Goal: Transaction & Acquisition: Obtain resource

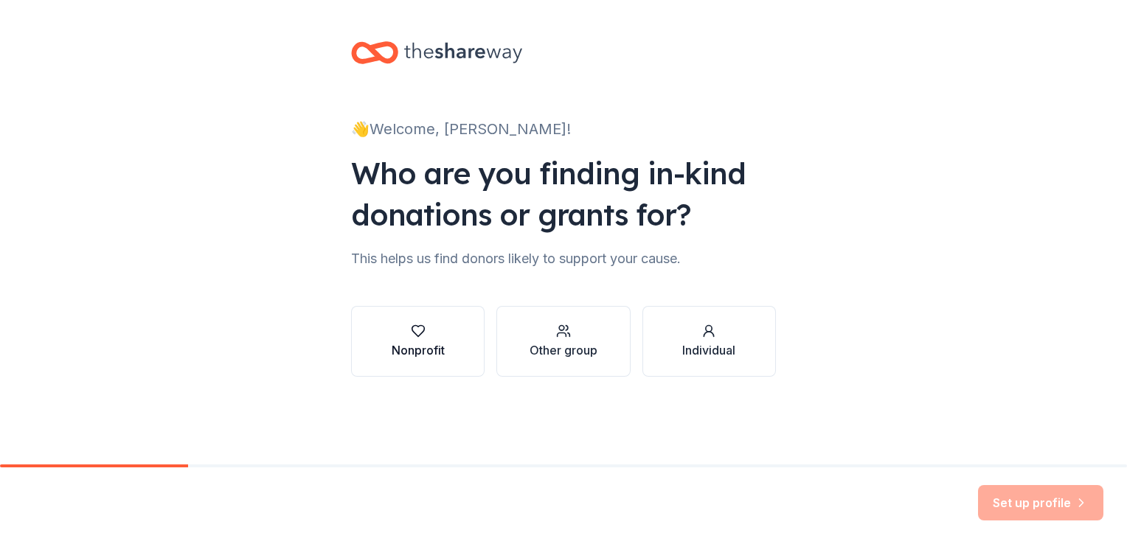
click at [404, 338] on div "button" at bounding box center [418, 331] width 53 height 15
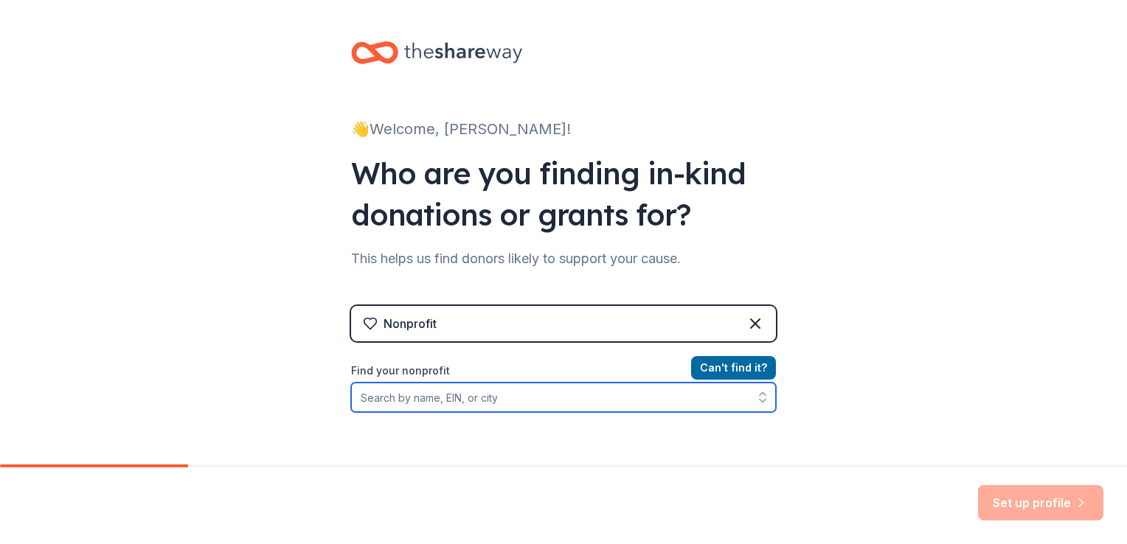
click at [480, 398] on input "Find your nonprofit" at bounding box center [563, 398] width 425 height 30
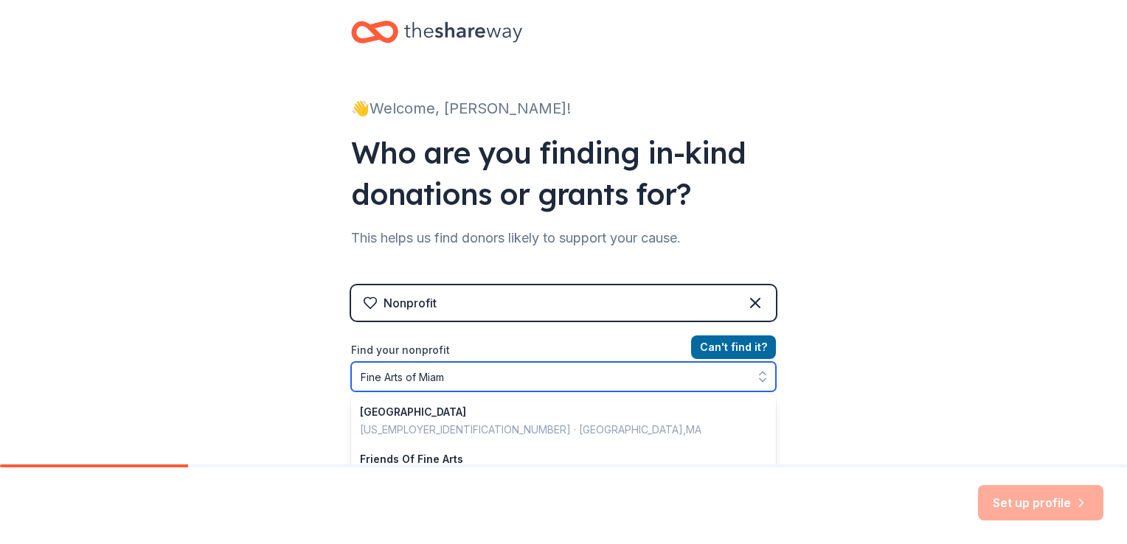
type input "Fine Arts of Miami"
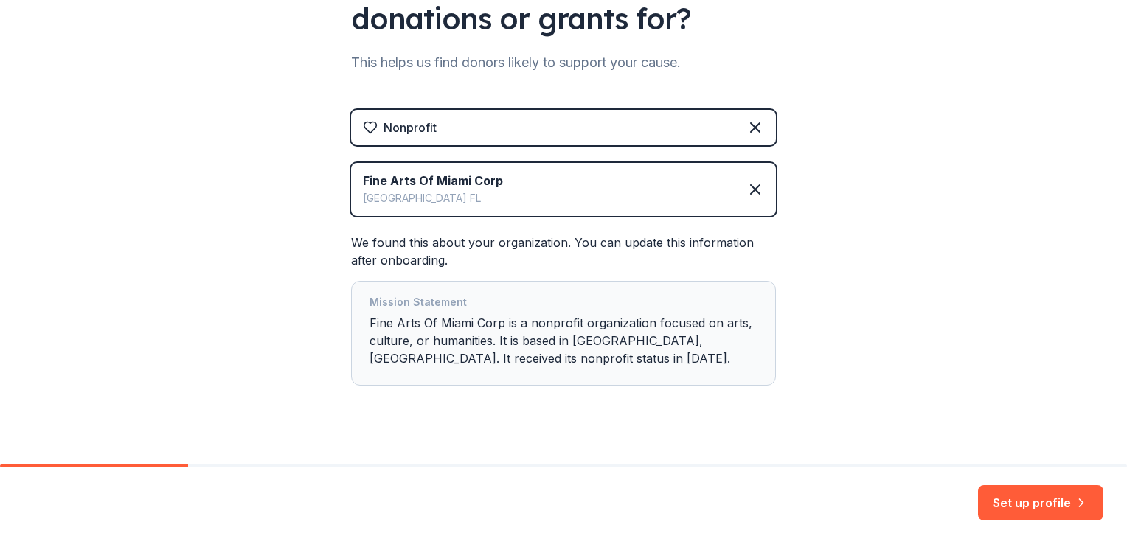
scroll to position [217, 0]
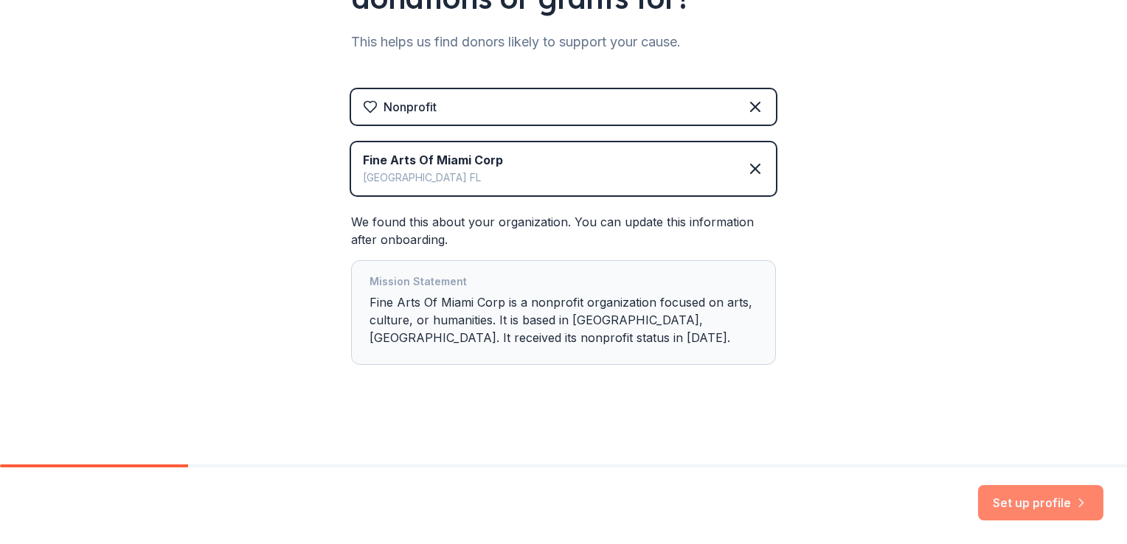
click at [1021, 506] on button "Set up profile" at bounding box center [1040, 502] width 125 height 35
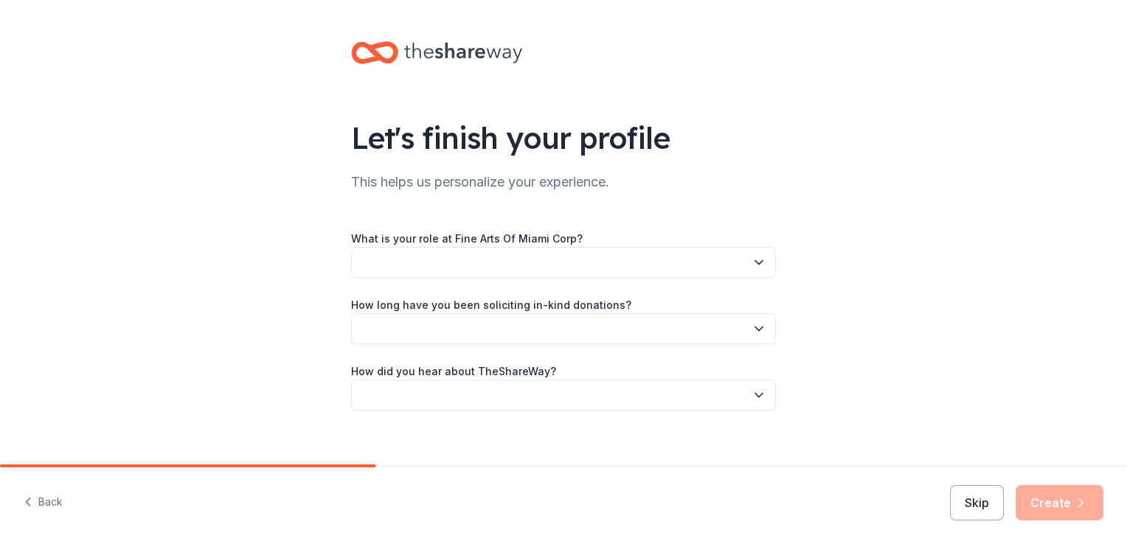
click at [419, 254] on button "button" at bounding box center [563, 262] width 425 height 31
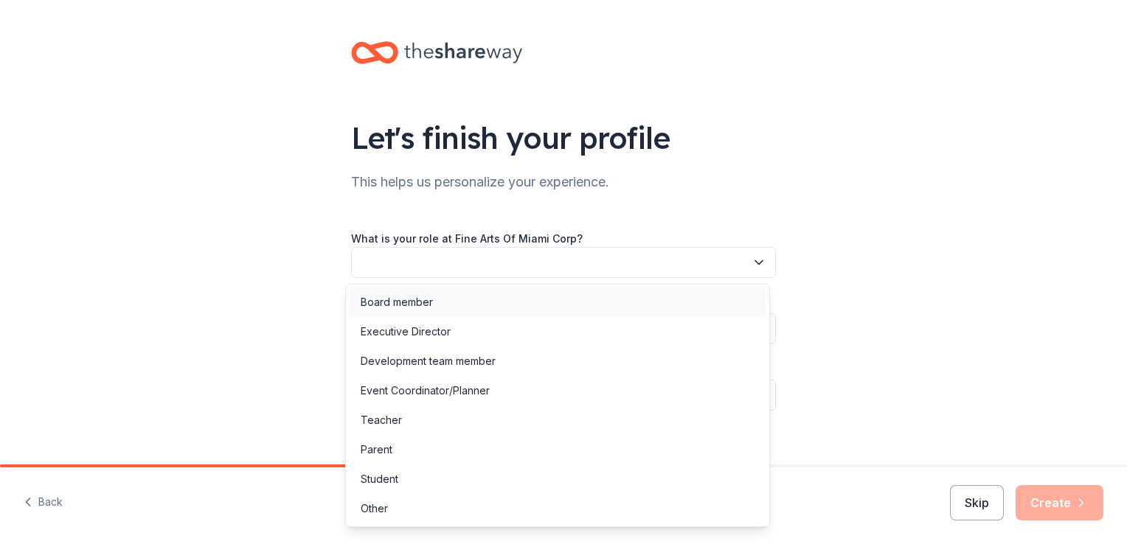
click at [409, 299] on div "Board member" at bounding box center [397, 303] width 72 height 18
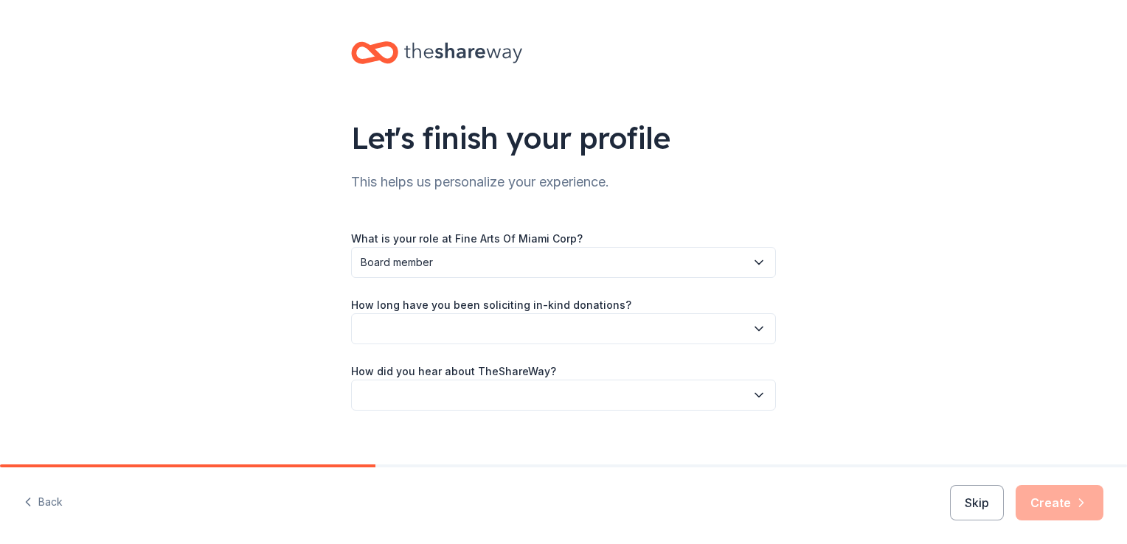
click at [452, 332] on button "button" at bounding box center [563, 329] width 425 height 31
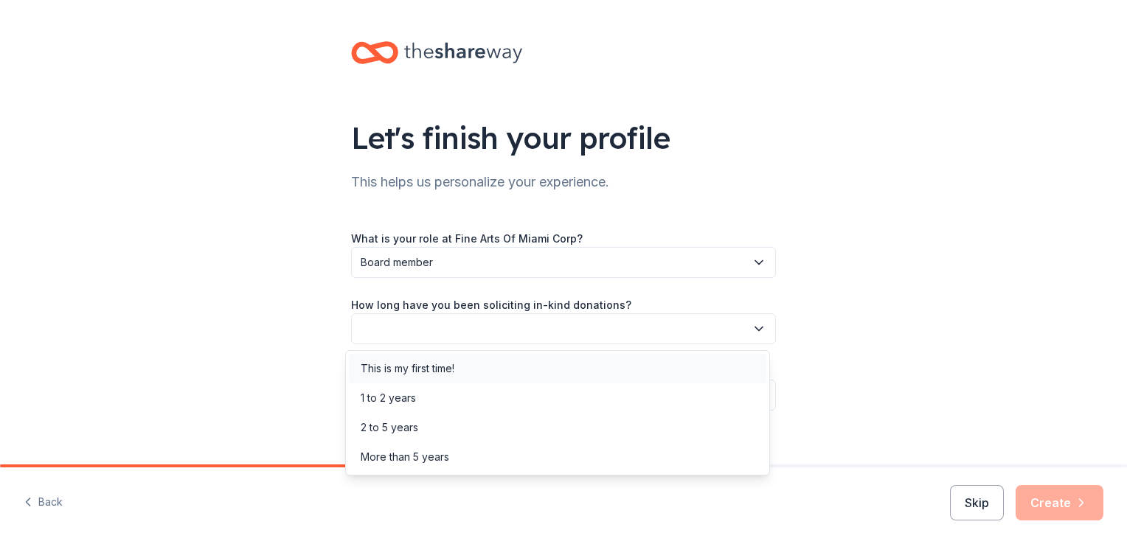
click at [419, 367] on div "This is my first time!" at bounding box center [408, 369] width 94 height 18
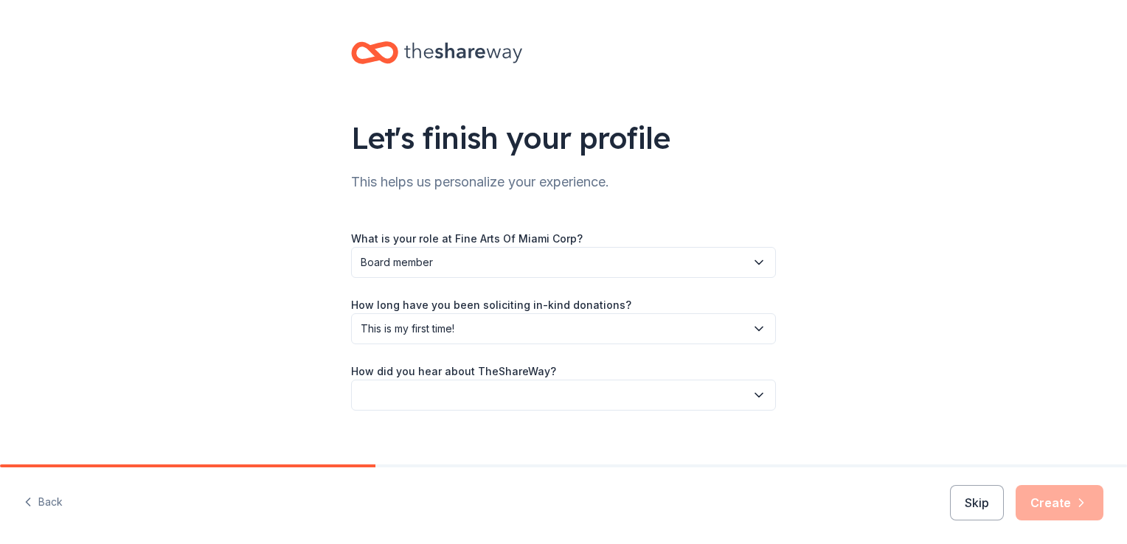
click at [487, 394] on button "button" at bounding box center [563, 395] width 425 height 31
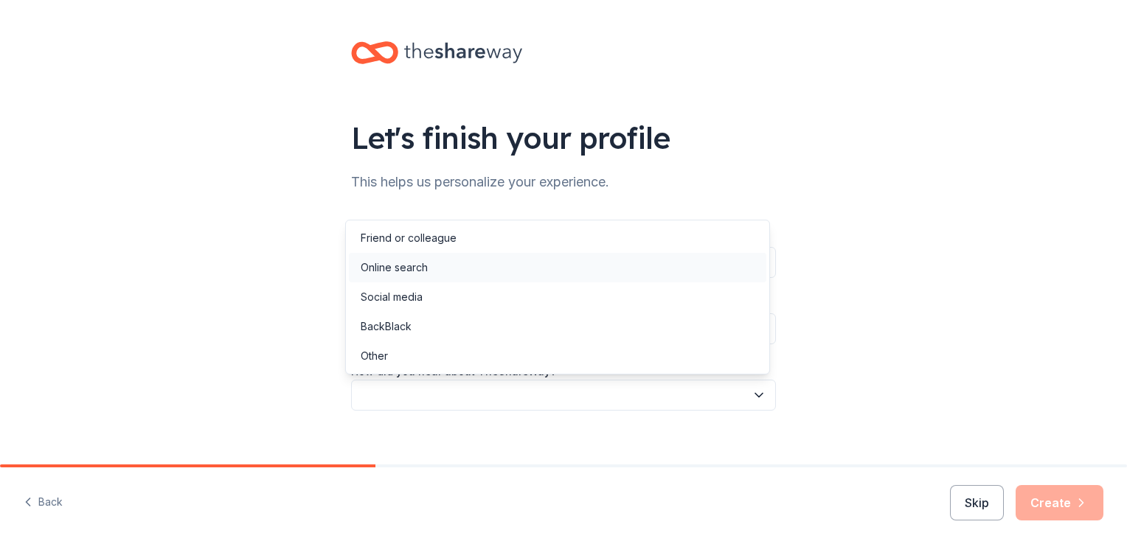
click at [420, 270] on div "Online search" at bounding box center [394, 268] width 67 height 18
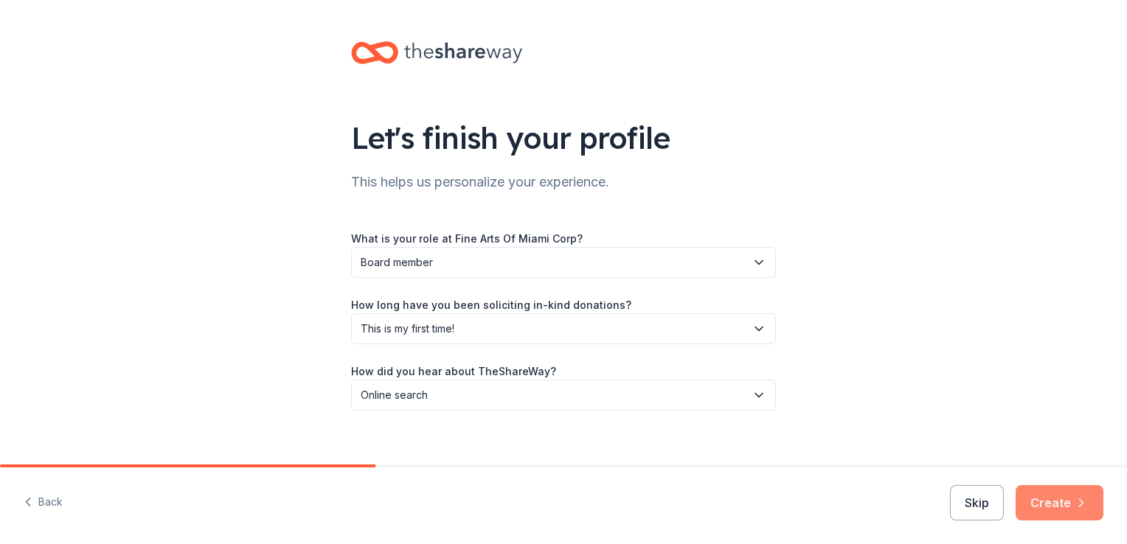
click at [1045, 503] on button "Create" at bounding box center [1060, 502] width 88 height 35
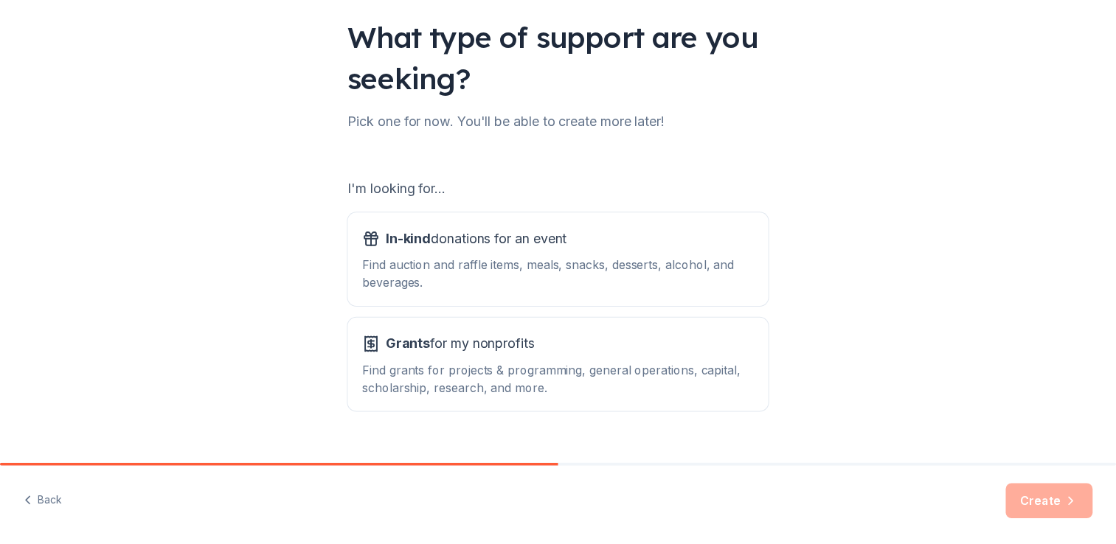
scroll to position [104, 0]
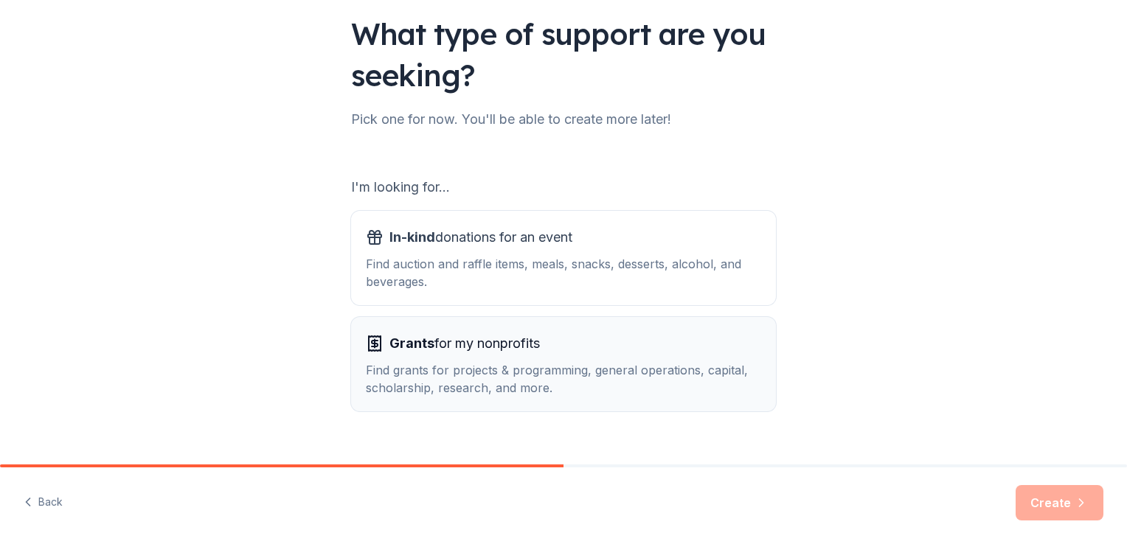
click at [403, 342] on span "Grants" at bounding box center [411, 343] width 45 height 15
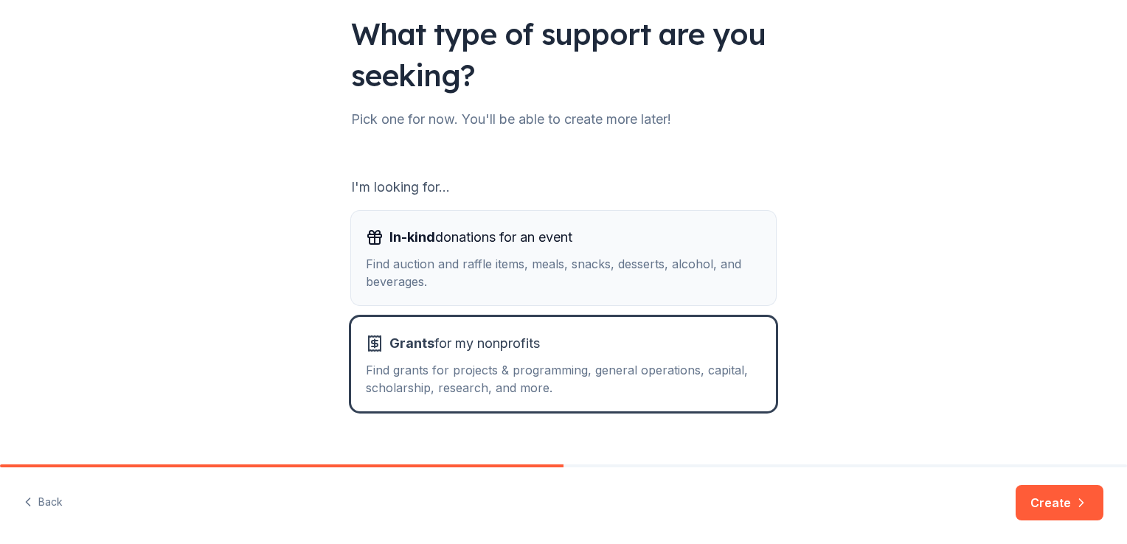
click at [418, 231] on span "In-kind" at bounding box center [412, 236] width 46 height 15
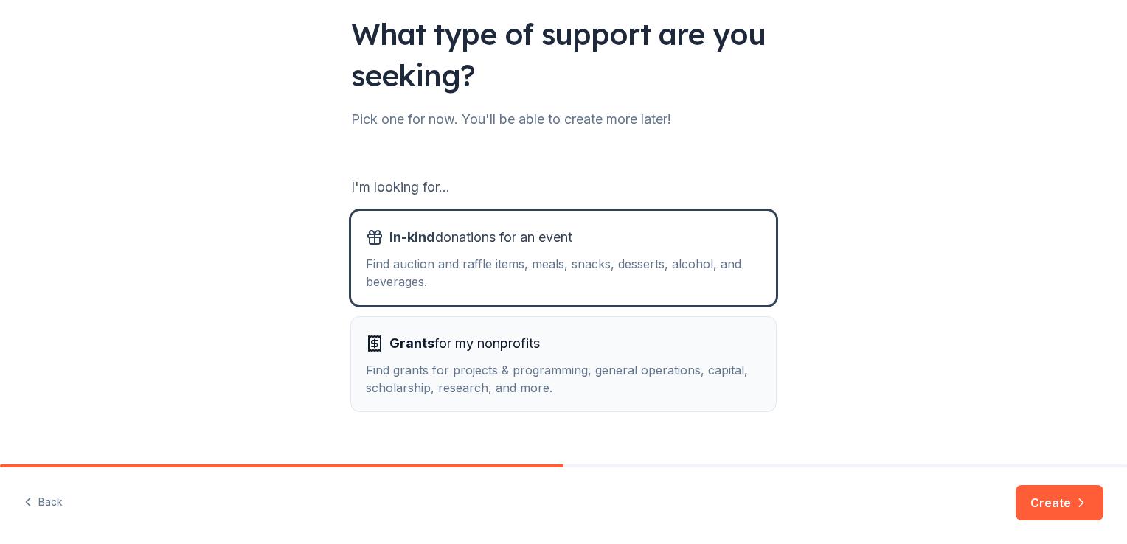
click at [409, 347] on span "Grants" at bounding box center [411, 343] width 45 height 15
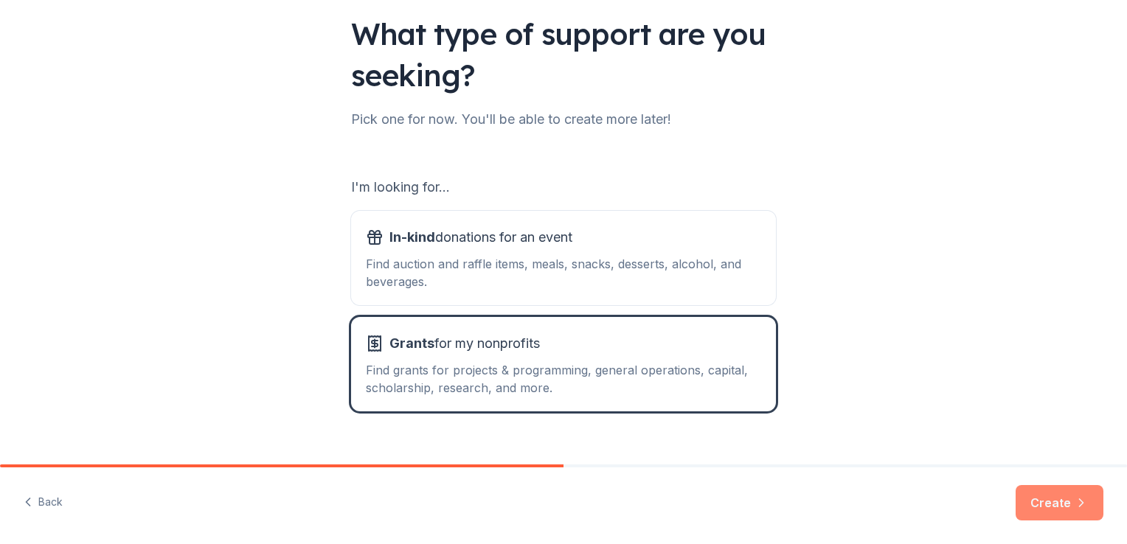
click at [1047, 503] on button "Create" at bounding box center [1060, 502] width 88 height 35
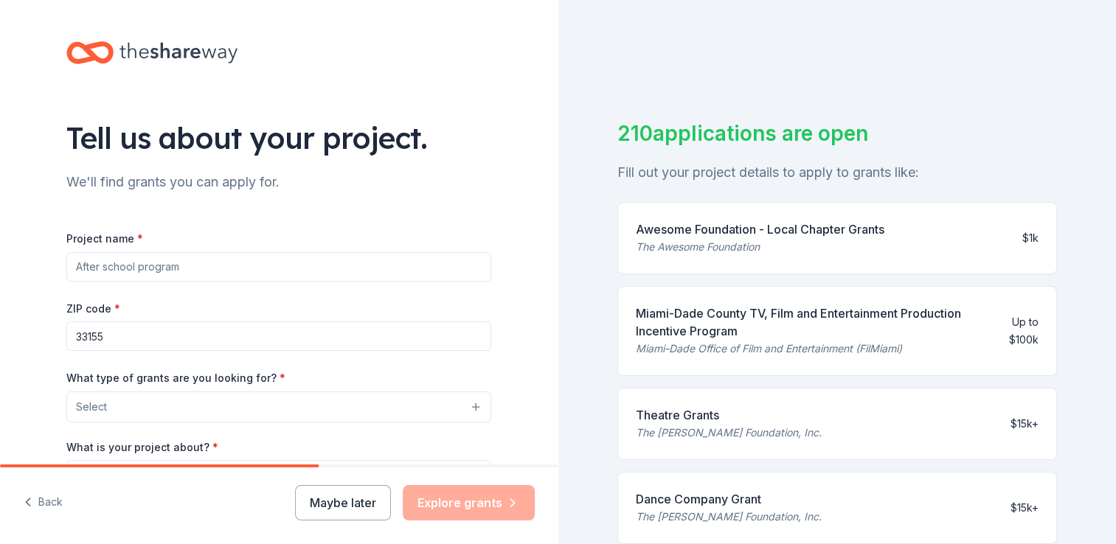
click at [299, 209] on div "Project name * ZIP code * 33155 What type of grants are you looking for? * Sele…" at bounding box center [278, 420] width 425 height 429
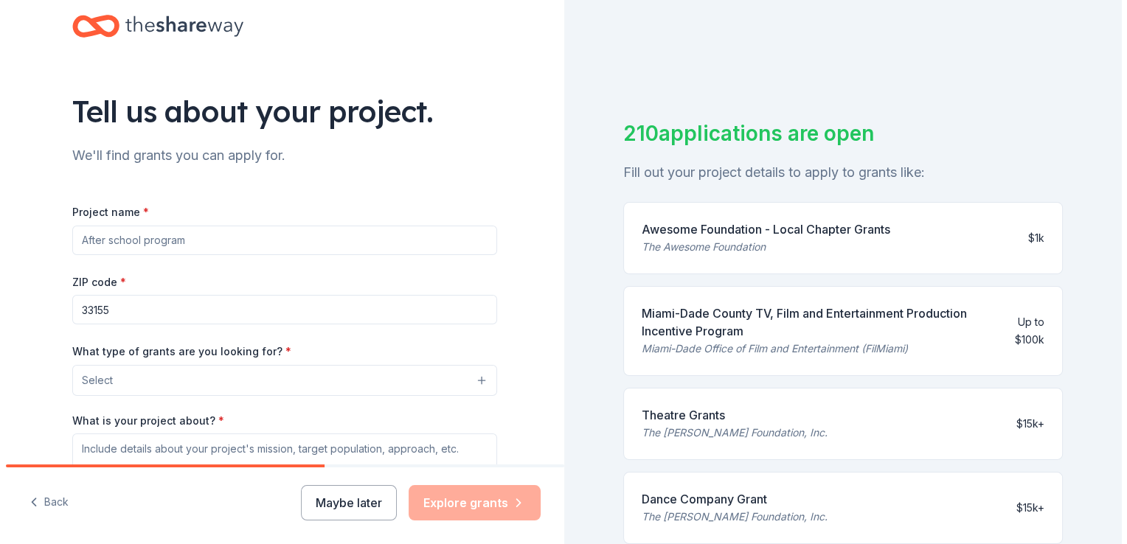
scroll to position [9, 0]
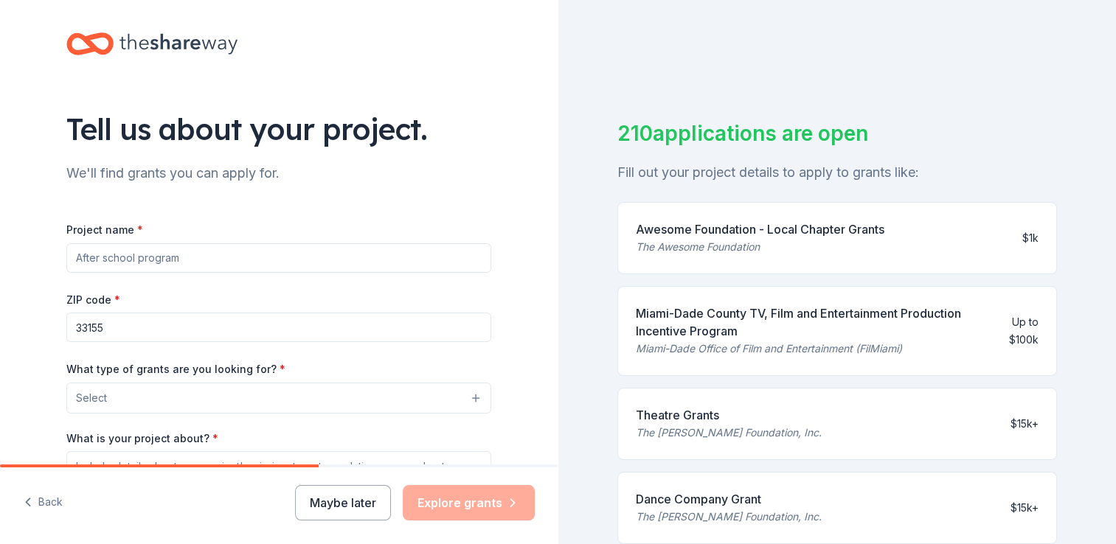
click at [96, 255] on input "Project name *" at bounding box center [278, 258] width 425 height 30
drag, startPoint x: 130, startPoint y: 255, endPoint x: 127, endPoint y: 242, distance: 13.6
click at [127, 243] on input "[PERSON_NAME] la O" at bounding box center [278, 258] width 425 height 30
type input "[PERSON_NAME] la O"
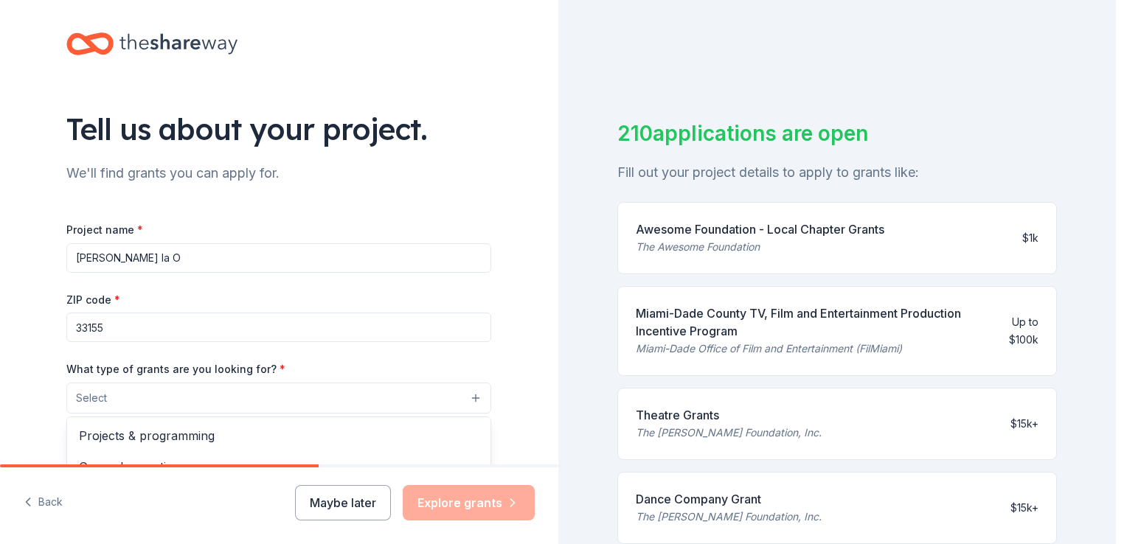
click at [286, 388] on button "Select" at bounding box center [278, 398] width 425 height 31
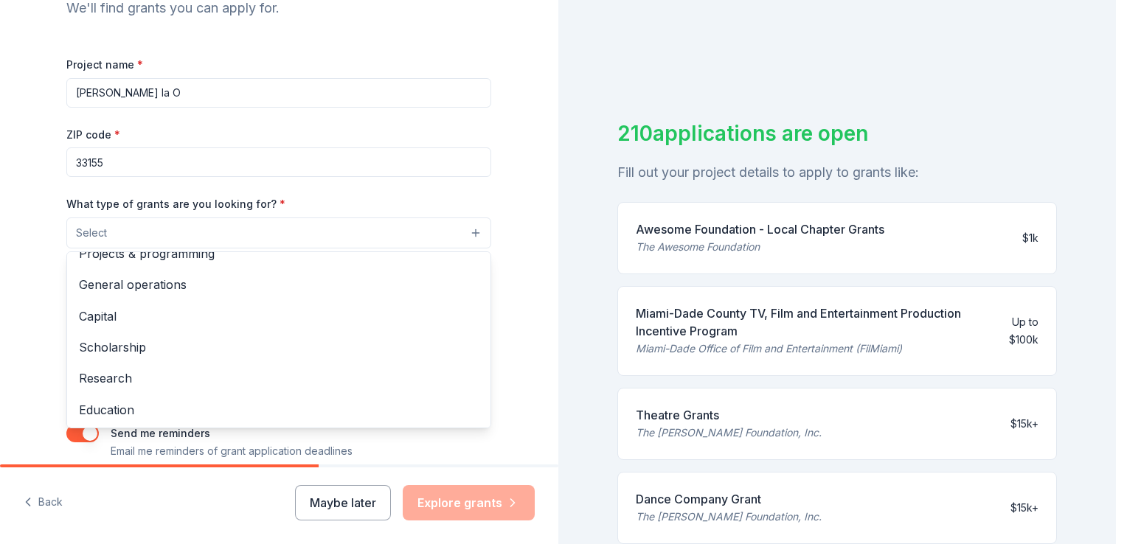
scroll to position [0, 0]
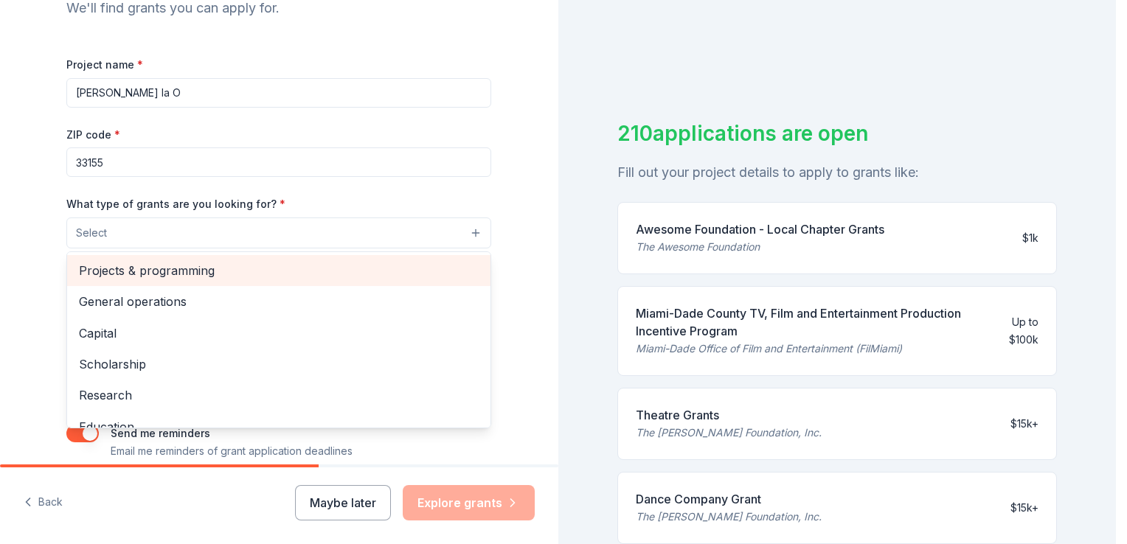
click at [148, 270] on span "Projects & programming" at bounding box center [279, 270] width 400 height 19
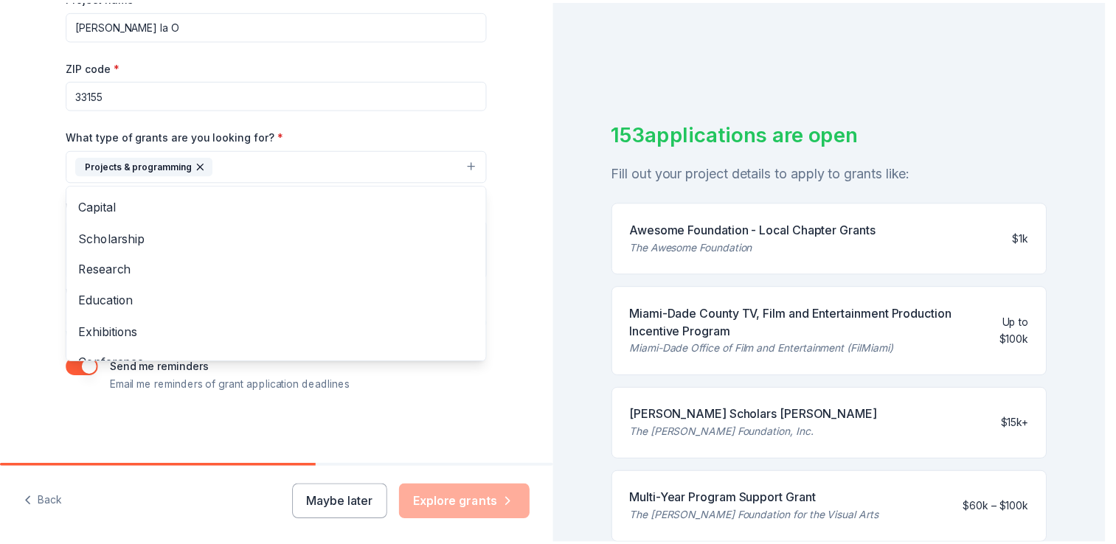
scroll to position [30, 0]
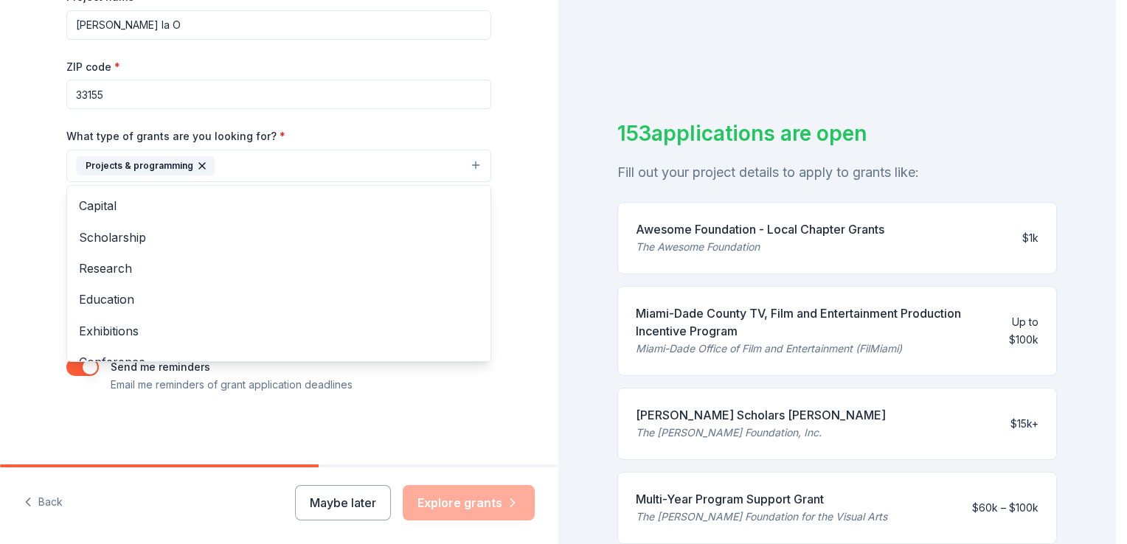
click at [390, 443] on div "Tell us about your project. We'll find grants you can apply for. Project name *…" at bounding box center [279, 111] width 472 height 707
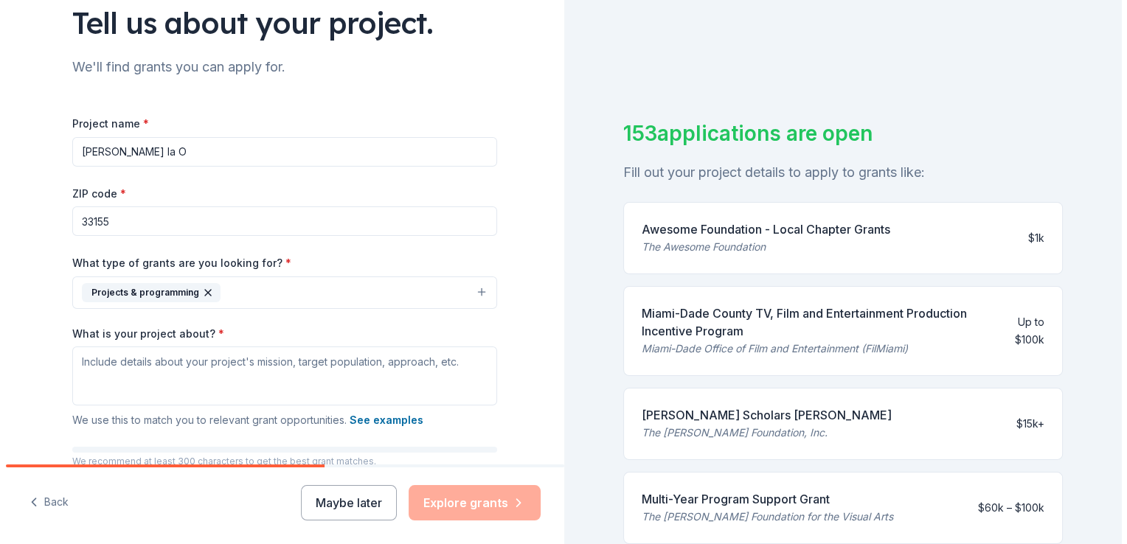
scroll to position [121, 0]
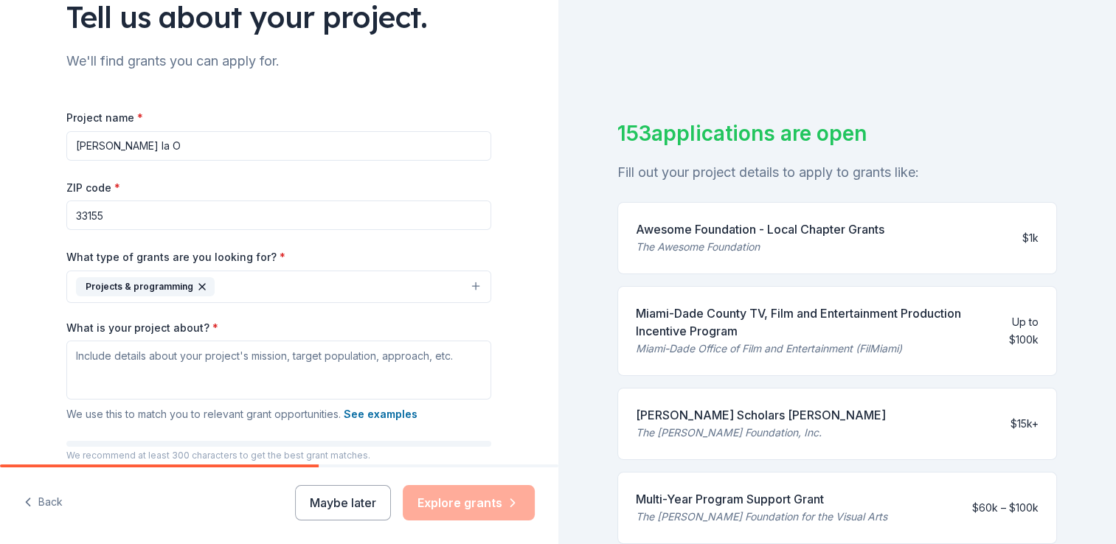
click at [199, 285] on icon "button" at bounding box center [202, 287] width 6 height 6
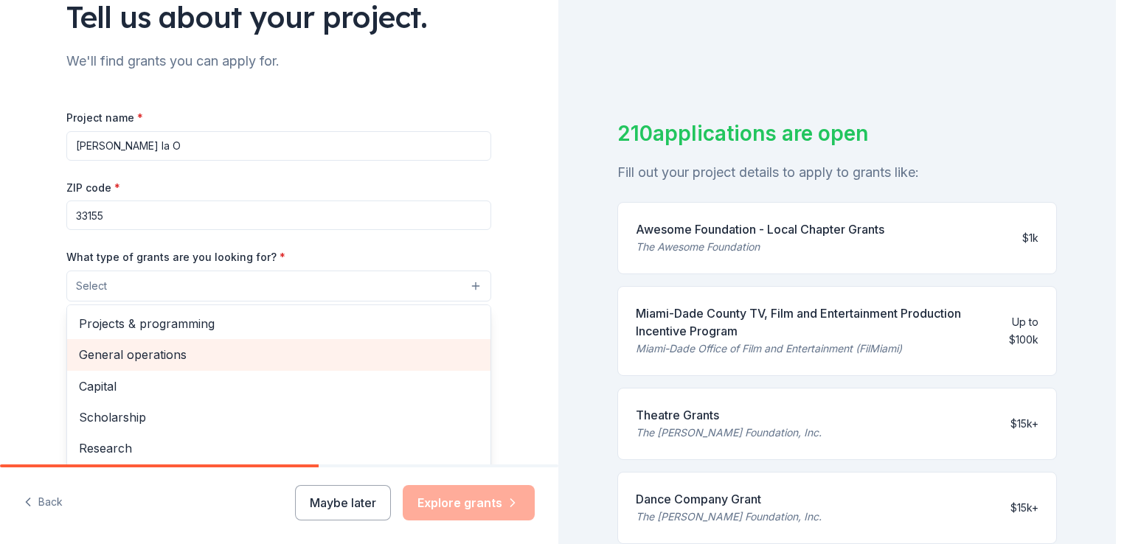
click at [158, 353] on span "General operations" at bounding box center [279, 354] width 400 height 19
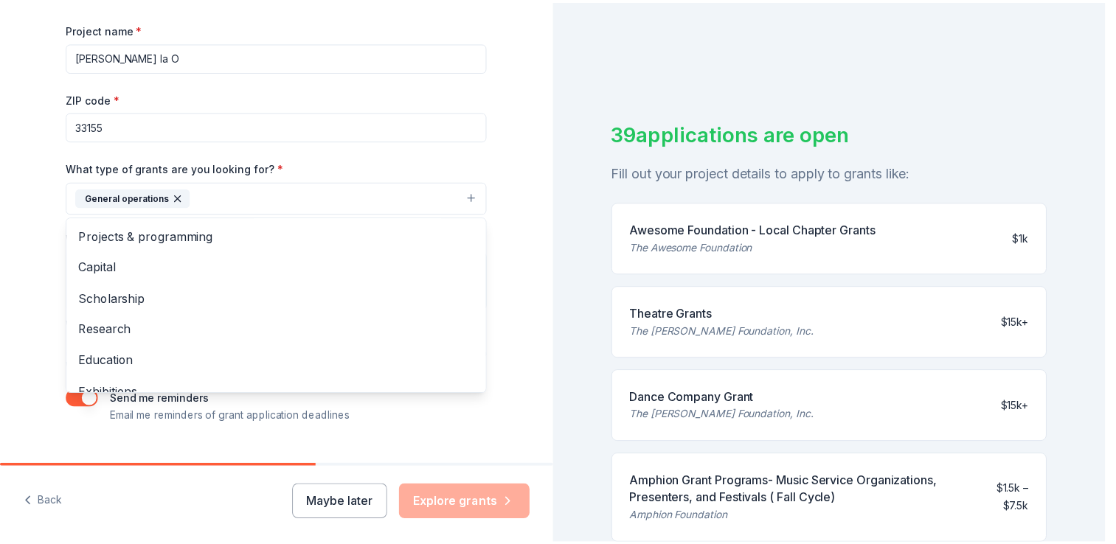
scroll to position [242, 0]
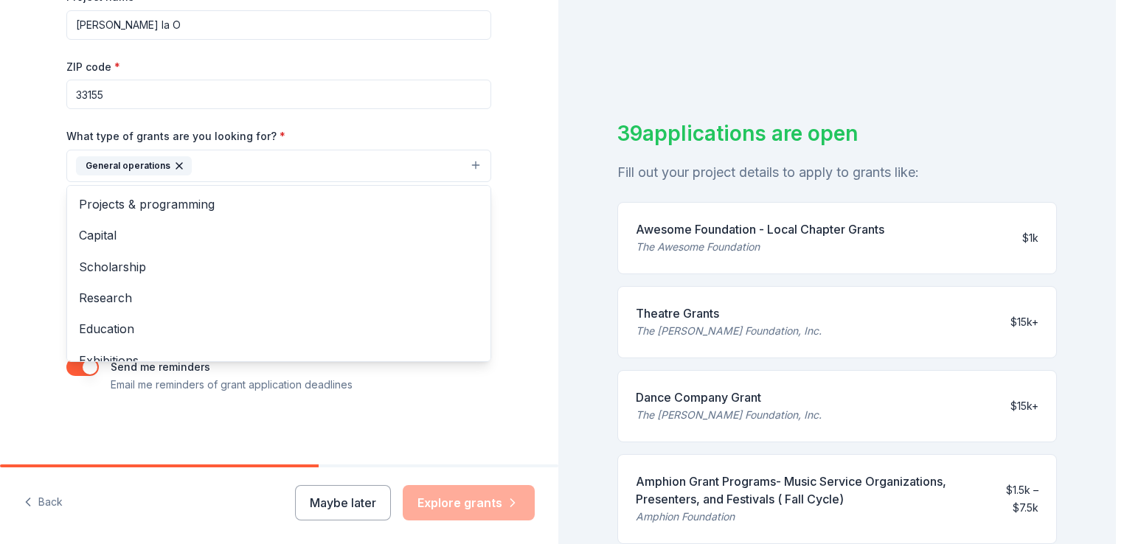
click at [429, 435] on div "Tell us about your project. We'll find grants you can apply for. Project name *…" at bounding box center [279, 111] width 472 height 707
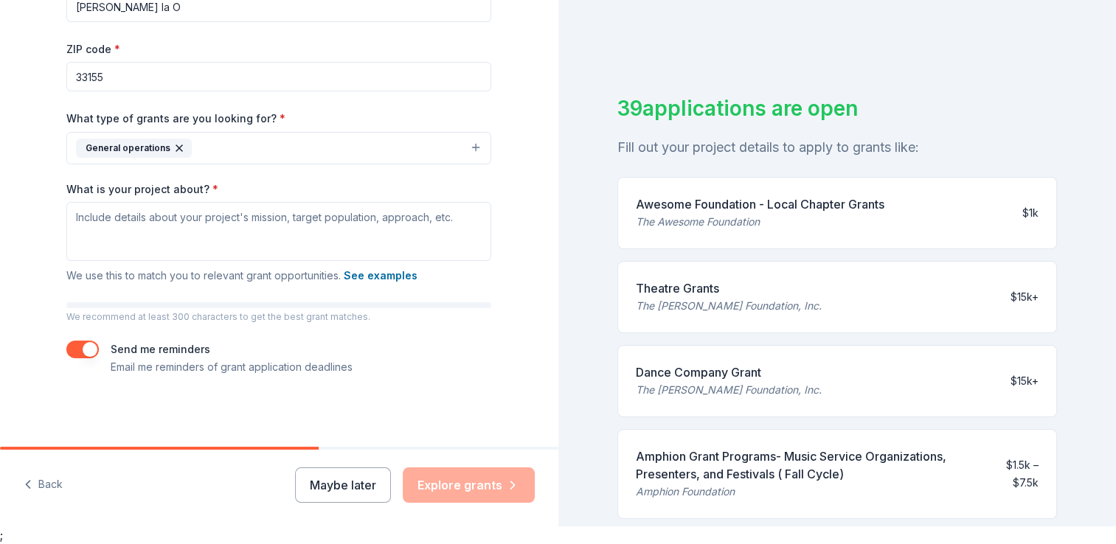
scroll to position [6, 0]
click at [685, 288] on div "Theatre Grants" at bounding box center [729, 290] width 186 height 18
click at [687, 294] on div "Theatre Grants" at bounding box center [729, 290] width 186 height 18
drag, startPoint x: 687, startPoint y: 294, endPoint x: 634, endPoint y: 299, distance: 52.6
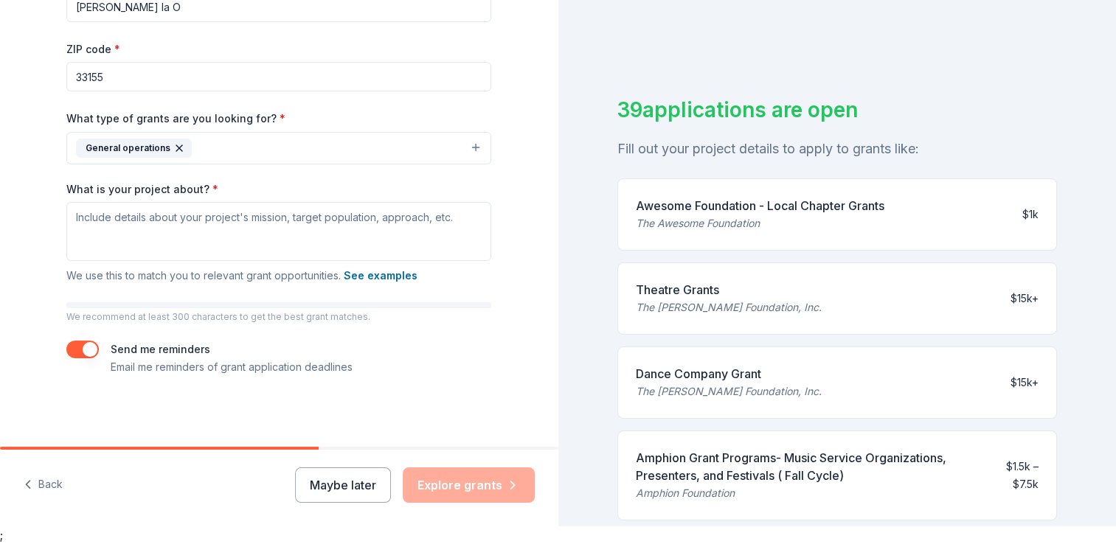
click at [634, 299] on div "Theatre Grants The Shubert Foundation, Inc. $15k+" at bounding box center [837, 299] width 440 height 72
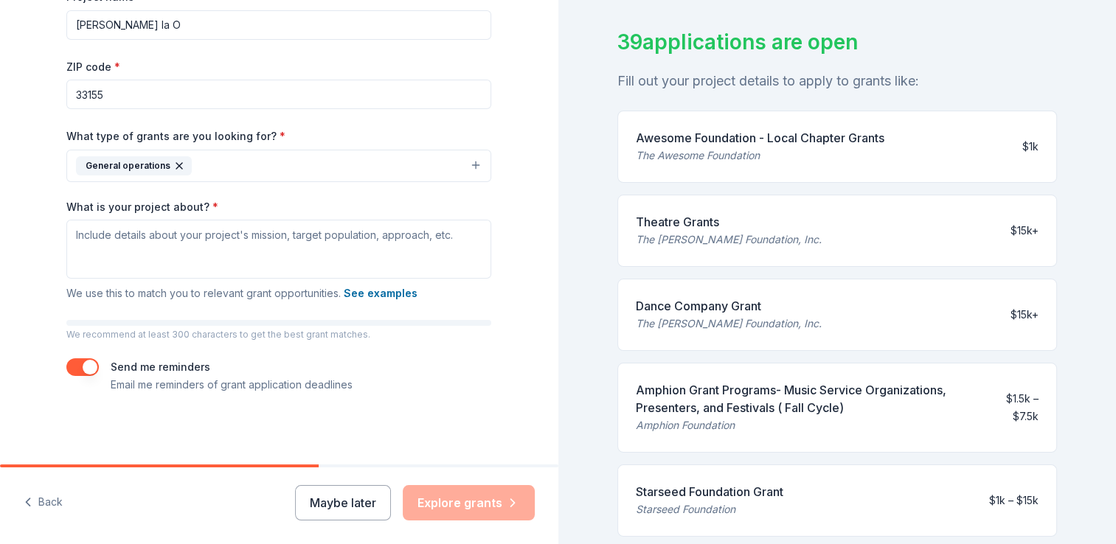
scroll to position [53, 0]
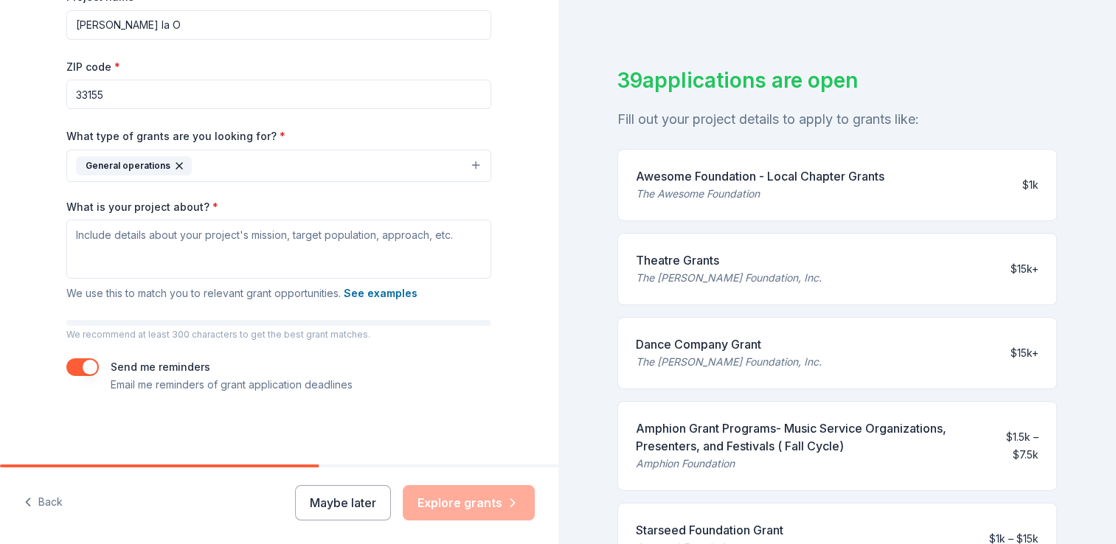
click at [705, 293] on div "Theatre Grants The Shubert Foundation, Inc. $15k+" at bounding box center [837, 269] width 440 height 72
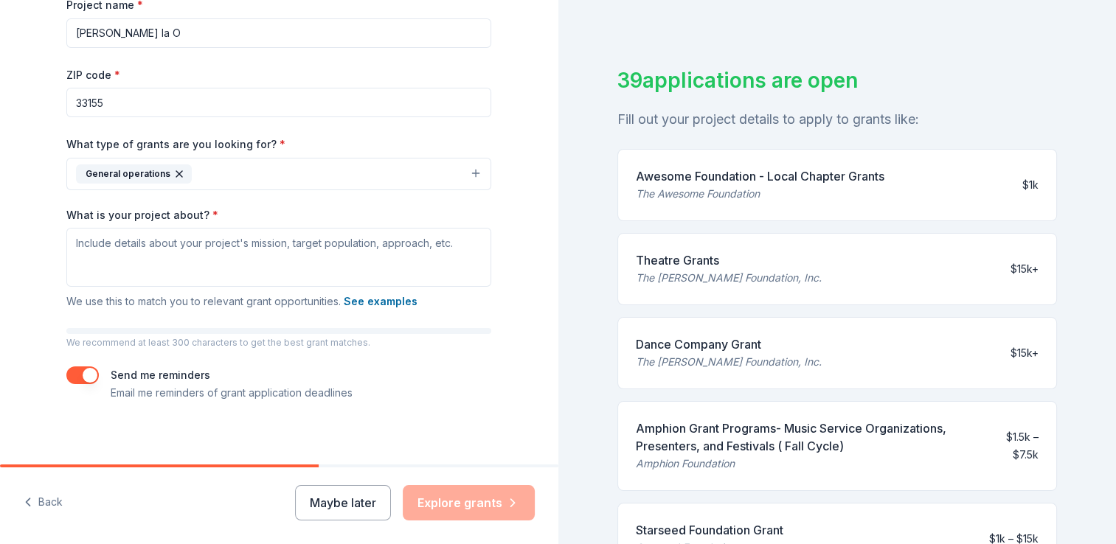
scroll to position [242, 0]
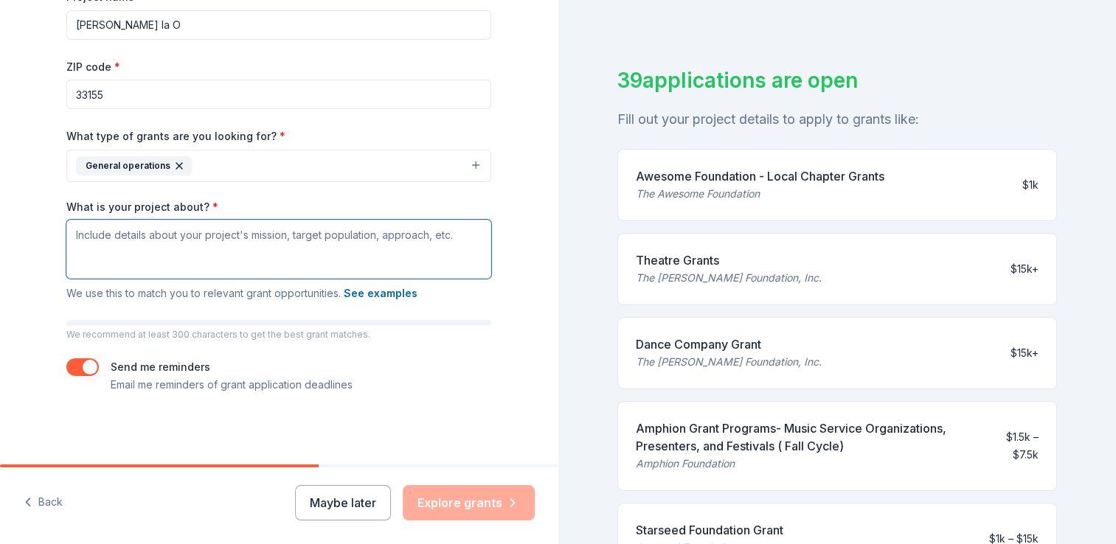
click at [134, 240] on textarea "What is your project about? *" at bounding box center [278, 249] width 425 height 59
click at [960, 66] on div "39 applications are open" at bounding box center [837, 80] width 440 height 31
click at [78, 236] on textarea "What is your project about? *" at bounding box center [278, 249] width 425 height 59
paste textarea "Fine Arts of Miami is driven by a powerful mission: to celebrate Miami’s rich c…"
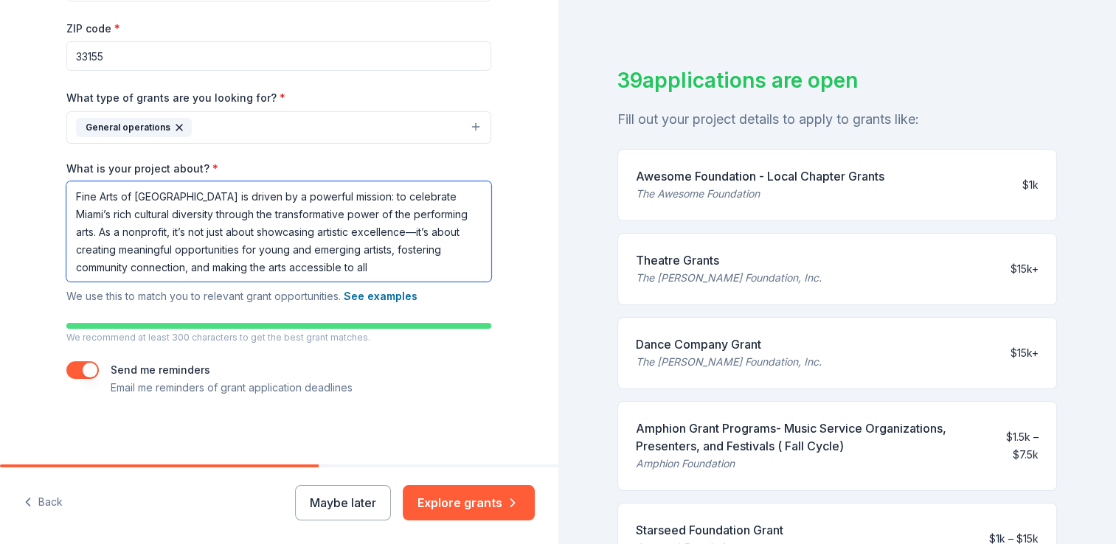
scroll to position [283, 0]
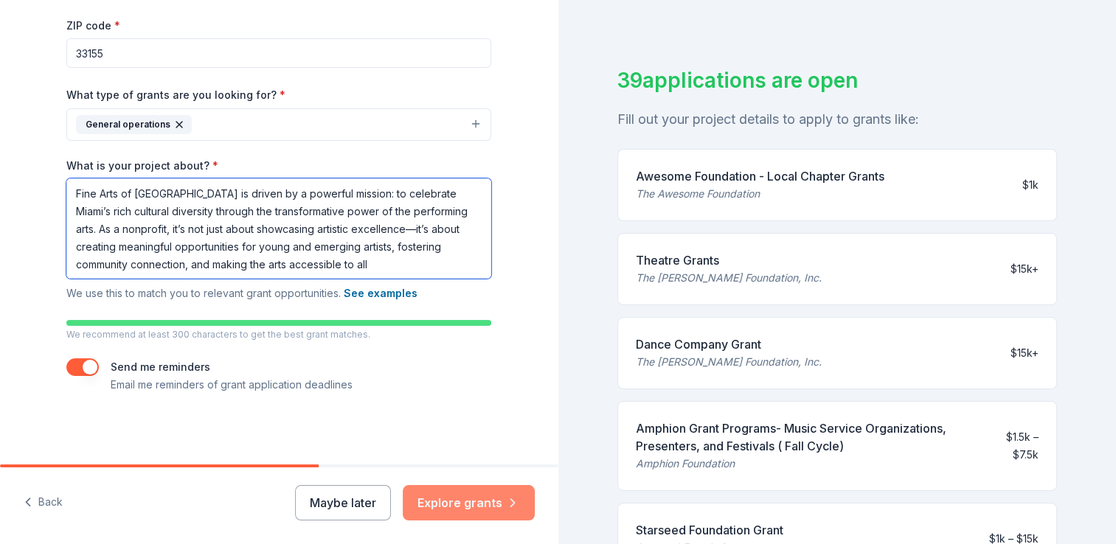
type textarea "Fine Arts of Miami is driven by a powerful mission: to celebrate Miami’s rich c…"
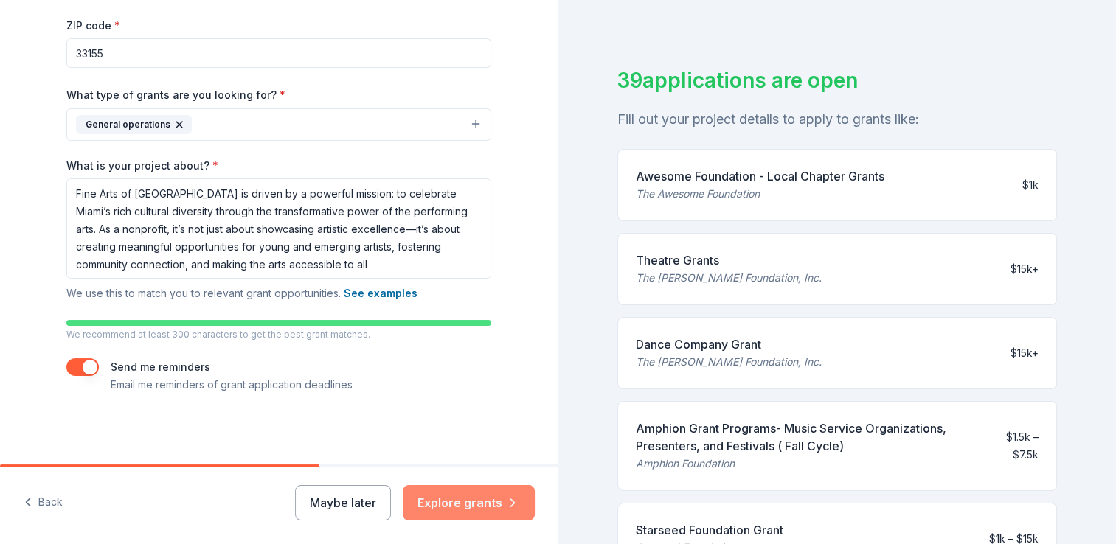
click at [464, 494] on button "Explore grants" at bounding box center [469, 502] width 132 height 35
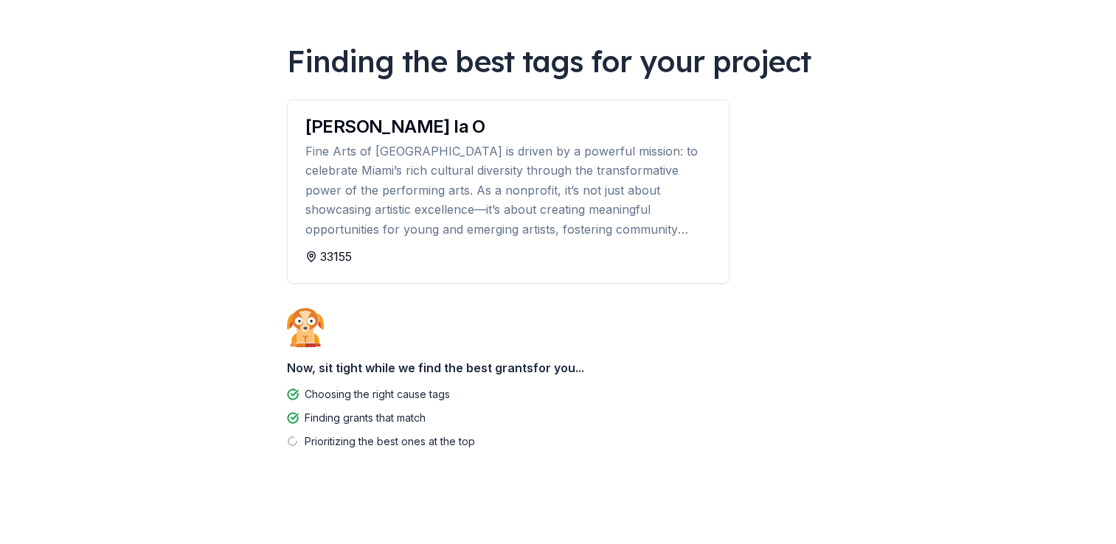
scroll to position [86, 0]
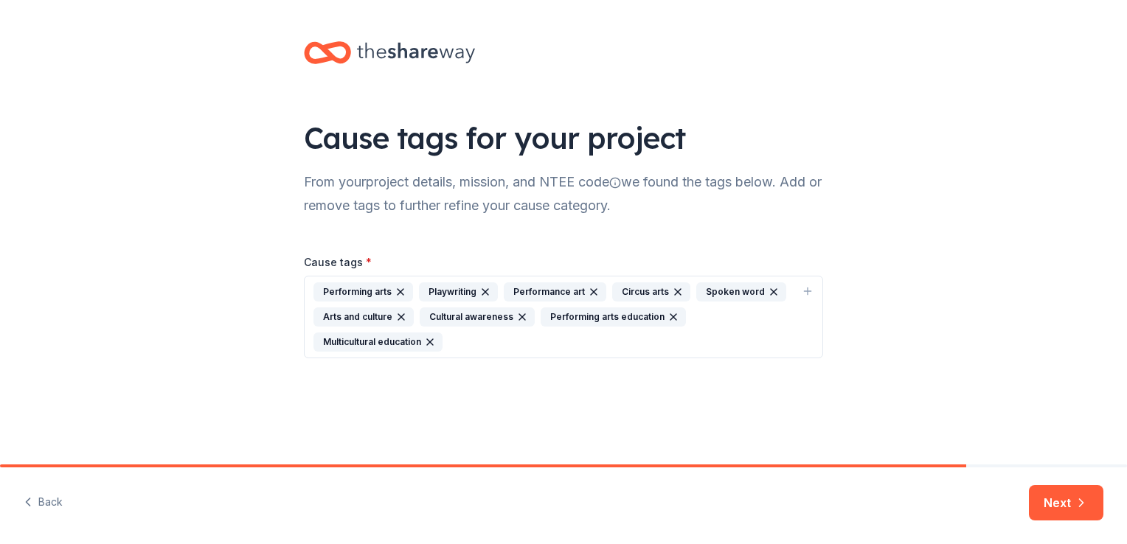
click at [672, 289] on icon "button" at bounding box center [678, 292] width 12 height 12
click at [428, 342] on icon "button" at bounding box center [430, 342] width 12 height 12
click at [1050, 500] on button "Next" at bounding box center [1066, 502] width 75 height 35
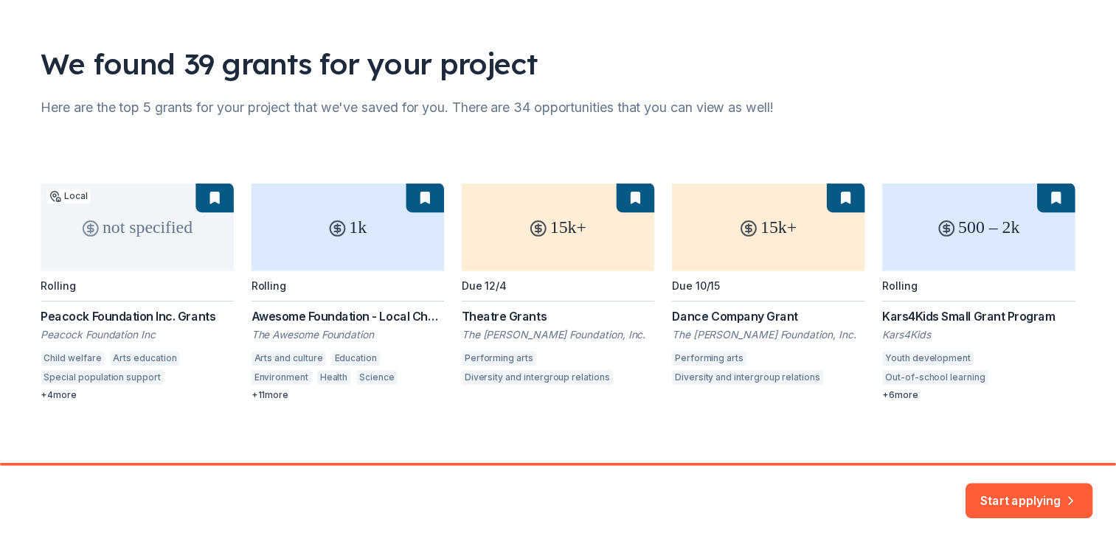
scroll to position [85, 0]
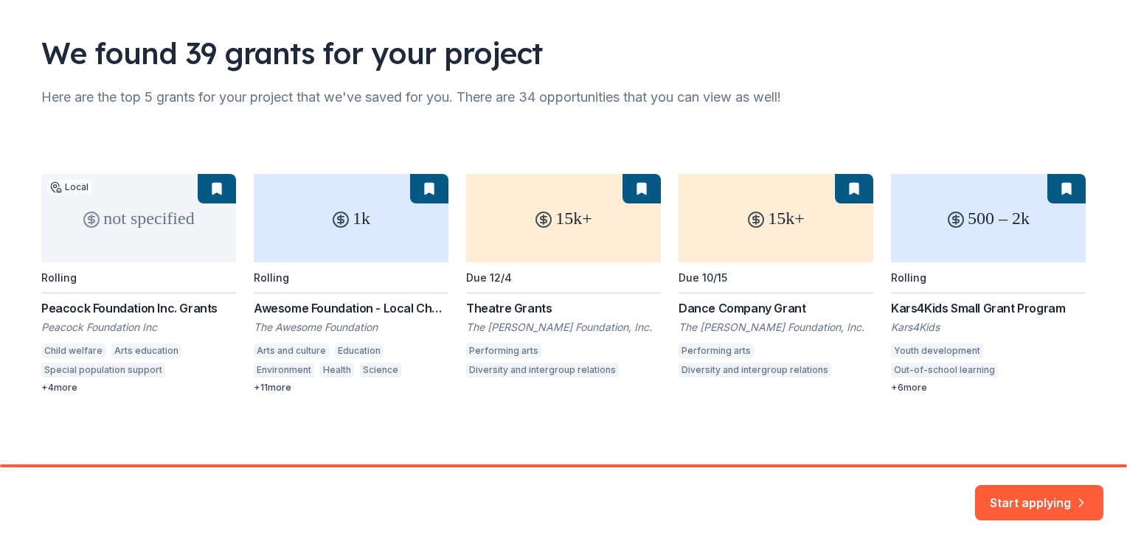
click at [66, 389] on div "not specified Local Rolling Peacock Foundation Inc. Grants Peacock Foundation I…" at bounding box center [563, 284] width 1045 height 220
click at [420, 188] on div "not specified Local Rolling Peacock Foundation Inc. Grants Peacock Foundation I…" at bounding box center [563, 284] width 1045 height 220
click at [346, 215] on div "not specified Local Rolling Peacock Foundation Inc. Grants Peacock Foundation I…" at bounding box center [563, 284] width 1045 height 220
click at [558, 226] on div "not specified Local Rolling Peacock Foundation Inc. Grants Peacock Foundation I…" at bounding box center [563, 284] width 1045 height 220
click at [1015, 499] on button "Start applying" at bounding box center [1039, 494] width 128 height 35
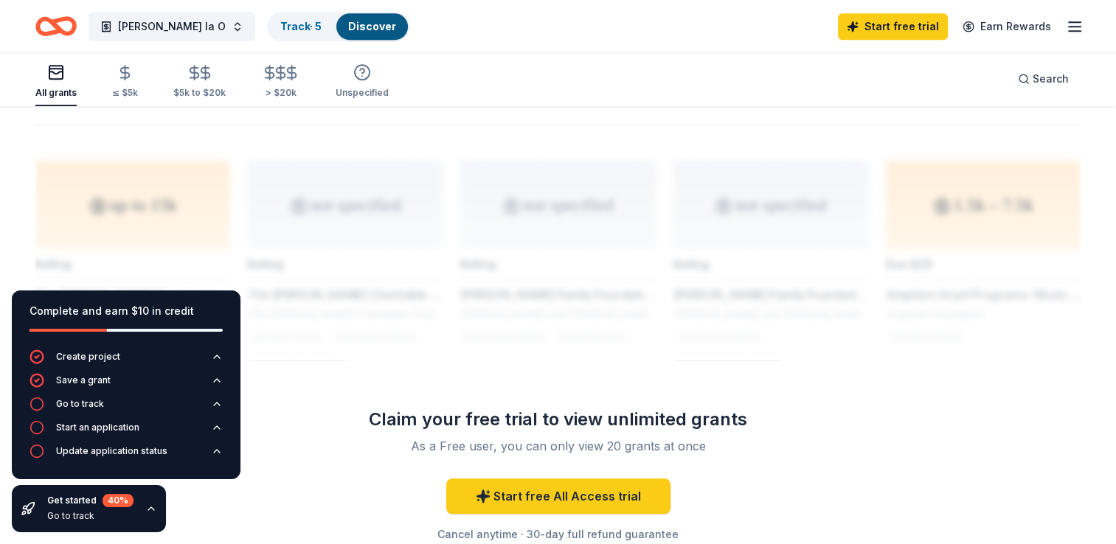
scroll to position [1180, 0]
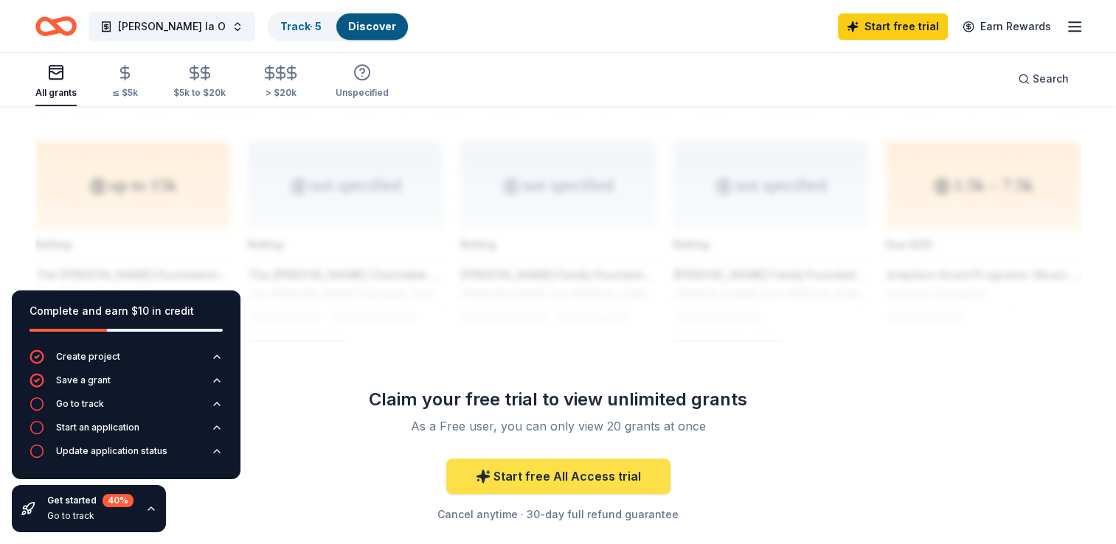
click at [572, 459] on link "Start free All Access trial" at bounding box center [558, 476] width 224 height 35
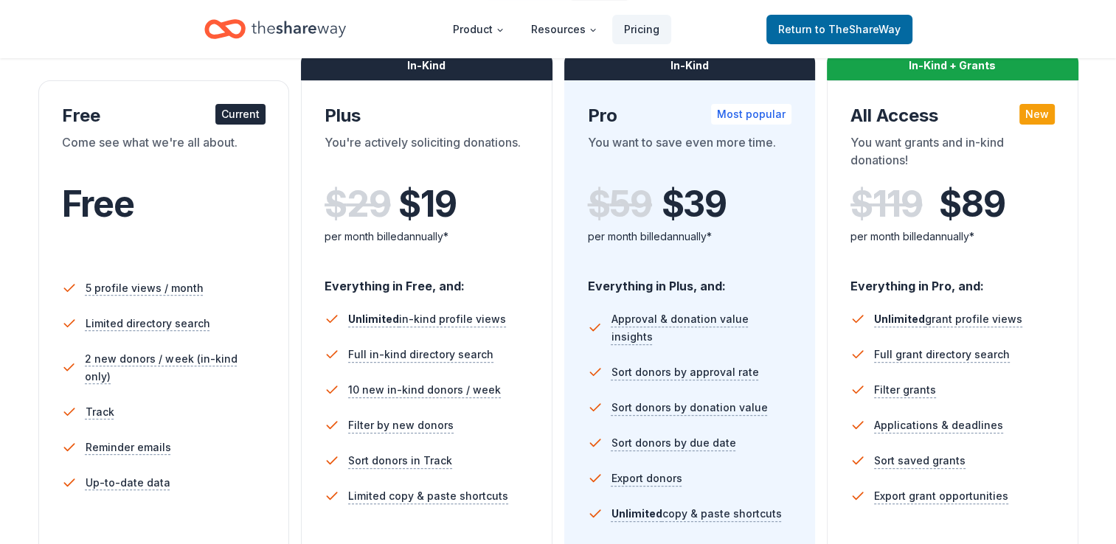
scroll to position [228, 0]
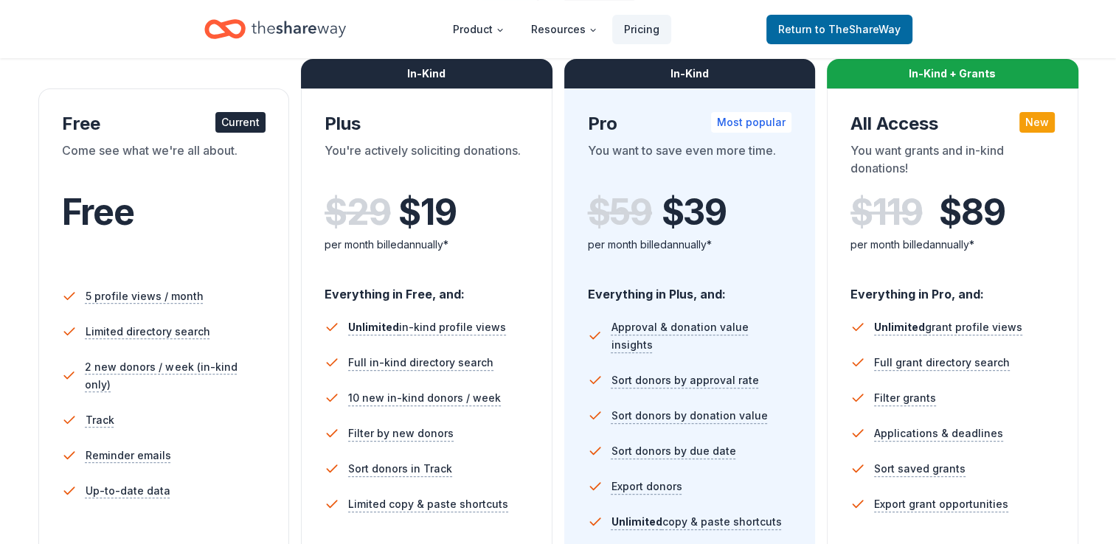
click at [229, 123] on div "Current" at bounding box center [240, 122] width 50 height 21
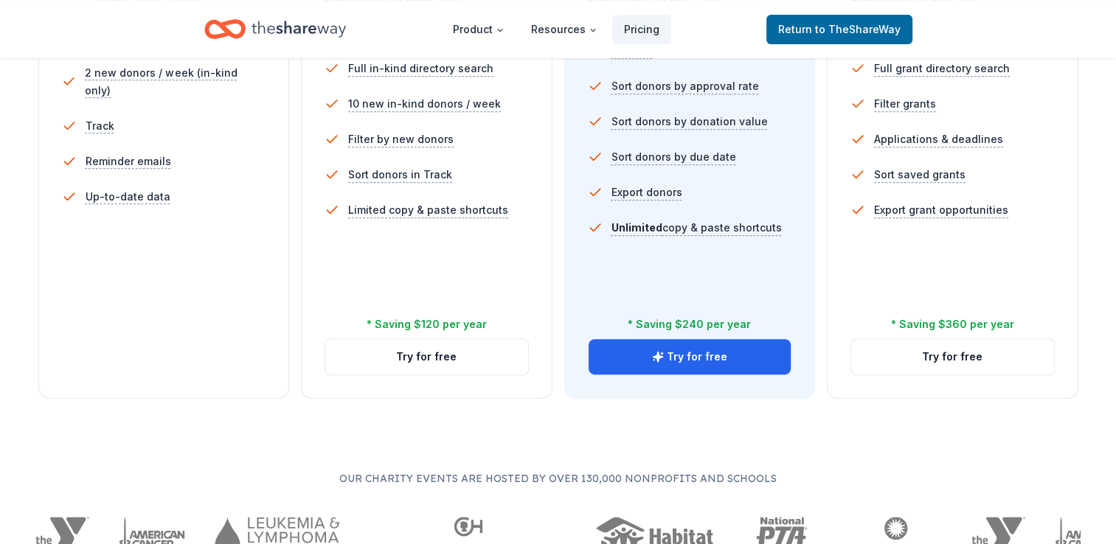
scroll to position [518, 0]
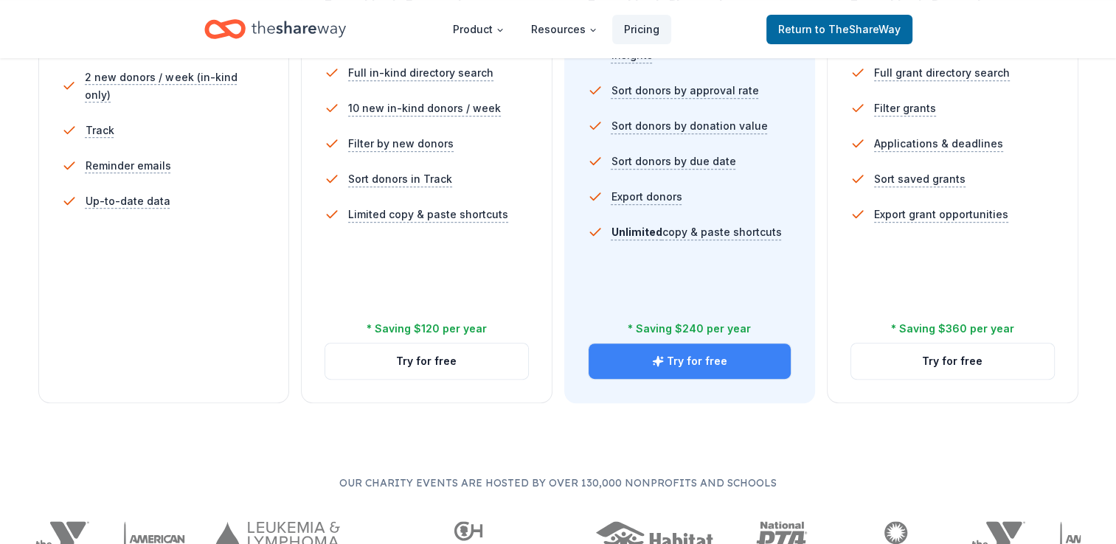
click at [698, 359] on button "Try for free" at bounding box center [690, 361] width 203 height 35
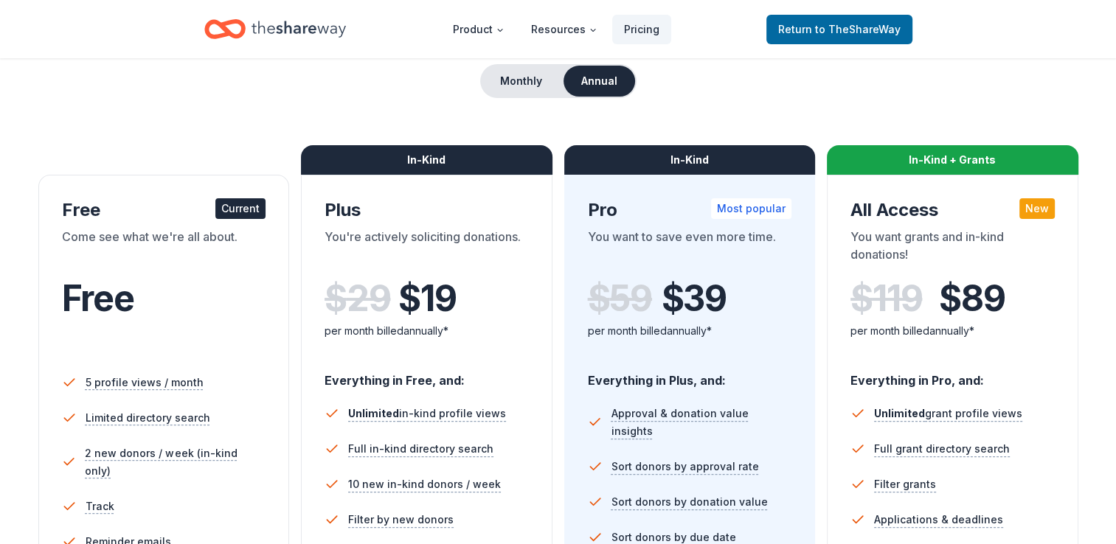
scroll to position [137, 0]
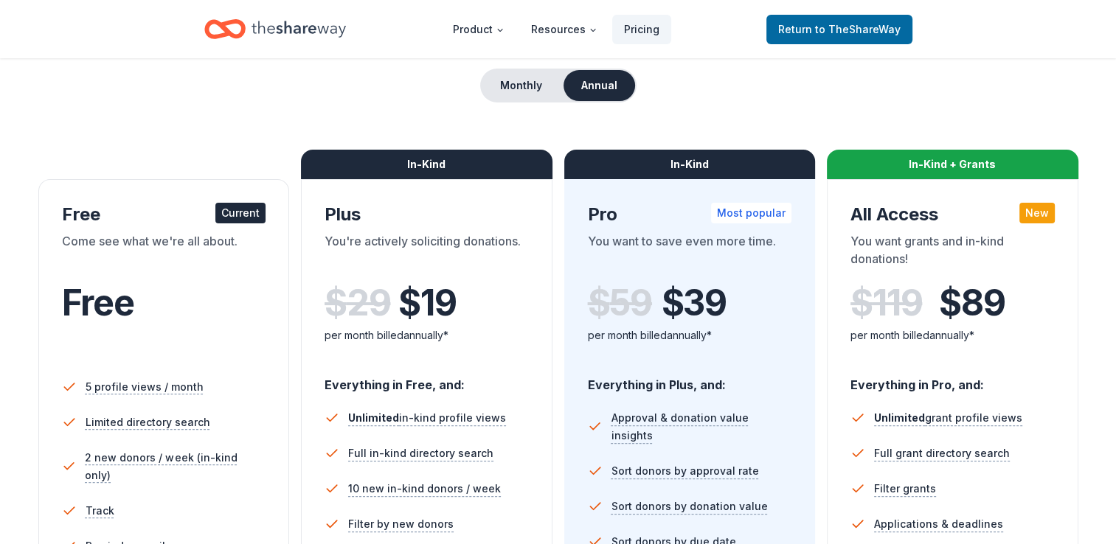
click at [243, 214] on div "Current" at bounding box center [240, 213] width 50 height 21
click at [831, 31] on span "to TheShareWay" at bounding box center [858, 29] width 86 height 13
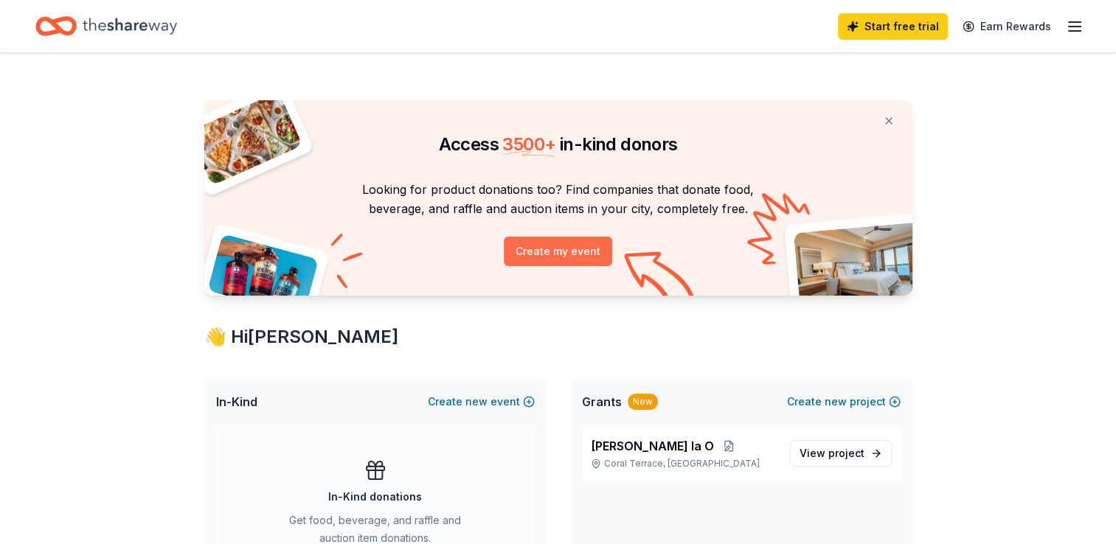
click at [582, 249] on button "Create my event" at bounding box center [558, 252] width 108 height 30
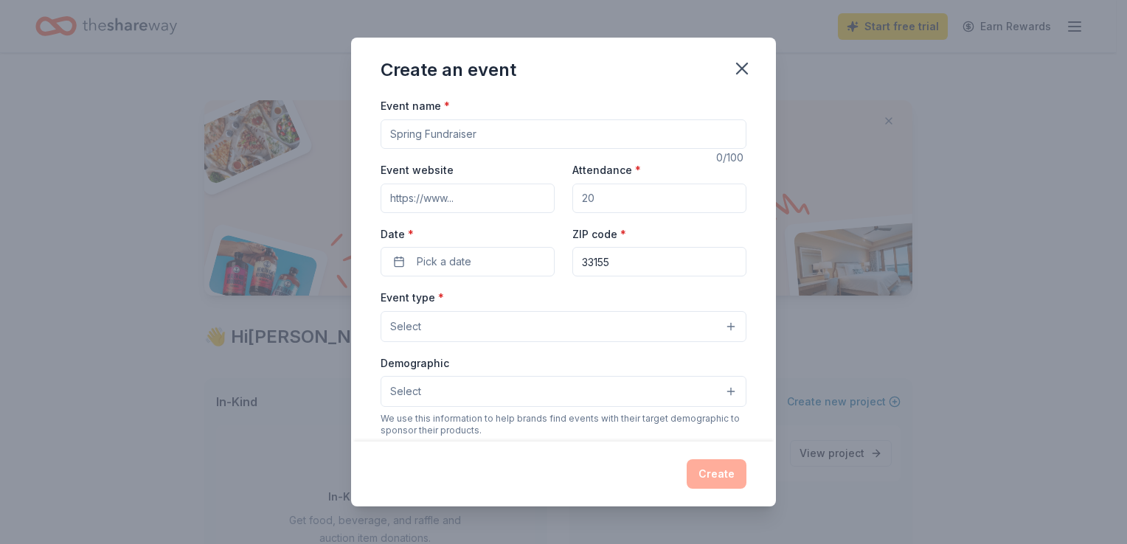
click at [510, 135] on input "Event name *" at bounding box center [564, 135] width 366 height 30
type input "[PERSON_NAME] la O"
click at [460, 194] on input "Event website" at bounding box center [468, 199] width 174 height 30
type input "www.fineartsofmiami.com"
click at [592, 195] on input "Attendance *" at bounding box center [659, 199] width 174 height 30
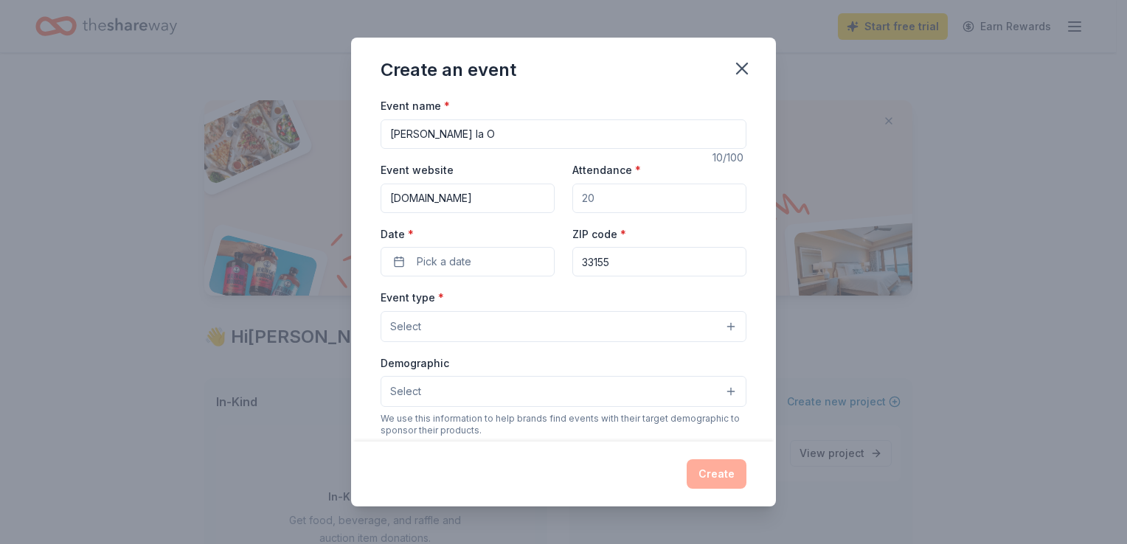
click at [599, 202] on input "Attendance *" at bounding box center [659, 199] width 174 height 30
click at [468, 261] on span "Pick a date" at bounding box center [444, 262] width 55 height 18
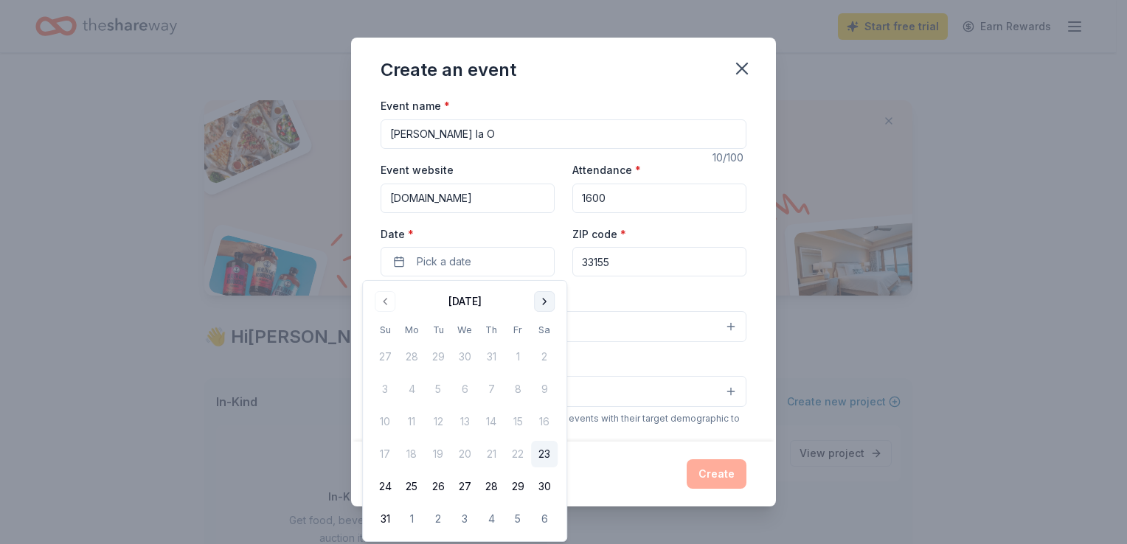
click at [541, 301] on button "Go to next month" at bounding box center [544, 301] width 21 height 21
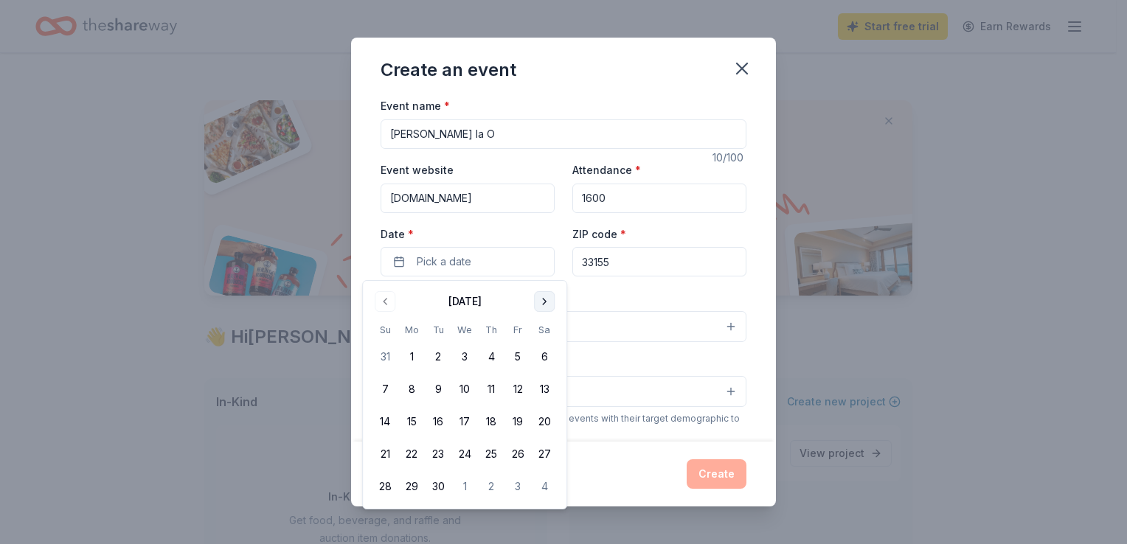
click at [541, 301] on button "Go to next month" at bounding box center [544, 301] width 21 height 21
click at [543, 359] on button "4" at bounding box center [544, 357] width 27 height 27
click at [606, 196] on input "1600" at bounding box center [659, 199] width 174 height 30
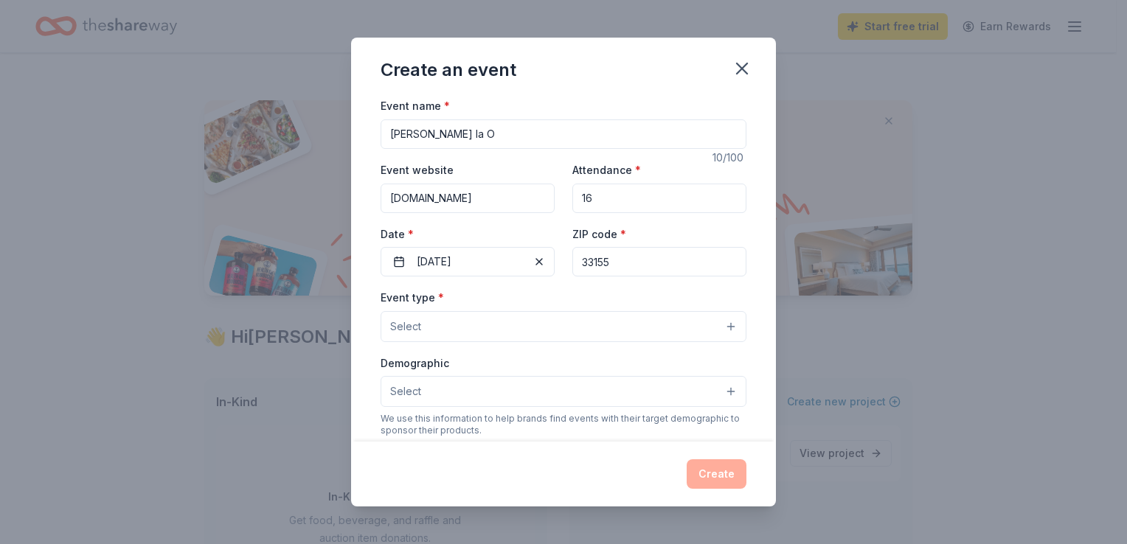
type input "1"
type input "800"
click at [565, 314] on button "Select" at bounding box center [564, 326] width 366 height 31
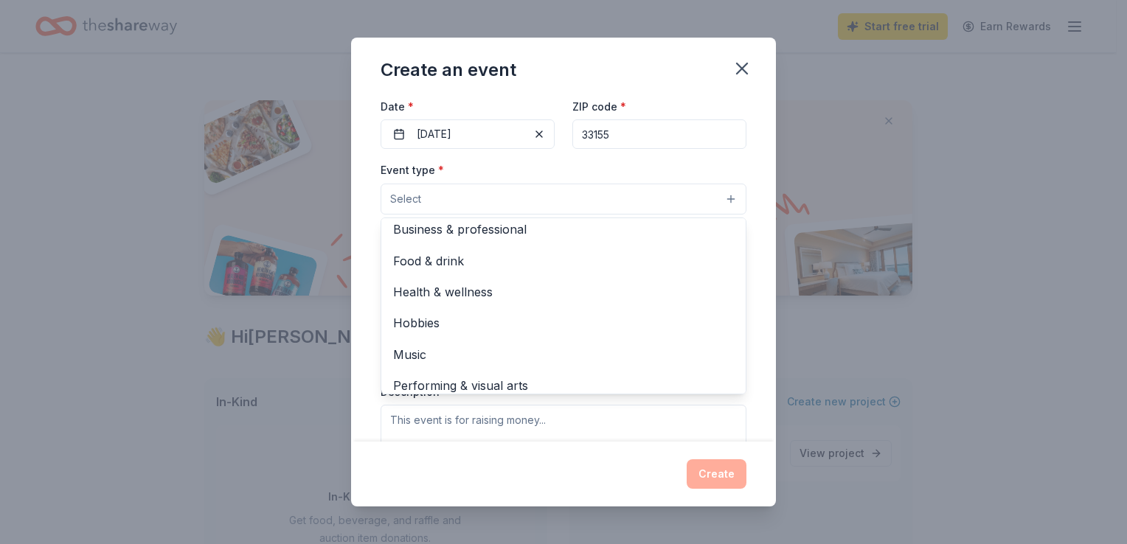
scroll to position [49, 0]
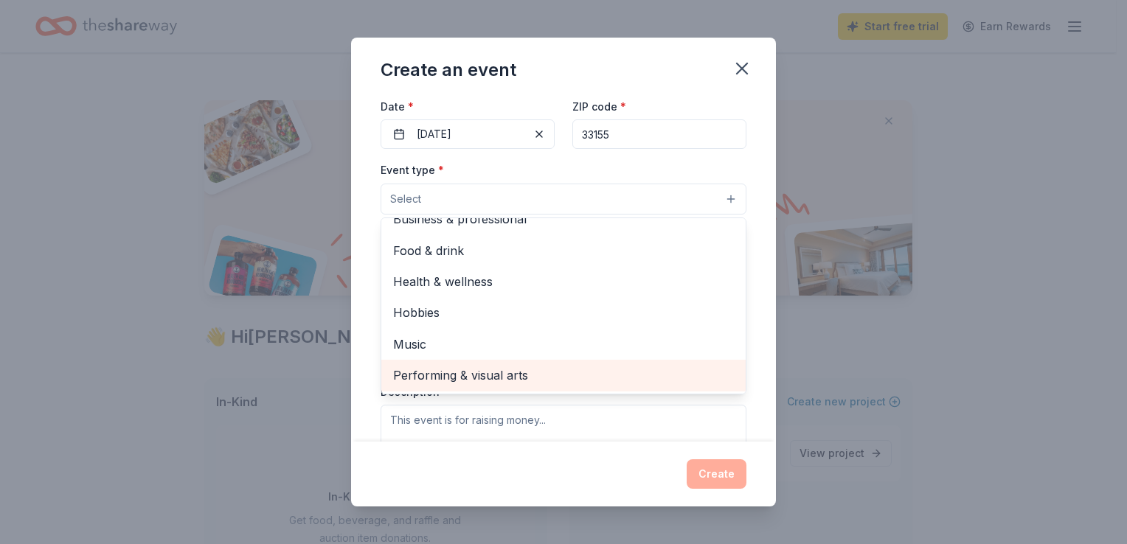
click at [522, 378] on span "Performing & visual arts" at bounding box center [563, 375] width 341 height 19
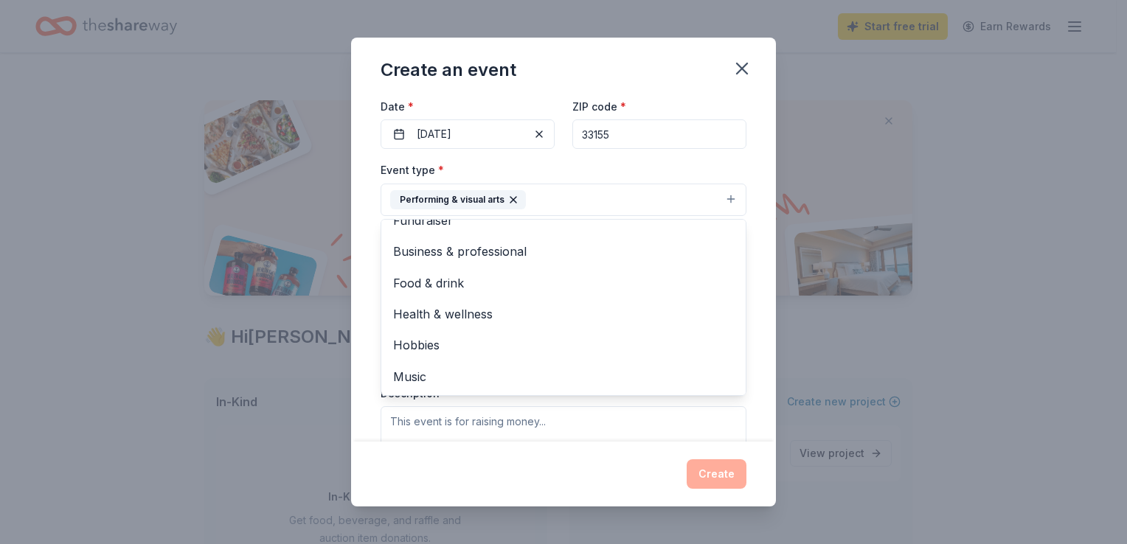
click at [831, 403] on div "Create an event Event name * Maria la O 10 /100 Event website www.fineartsofmia…" at bounding box center [563, 272] width 1127 height 544
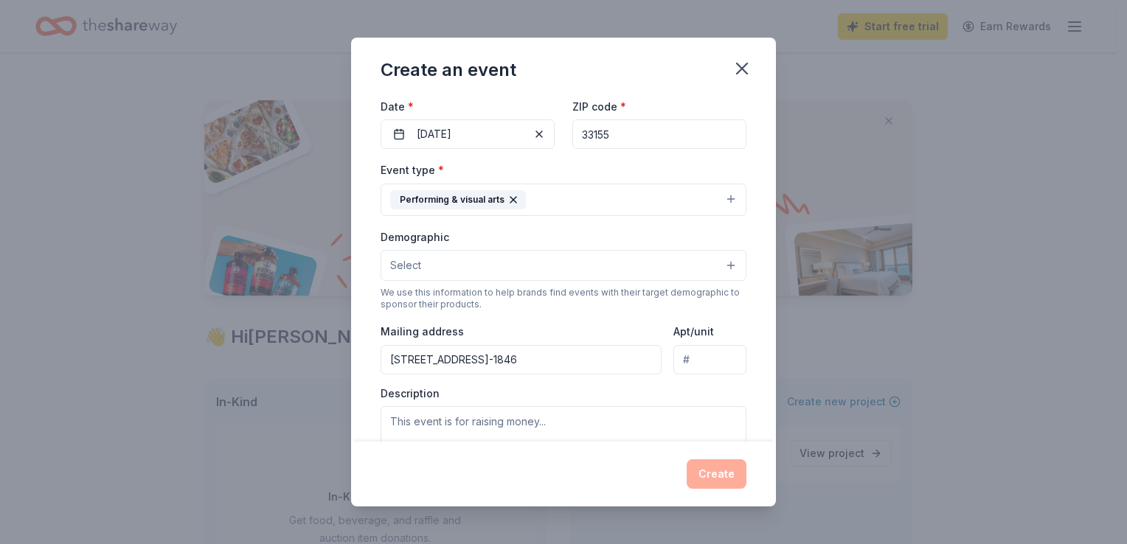
click at [617, 358] on input "2322 SW 67 AVE, Miami, FL, 33155-1846" at bounding box center [521, 360] width 281 height 30
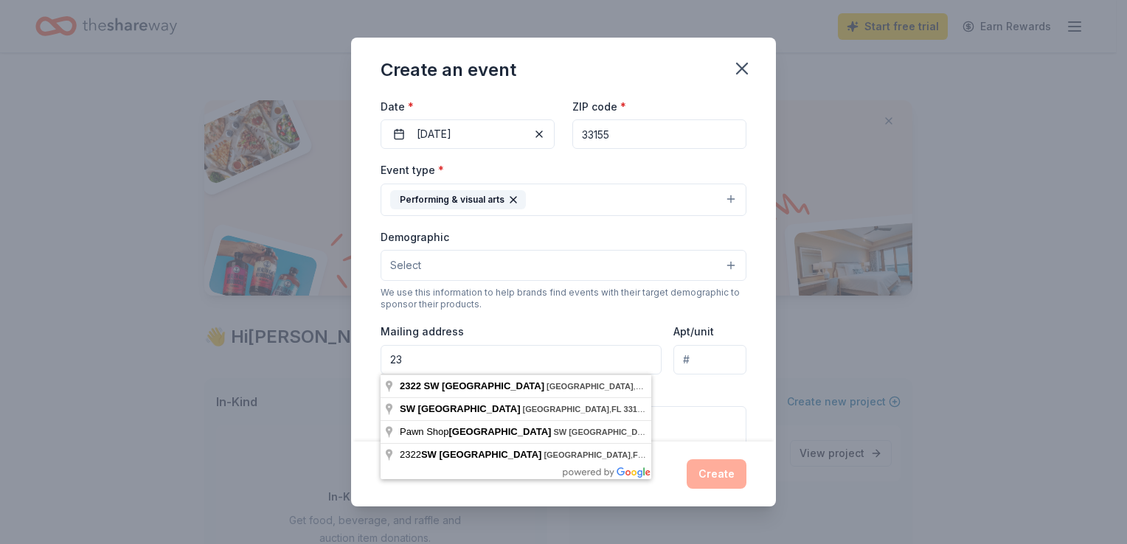
type input "2"
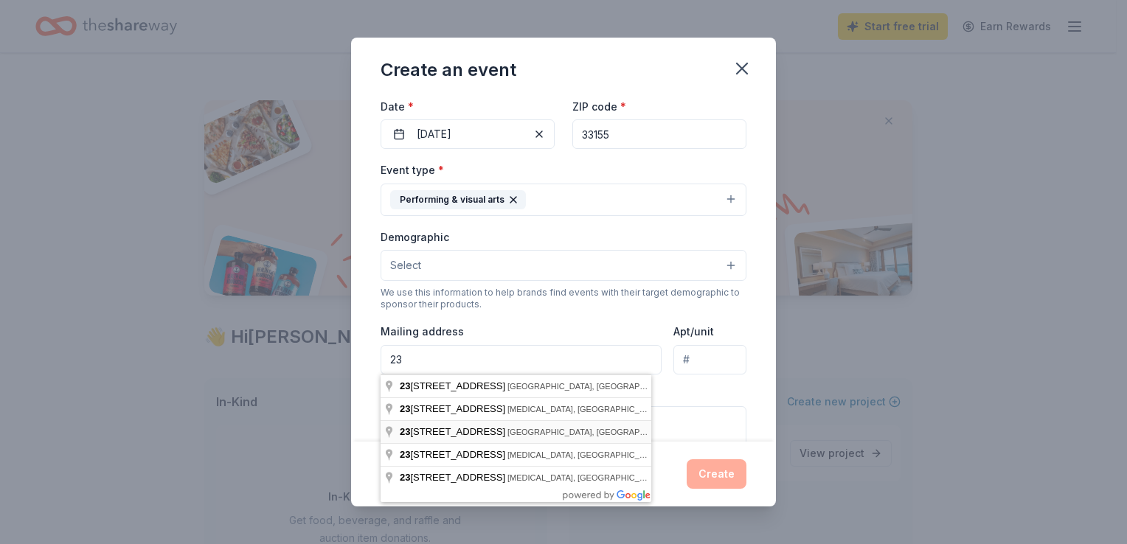
type input "2322 SW 67 AVE, Miami, FL, 33155-1846"
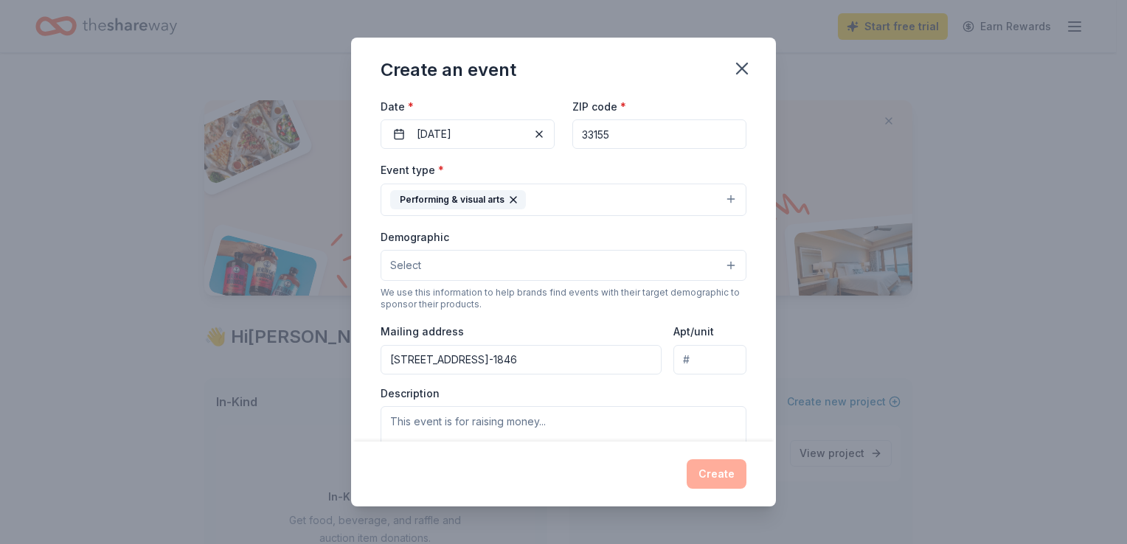
click at [670, 388] on div "Description" at bounding box center [564, 430] width 366 height 87
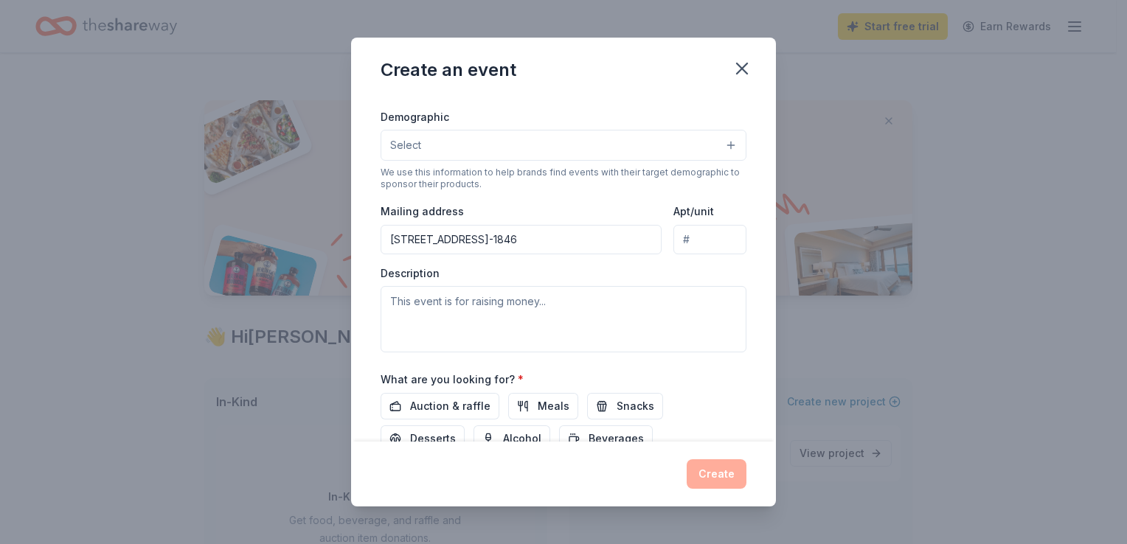
scroll to position [241, 0]
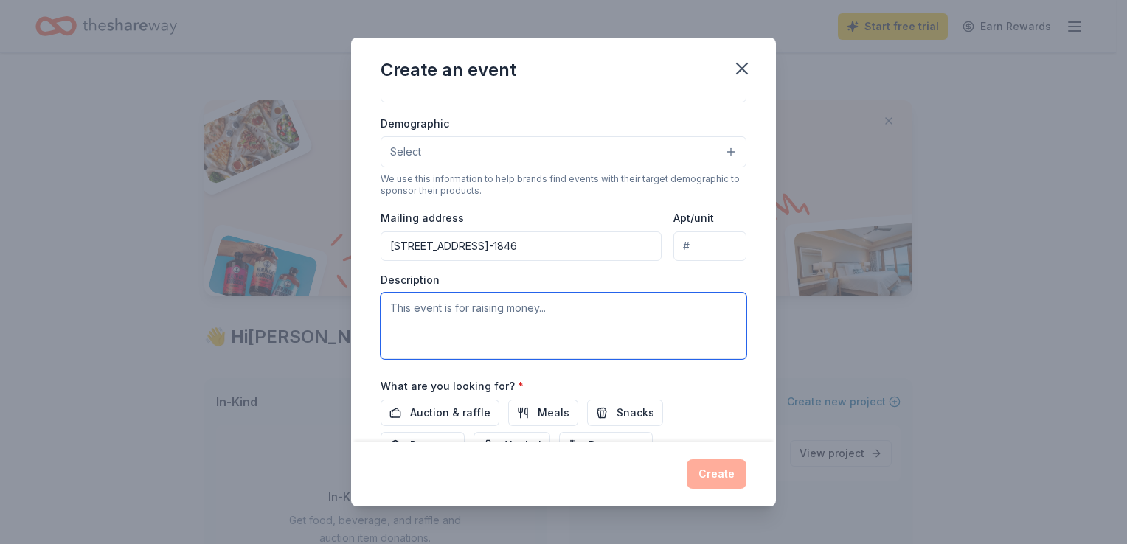
click at [557, 310] on textarea at bounding box center [564, 326] width 366 height 66
click at [714, 306] on textarea "This event is to raise money for the company's operational funds" at bounding box center [564, 326] width 366 height 66
type textarea "This event is to raise money for the company's operational funds in order to fu…"
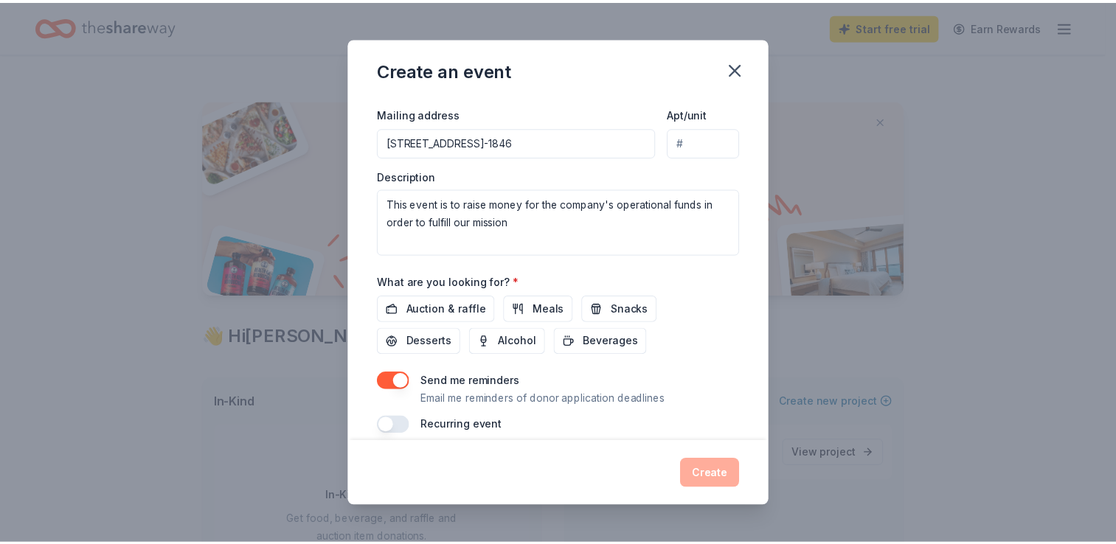
scroll to position [361, 0]
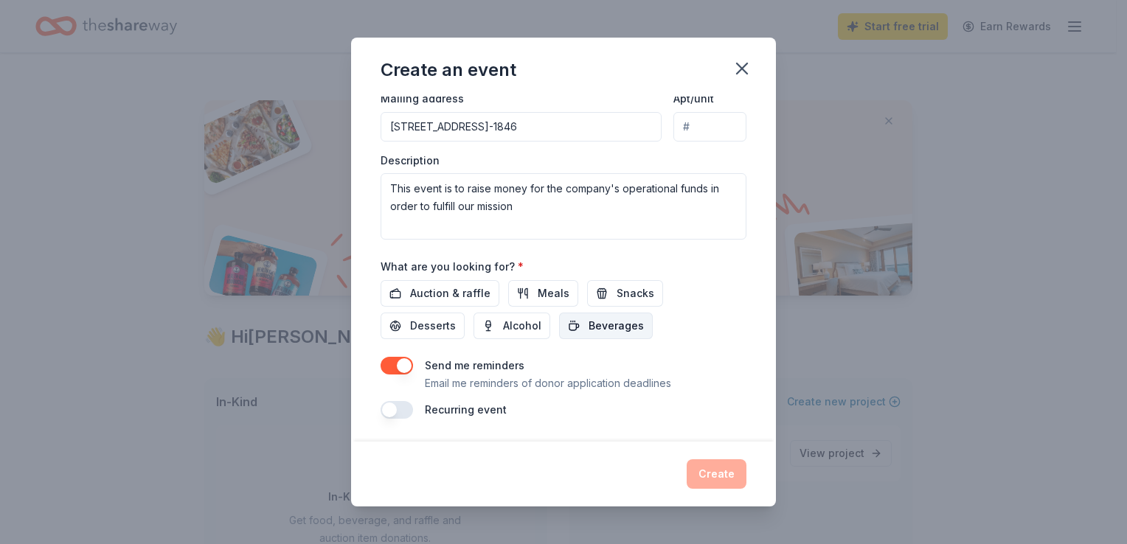
click at [606, 326] on span "Beverages" at bounding box center [616, 326] width 55 height 18
click at [525, 328] on span "Alcohol" at bounding box center [522, 326] width 38 height 18
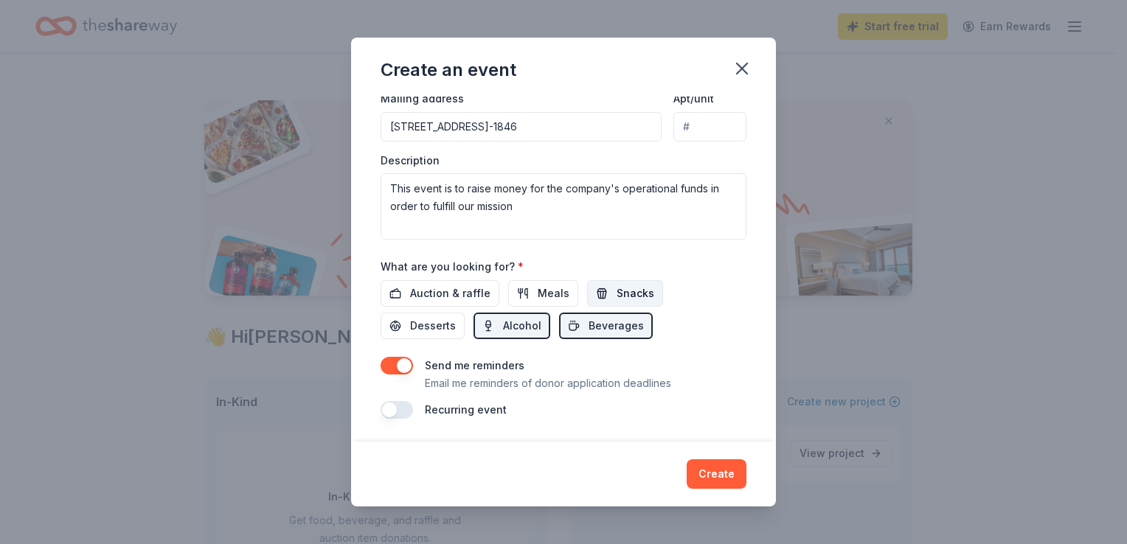
click at [623, 287] on span "Snacks" at bounding box center [636, 294] width 38 height 18
click at [421, 333] on span "Desserts" at bounding box center [433, 326] width 46 height 18
click at [713, 477] on button "Create" at bounding box center [717, 475] width 60 height 30
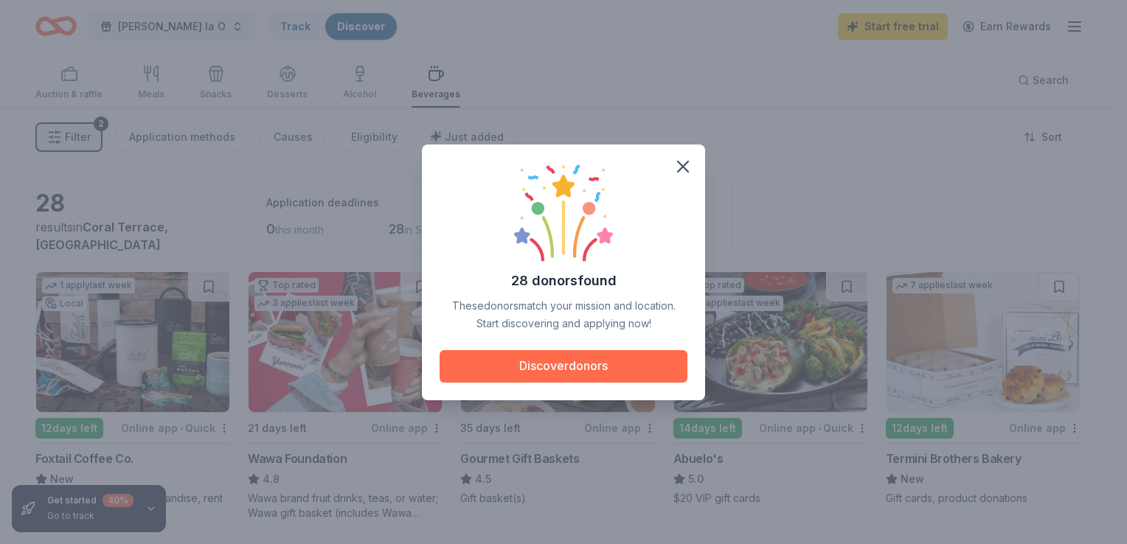
click at [568, 367] on button "Discover donors" at bounding box center [564, 366] width 248 height 32
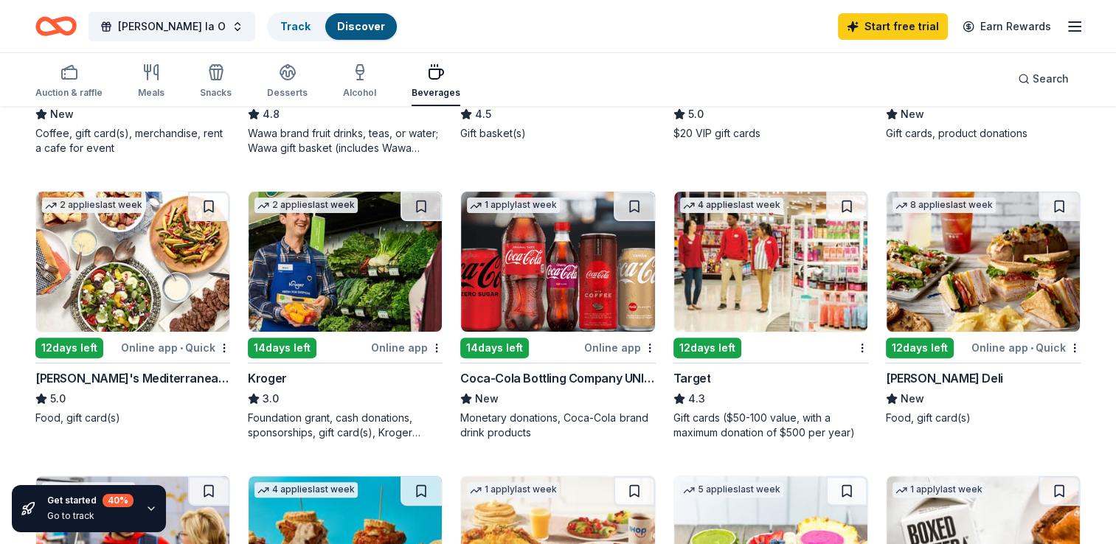
scroll to position [363, 0]
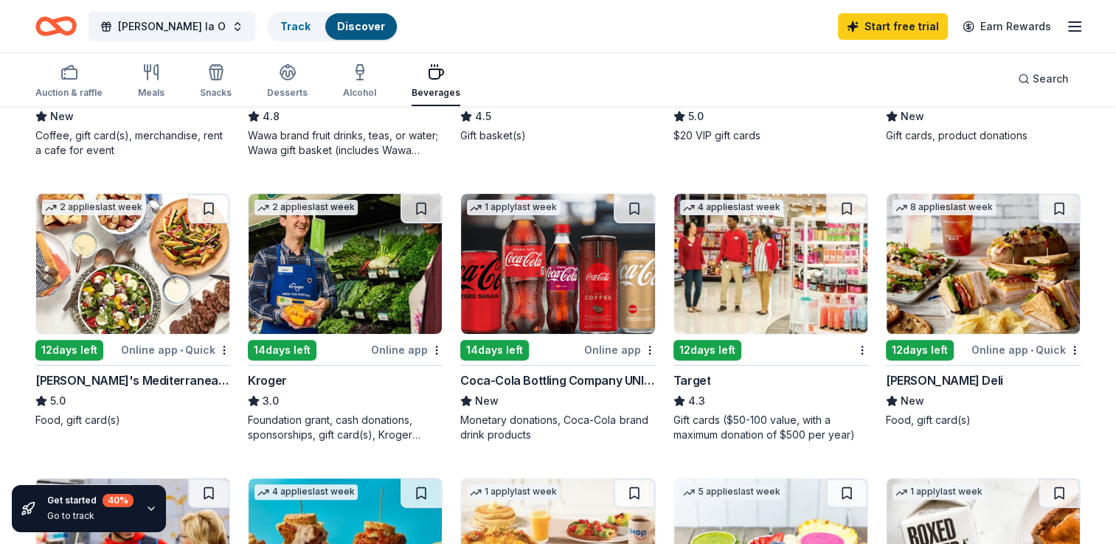
click at [566, 291] on img at bounding box center [557, 264] width 193 height 140
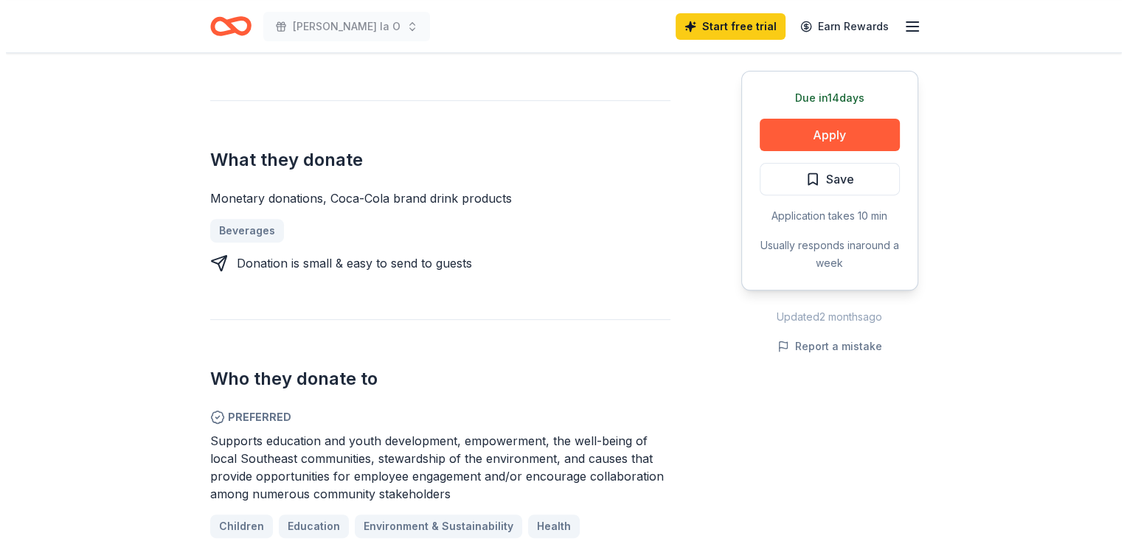
scroll to position [511, 0]
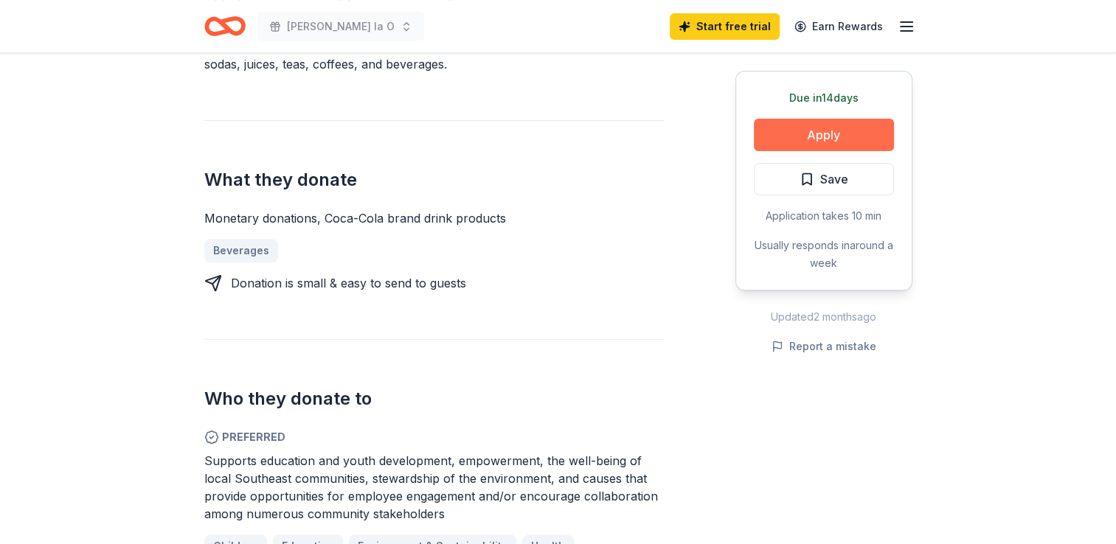
click at [816, 136] on button "Apply" at bounding box center [824, 135] width 140 height 32
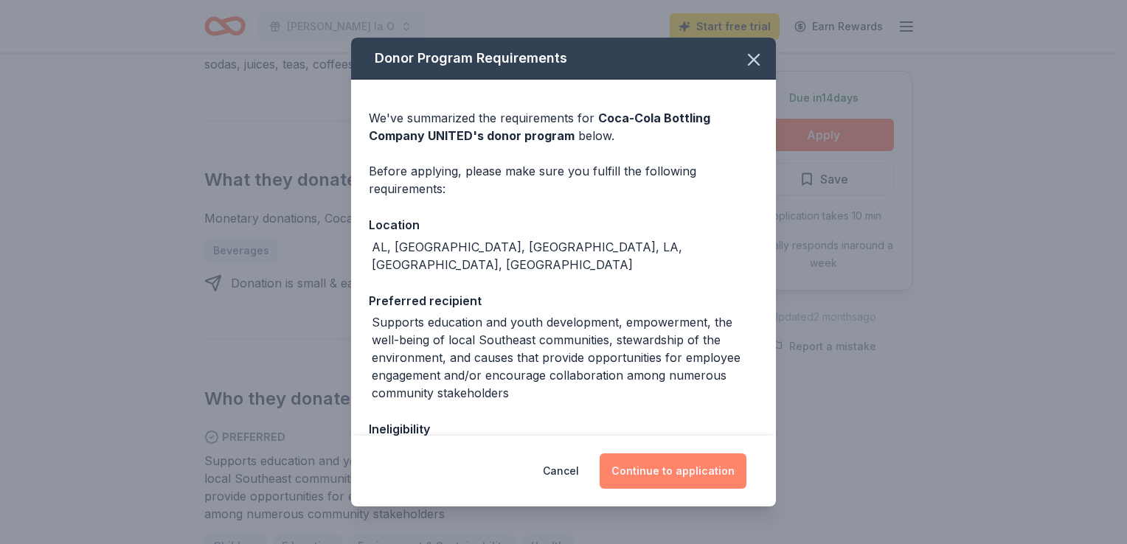
click at [648, 470] on button "Continue to application" at bounding box center [673, 471] width 147 height 35
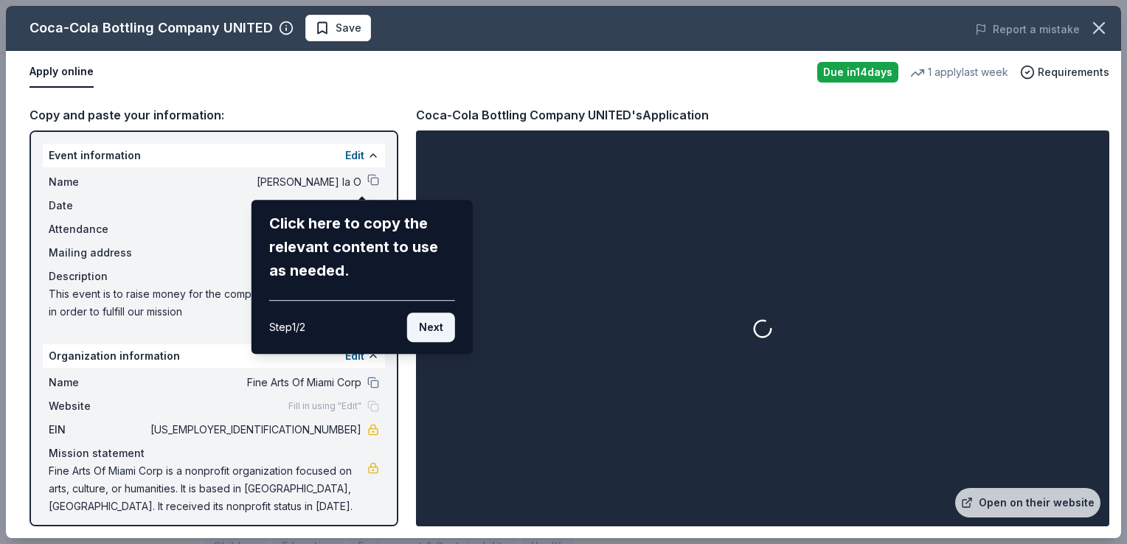
click at [433, 335] on button "Next" at bounding box center [431, 328] width 48 height 30
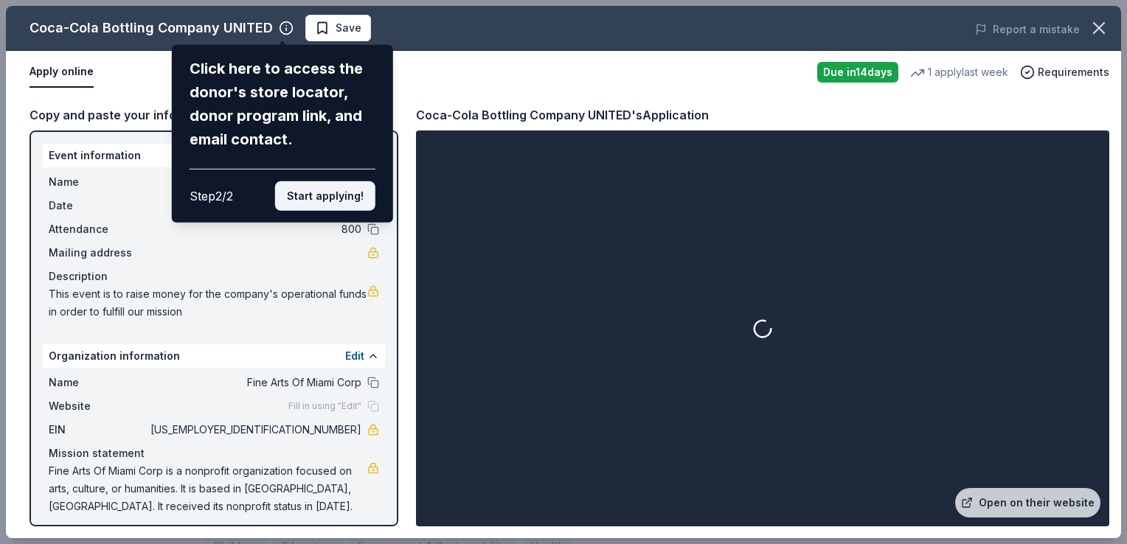
click at [322, 199] on button "Start applying!" at bounding box center [325, 196] width 100 height 30
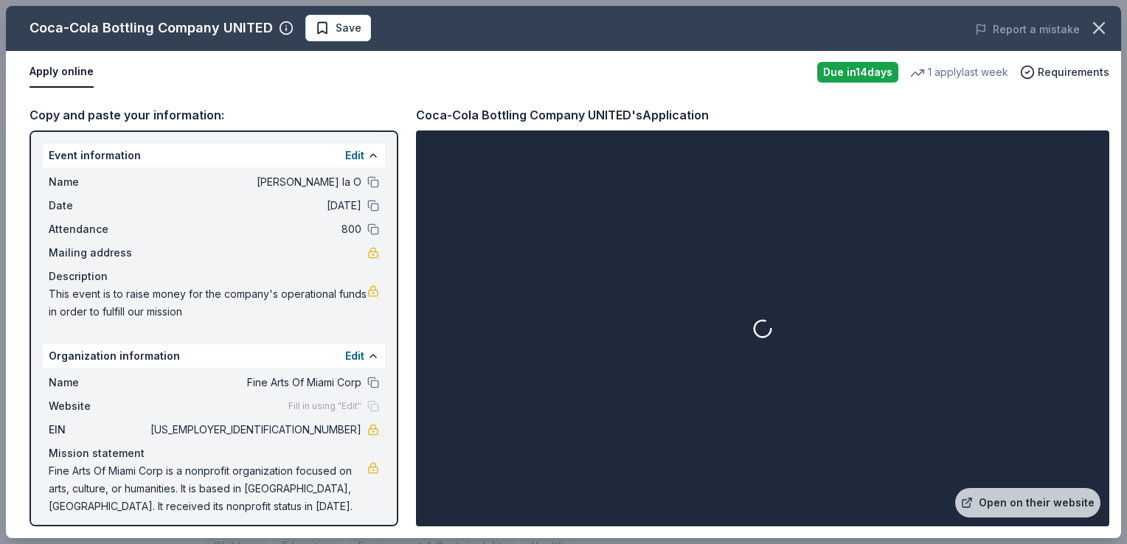
click at [310, 407] on span "Fill in using "Edit"" at bounding box center [324, 407] width 73 height 12
click at [86, 406] on span "Website" at bounding box center [98, 407] width 99 height 18
click at [319, 410] on span "Fill in using "Edit"" at bounding box center [324, 407] width 73 height 12
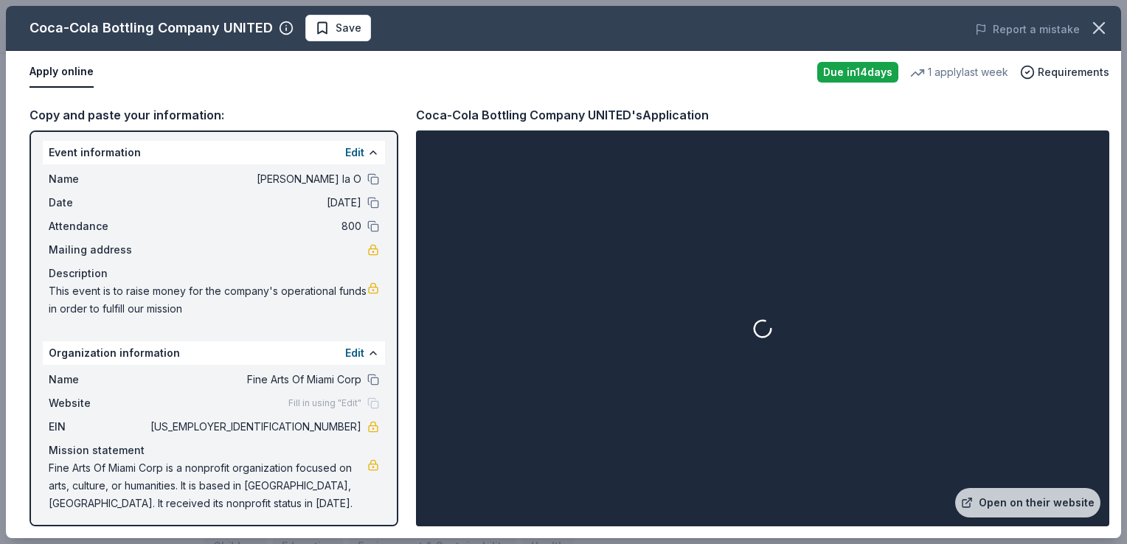
scroll to position [0, 0]
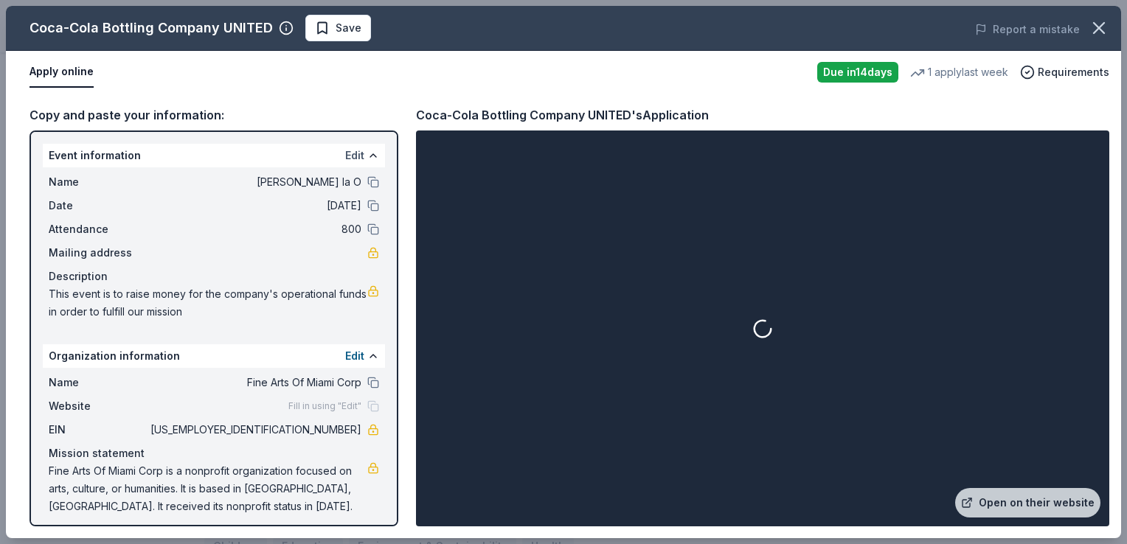
click at [345, 153] on button "Edit" at bounding box center [354, 156] width 19 height 18
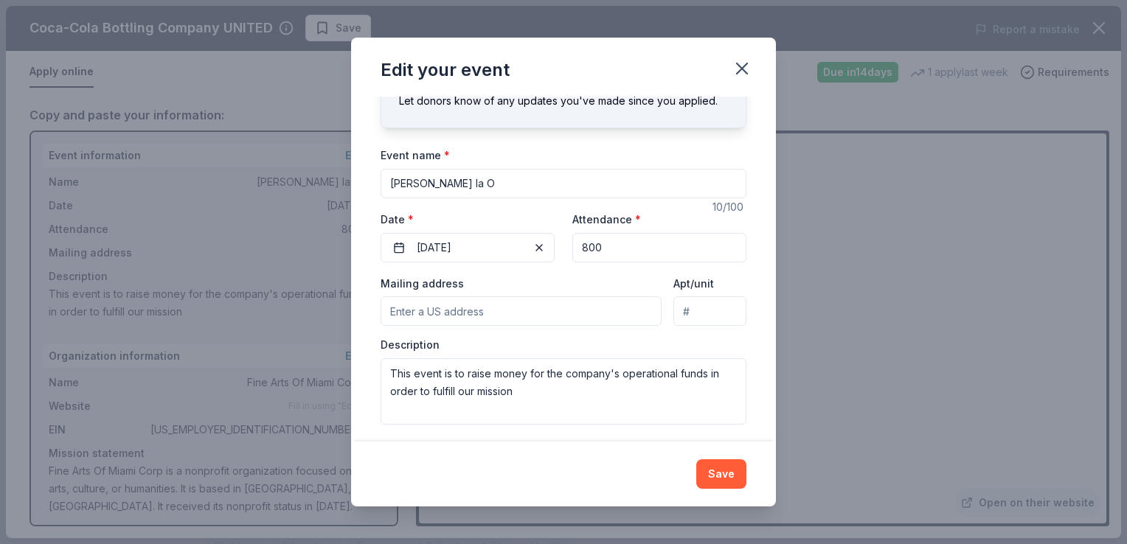
scroll to position [75, 0]
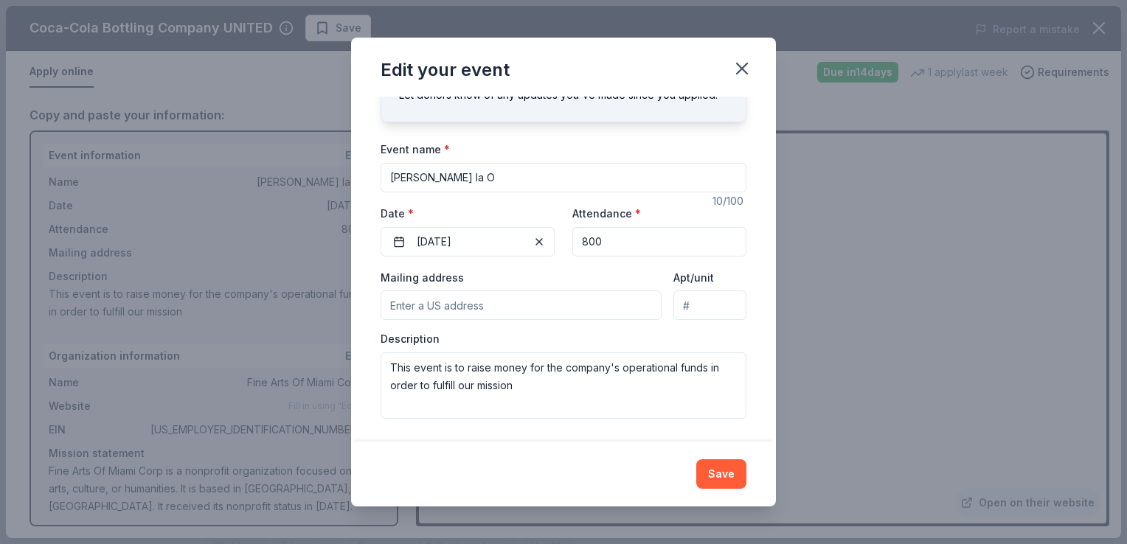
click at [493, 305] on input "Mailing address" at bounding box center [521, 306] width 281 height 30
type input "2322 SW 67 AVE, Miami, FL, 33155-1846"
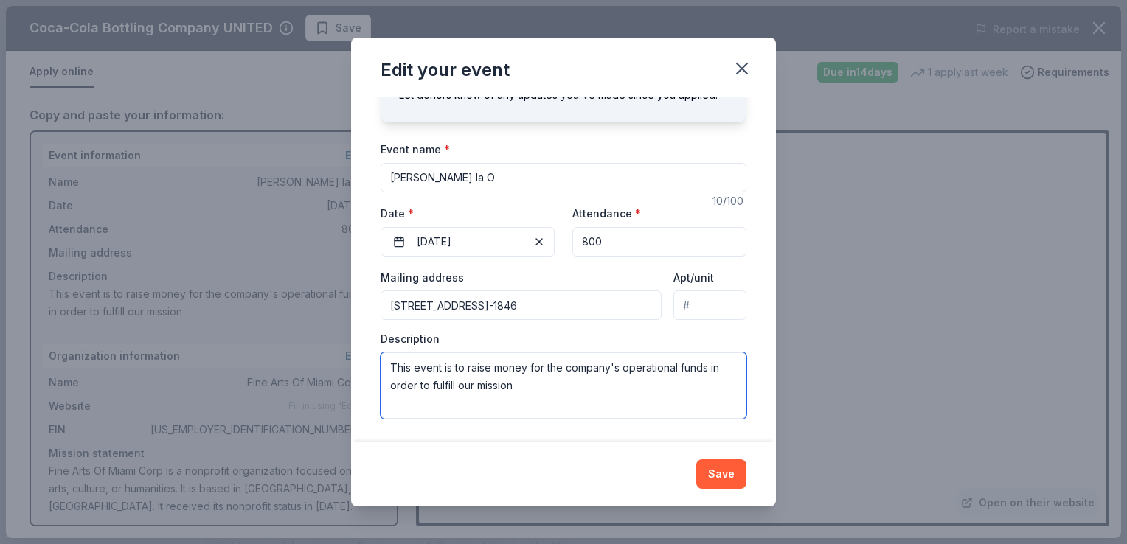
click at [532, 390] on textarea "This event is to raise money for the company's operational funds in order to fu…" at bounding box center [564, 386] width 366 height 66
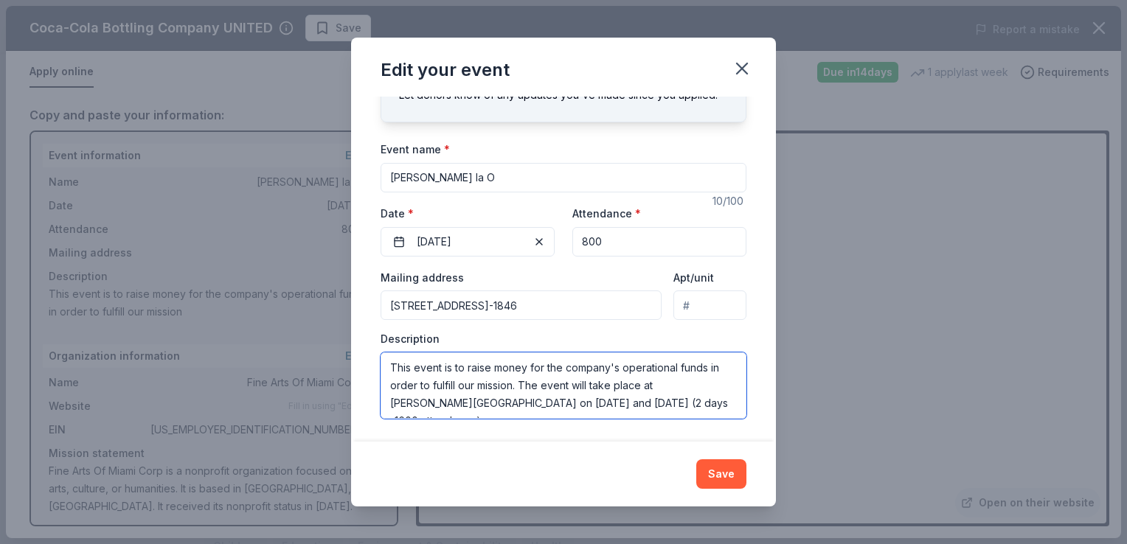
click at [469, 404] on textarea "This event is to raise money for the company's operational funds in order to fu…" at bounding box center [564, 386] width 366 height 66
click at [466, 402] on textarea "This event is to raise money for the company's operational funds in order to fu…" at bounding box center [564, 386] width 366 height 66
type textarea "This event is to raise money for the company's operational funds in order to fu…"
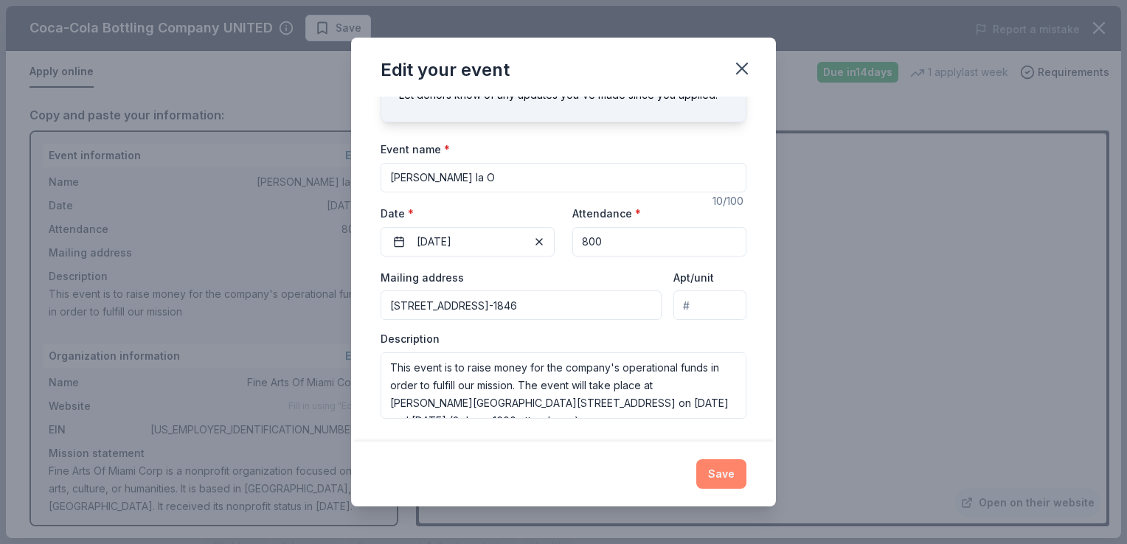
click at [712, 471] on button "Save" at bounding box center [721, 475] width 50 height 30
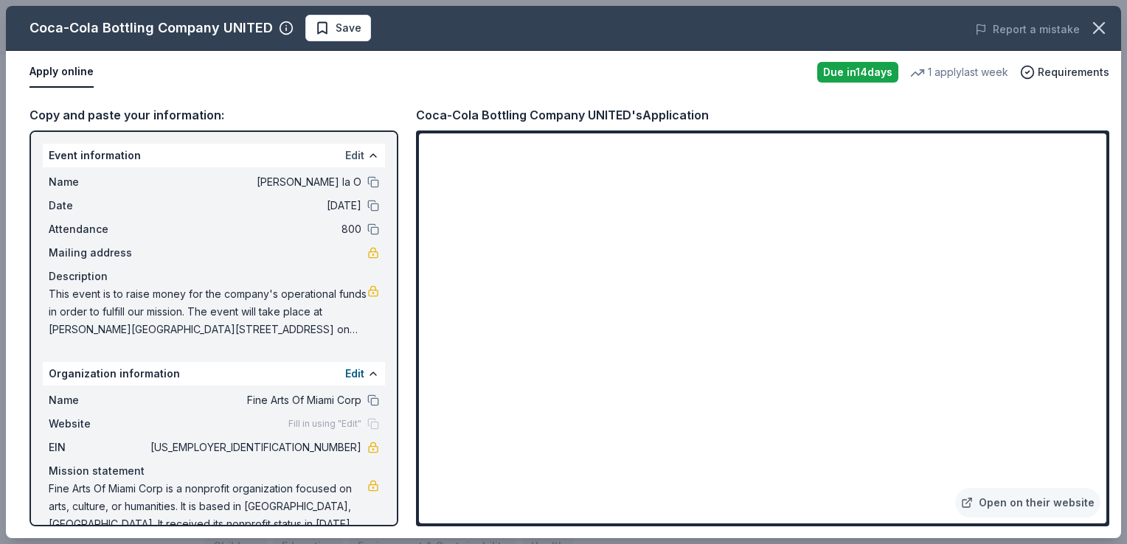
click at [345, 153] on button "Edit" at bounding box center [354, 156] width 19 height 18
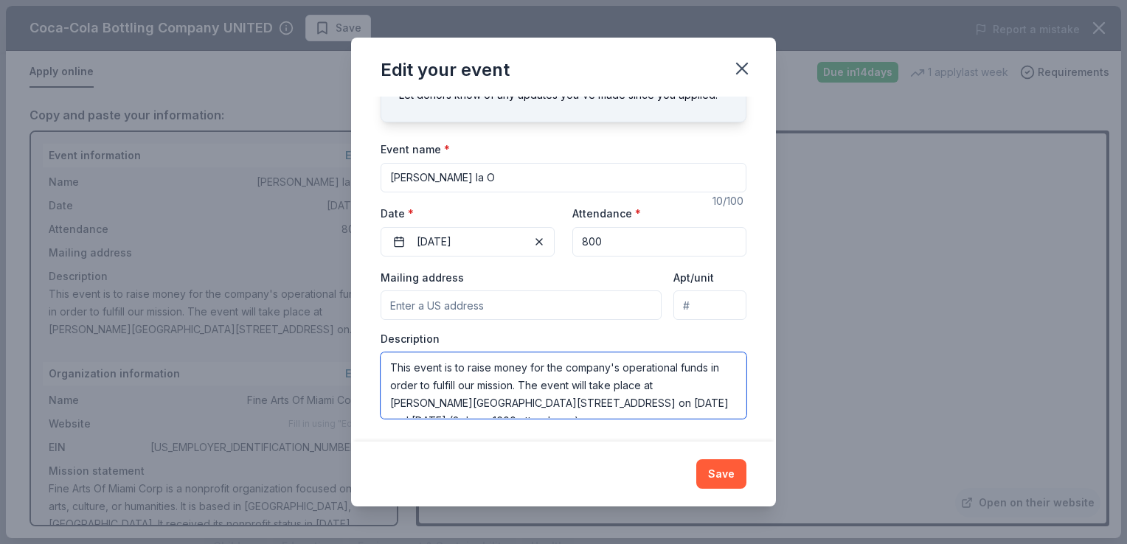
scroll to position [18, 0]
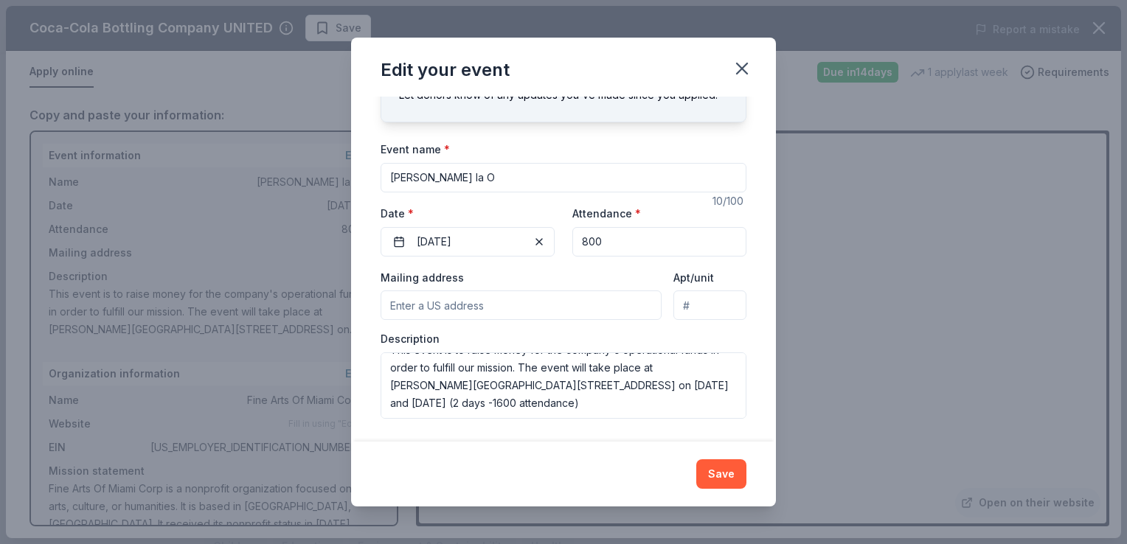
drag, startPoint x: 776, startPoint y: 403, endPoint x: 774, endPoint y: 341, distance: 62.0
click at [774, 341] on div "Edit your event Changes made here will update the Event too. Update donors you'…" at bounding box center [563, 272] width 1127 height 544
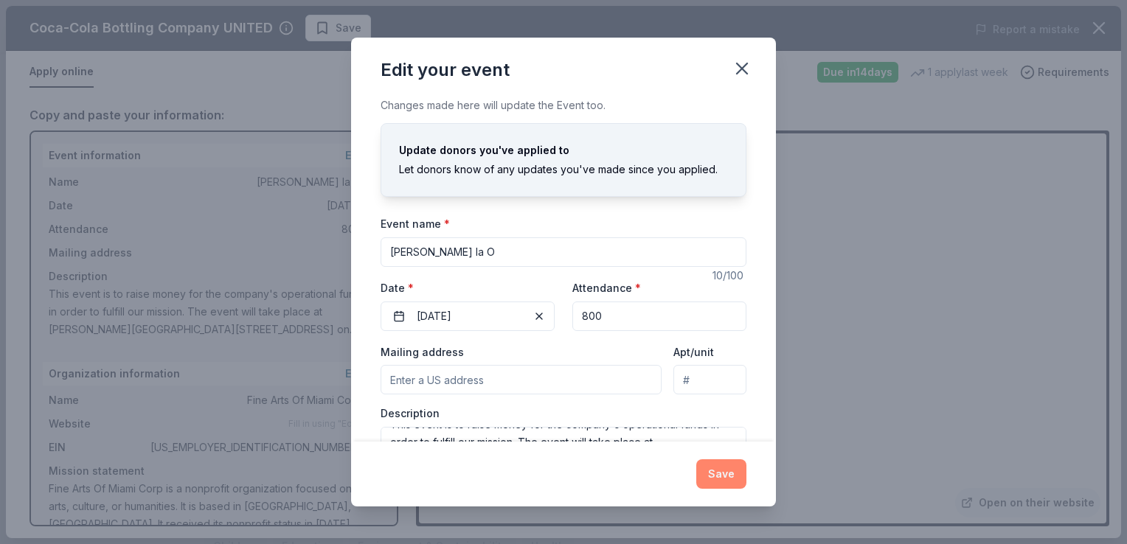
click at [716, 474] on button "Save" at bounding box center [721, 475] width 50 height 30
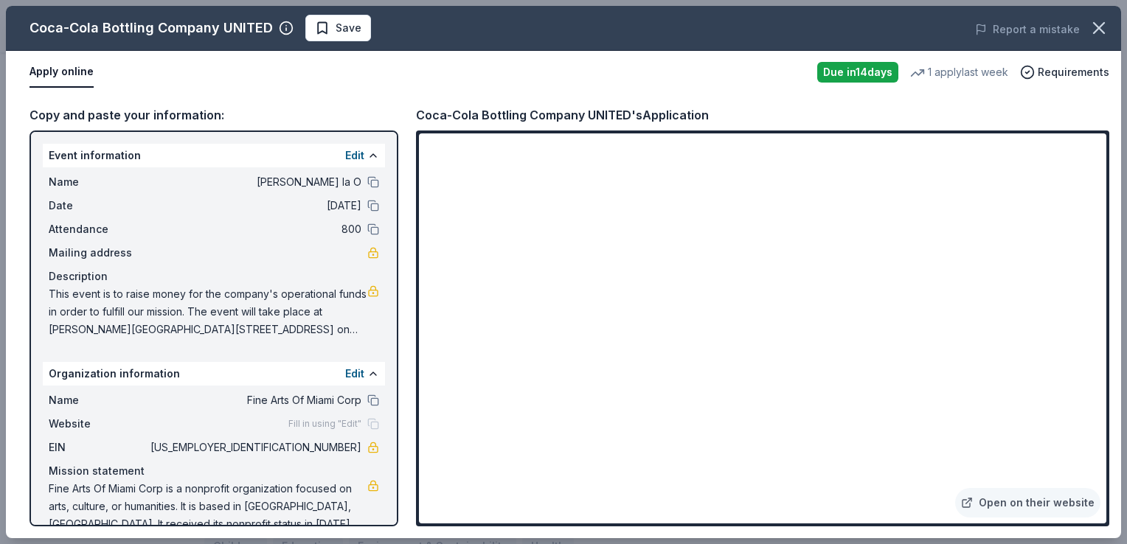
click at [336, 397] on span "Fine Arts Of Miami Corp" at bounding box center [255, 401] width 214 height 18
click at [367, 395] on button at bounding box center [373, 401] width 12 height 12
click at [345, 152] on button "Edit" at bounding box center [354, 156] width 19 height 18
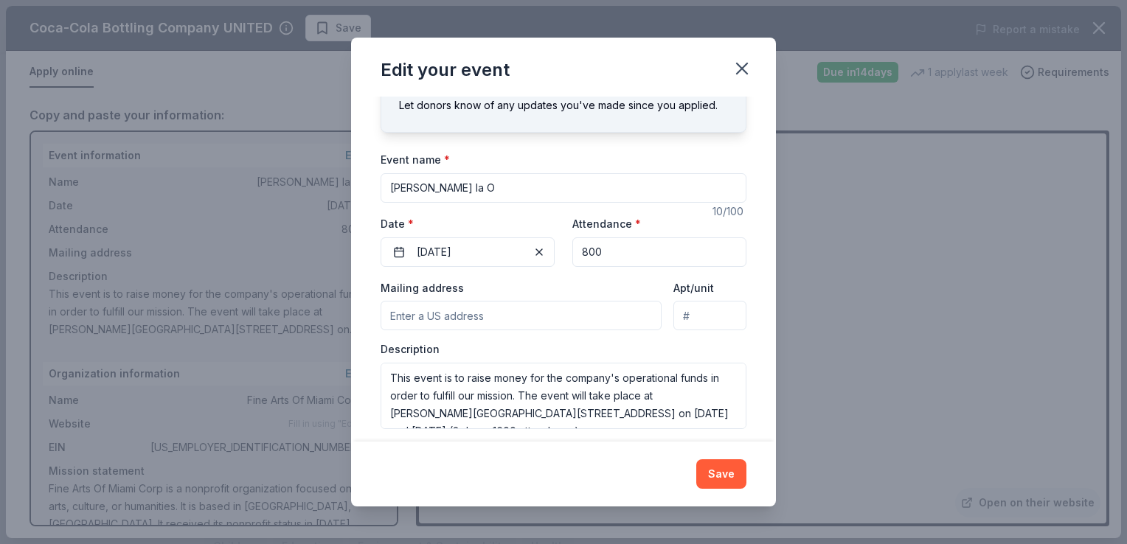
scroll to position [75, 0]
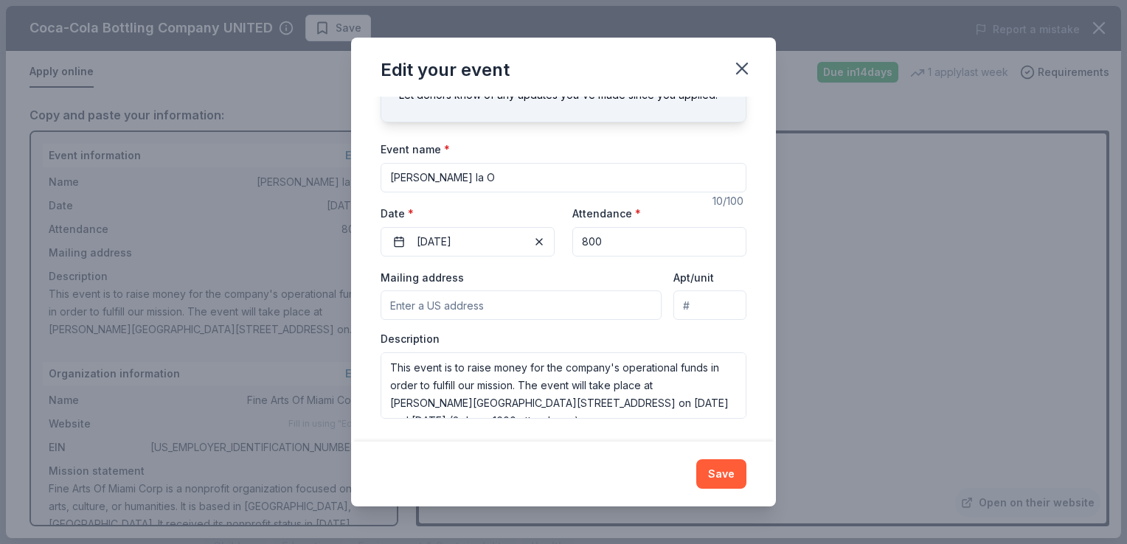
click at [531, 308] on input "Mailing address" at bounding box center [521, 306] width 281 height 30
type input "2322 SW 67 AVE, Miami, FL, 33155-1846"
click at [567, 335] on div "Description This event is to raise money for the company's operational funds in…" at bounding box center [564, 375] width 366 height 87
click at [721, 471] on button "Save" at bounding box center [721, 475] width 50 height 30
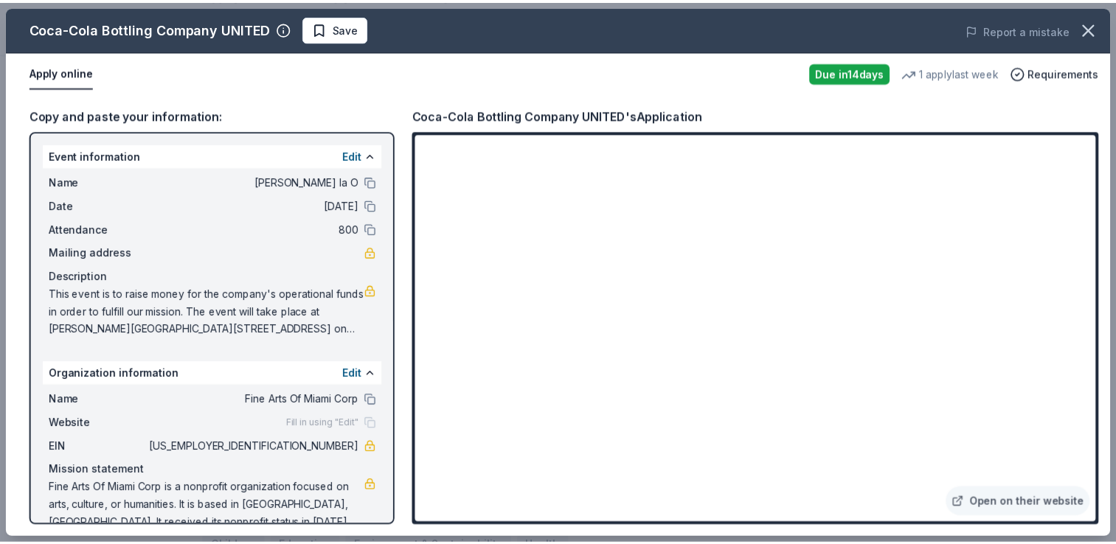
scroll to position [24, 0]
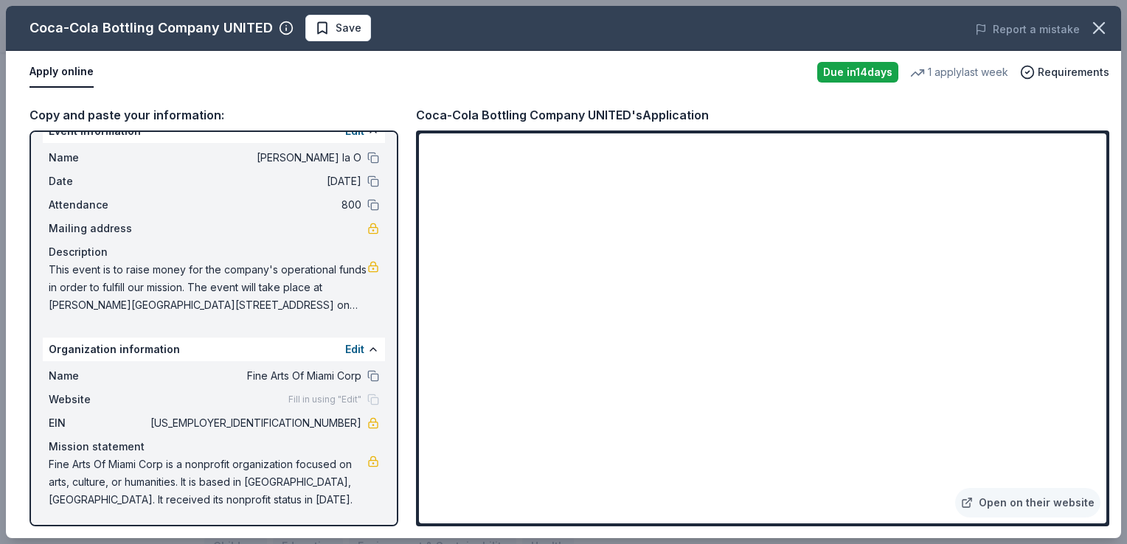
click at [677, 412] on iframe at bounding box center [763, 329] width 688 height 390
click at [1013, 499] on link "Open on their website" at bounding box center [1027, 503] width 145 height 30
click at [330, 24] on span "Save" at bounding box center [338, 28] width 46 height 18
drag, startPoint x: 1125, startPoint y: 119, endPoint x: 1094, endPoint y: -13, distance: 135.6
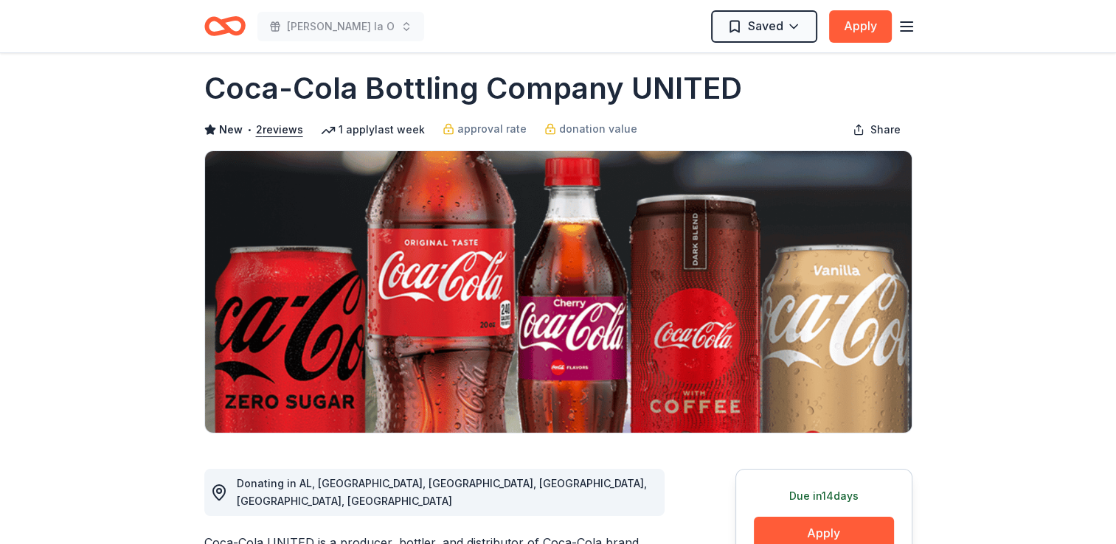
scroll to position [0, 0]
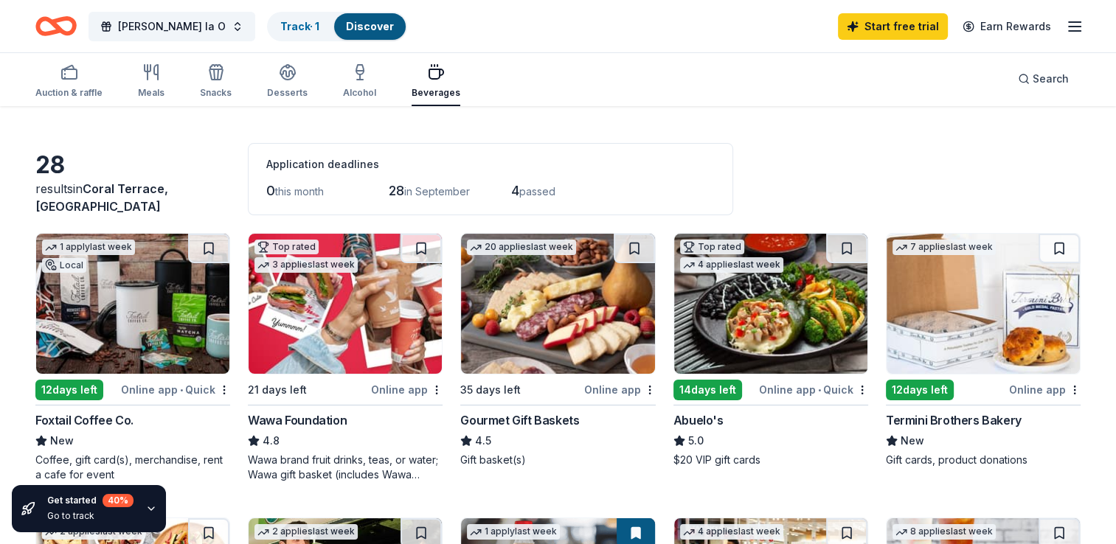
scroll to position [91, 0]
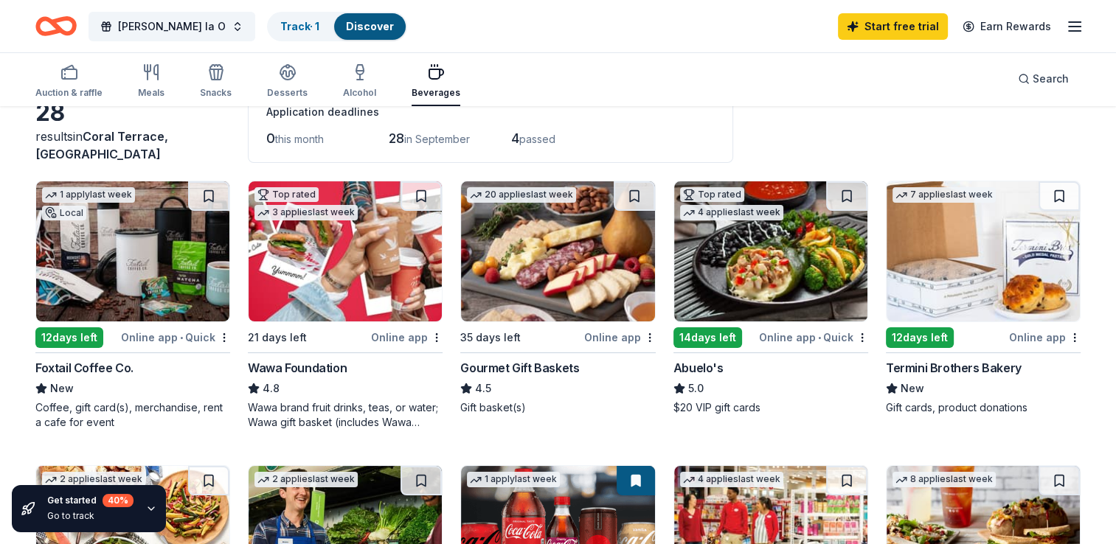
click at [130, 259] on img at bounding box center [132, 251] width 193 height 140
click at [947, 268] on img at bounding box center [983, 251] width 193 height 140
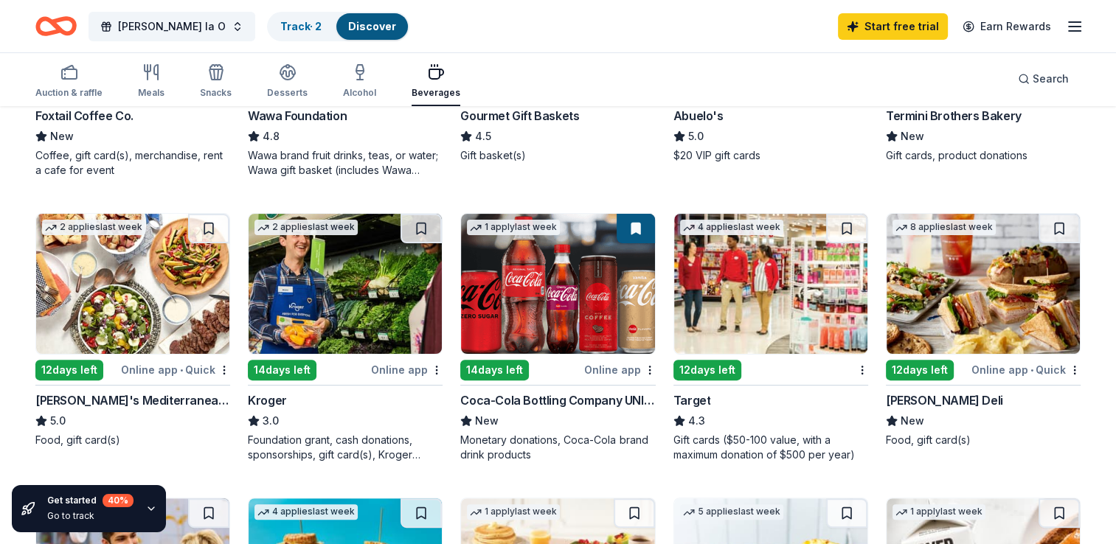
scroll to position [329, 0]
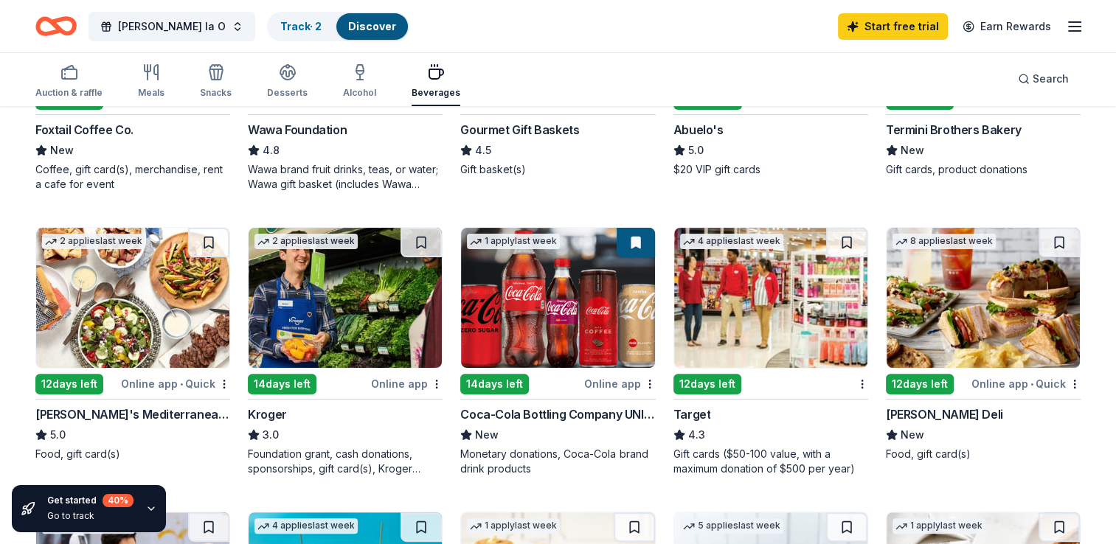
click at [963, 305] on img at bounding box center [983, 298] width 193 height 140
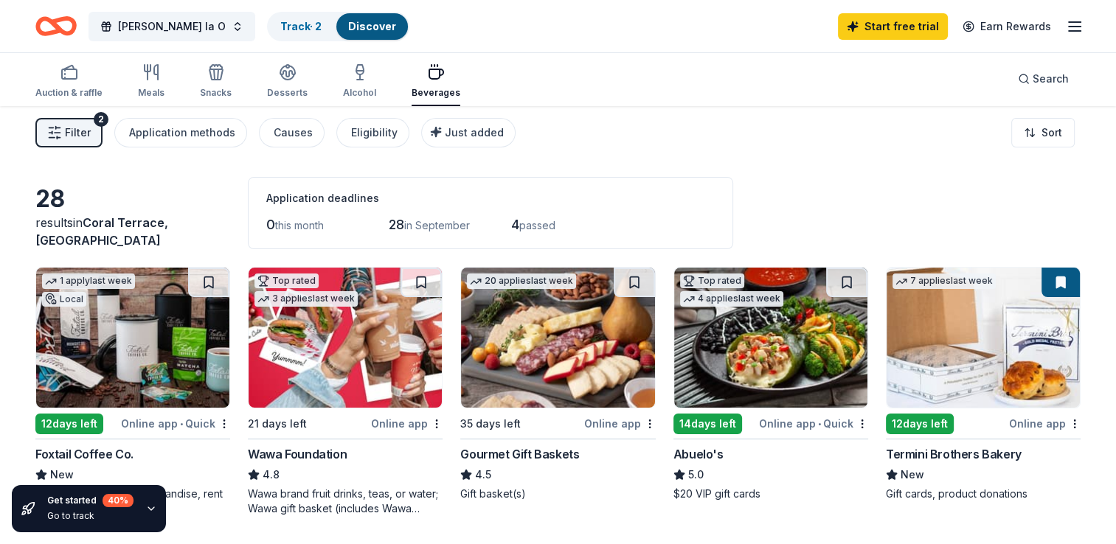
scroll to position [0, 0]
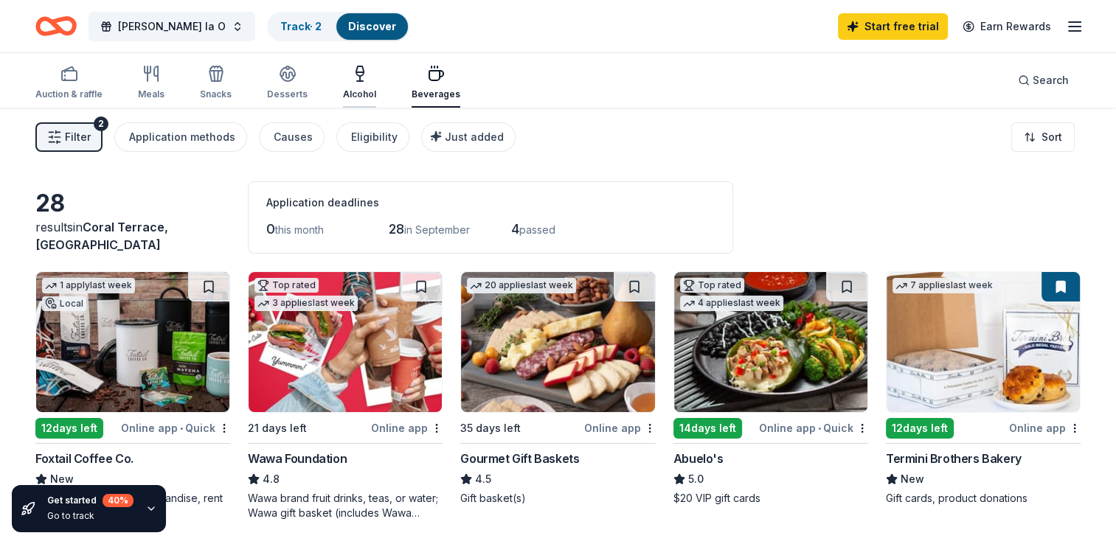
click at [353, 86] on div "Alcohol" at bounding box center [359, 82] width 33 height 35
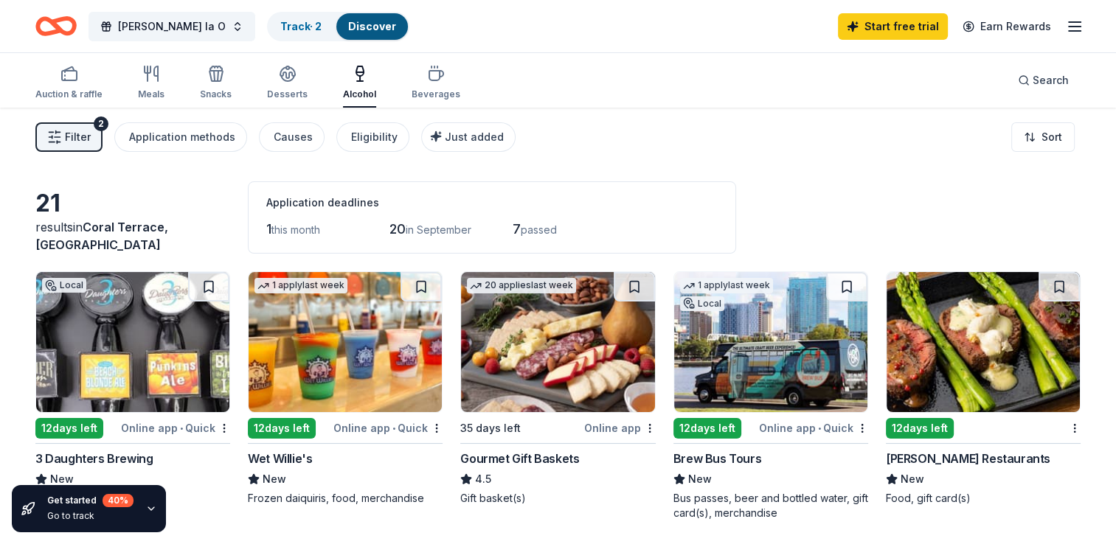
click at [353, 86] on div "Alcohol" at bounding box center [359, 82] width 33 height 35
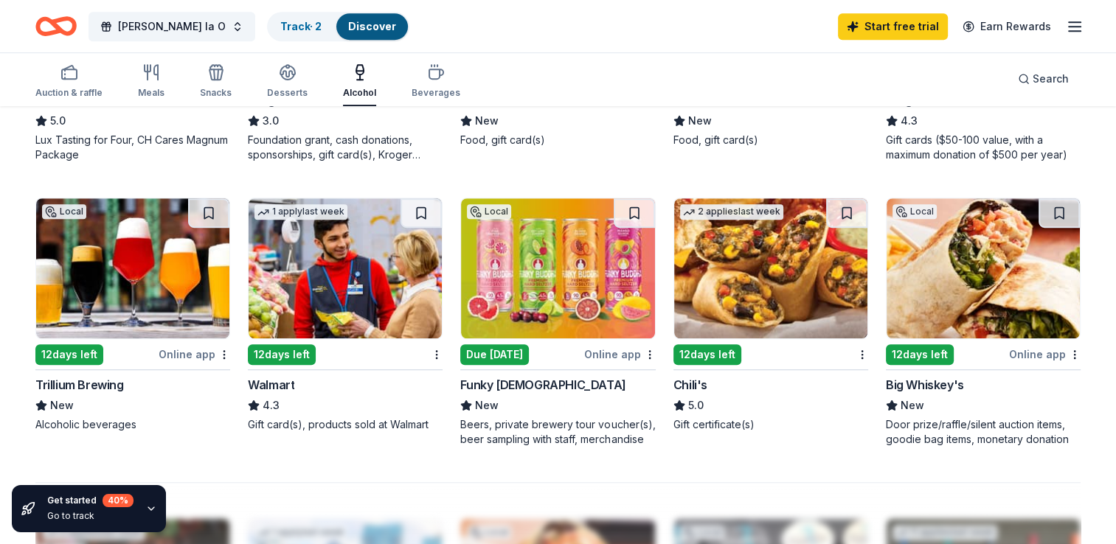
scroll to position [915, 0]
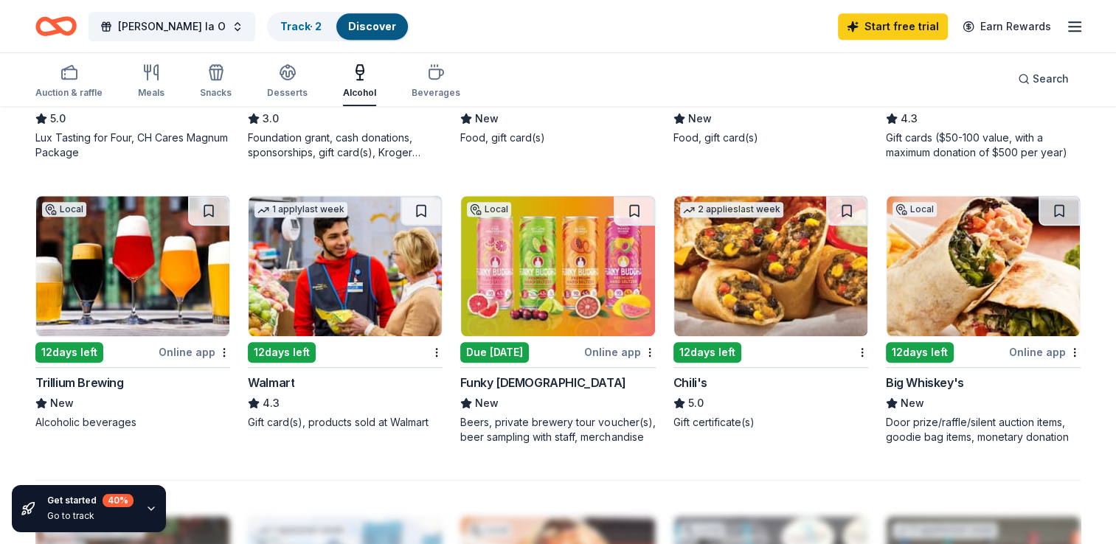
click at [137, 262] on img at bounding box center [132, 266] width 193 height 140
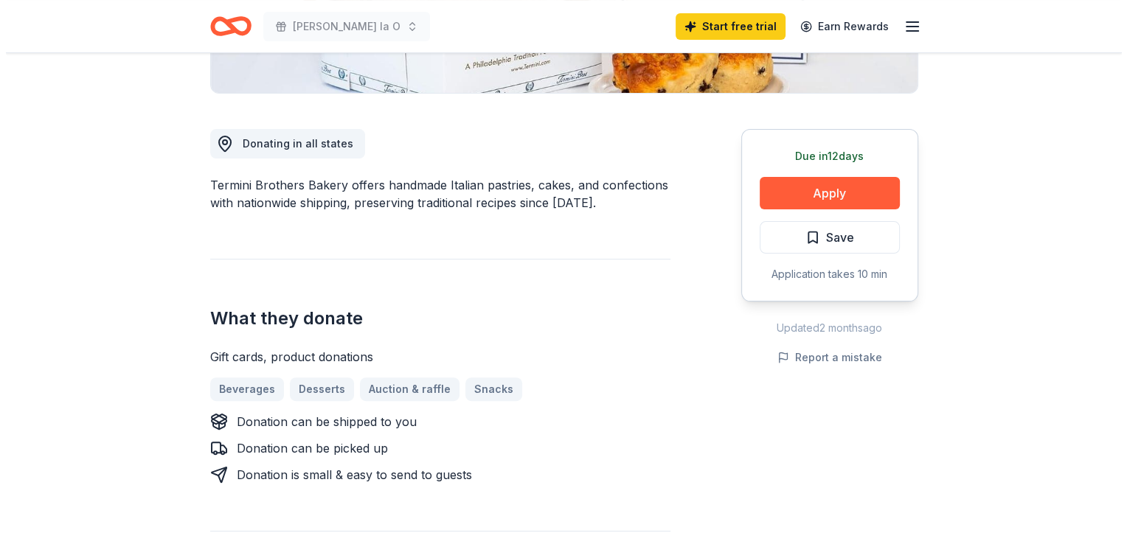
scroll to position [346, 0]
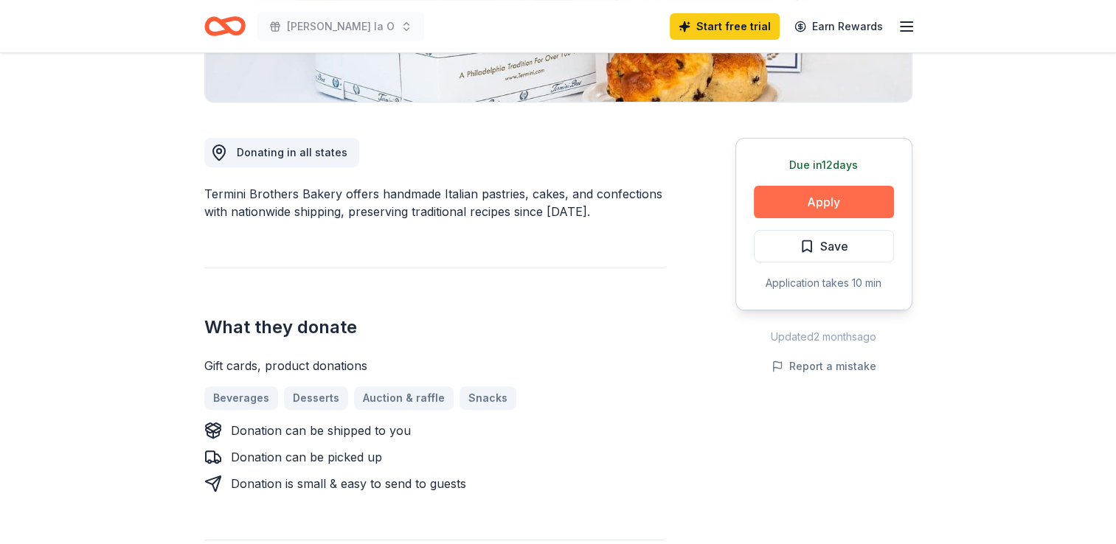
click at [826, 202] on button "Apply" at bounding box center [824, 202] width 140 height 32
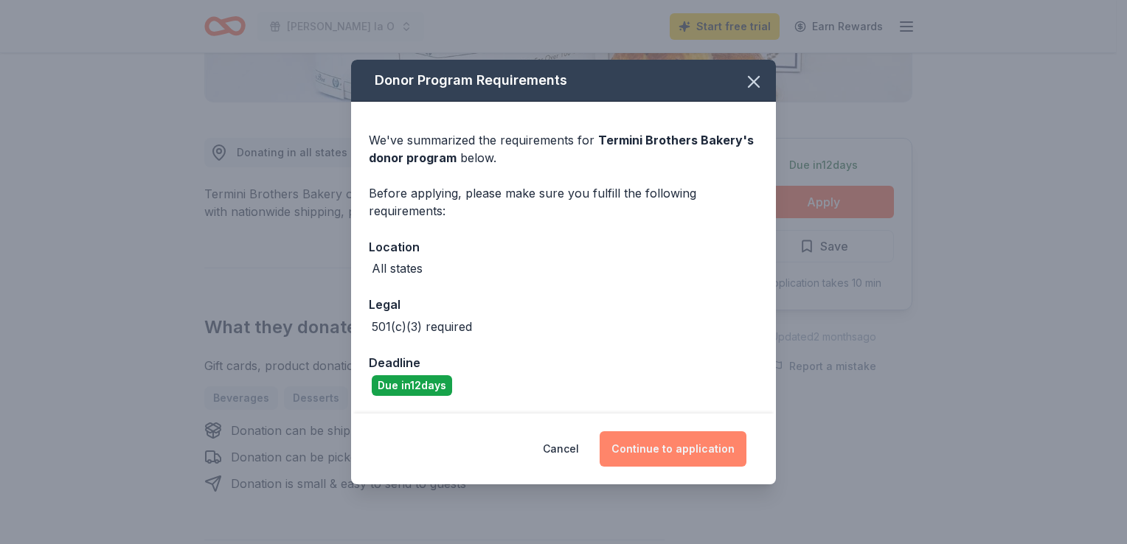
click at [659, 453] on button "Continue to application" at bounding box center [673, 449] width 147 height 35
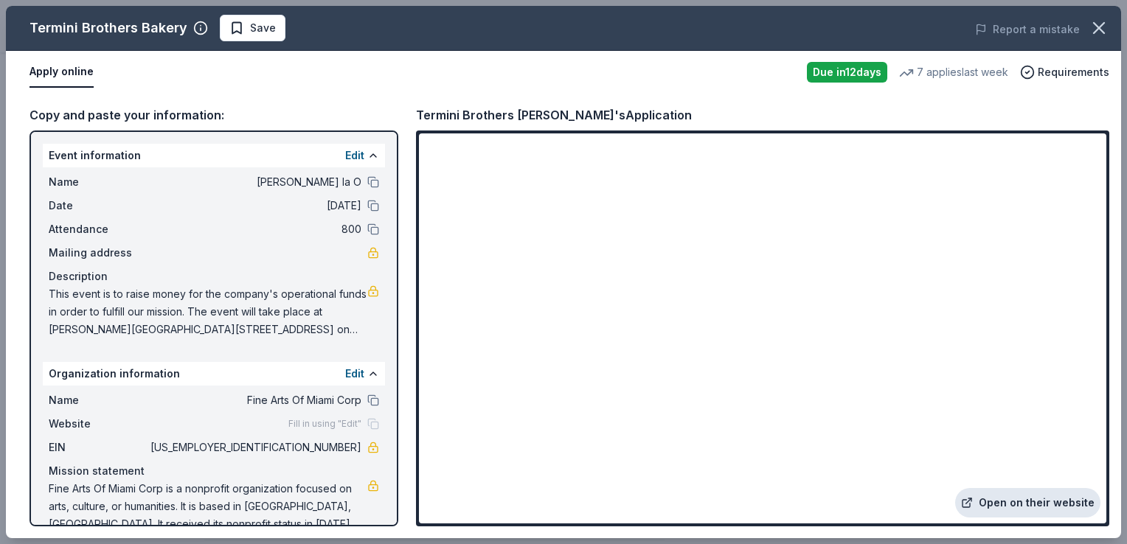
click at [999, 503] on link "Open on their website" at bounding box center [1027, 503] width 145 height 30
click at [260, 28] on span "Save" at bounding box center [263, 28] width 26 height 18
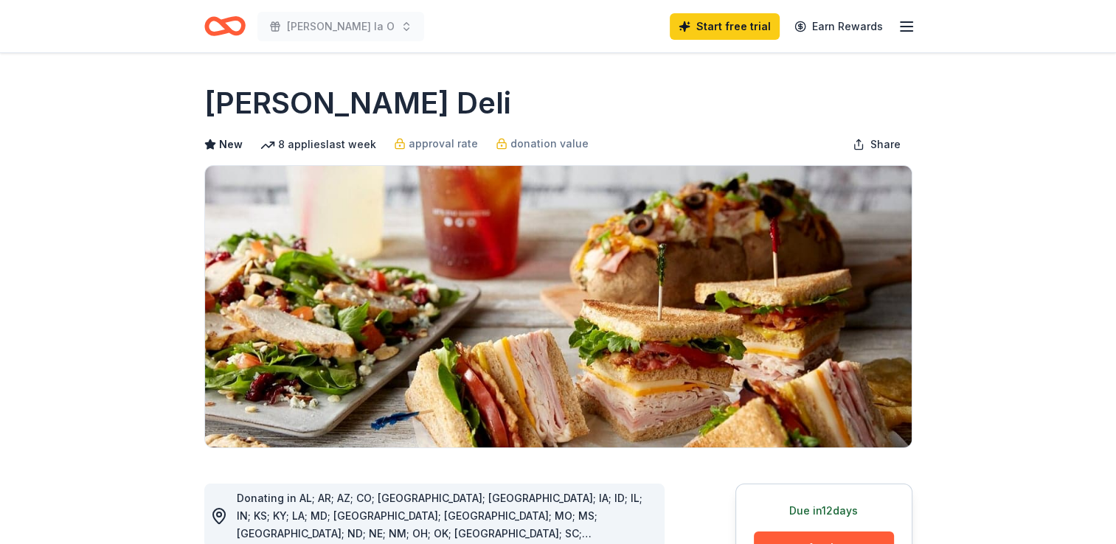
click at [378, 496] on span "Donating in AL; AR; AZ; CO; [GEOGRAPHIC_DATA]; [GEOGRAPHIC_DATA]; IA; ID; IL; I…" at bounding box center [440, 525] width 406 height 66
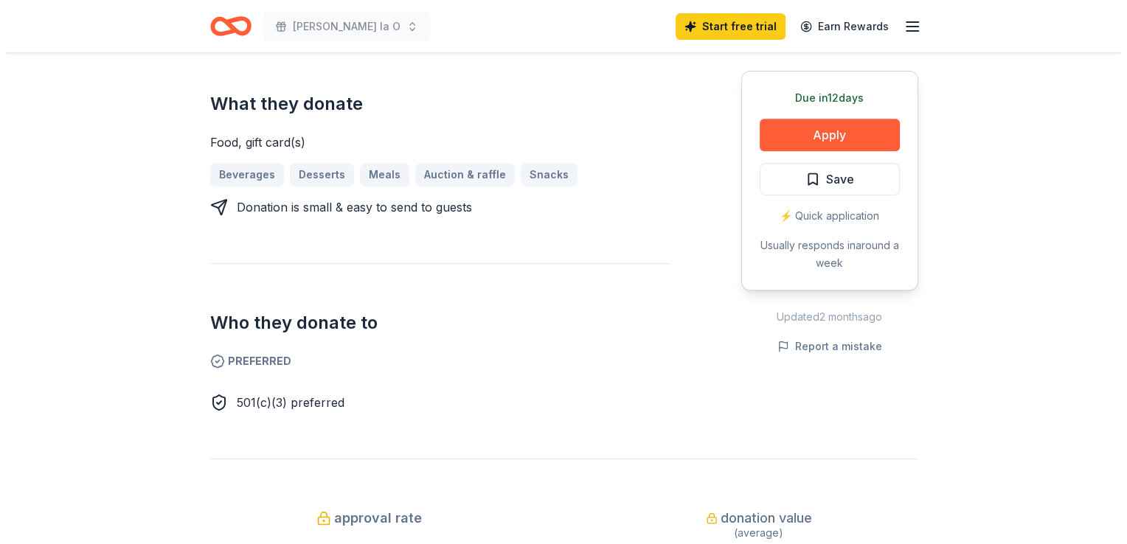
scroll to position [534, 0]
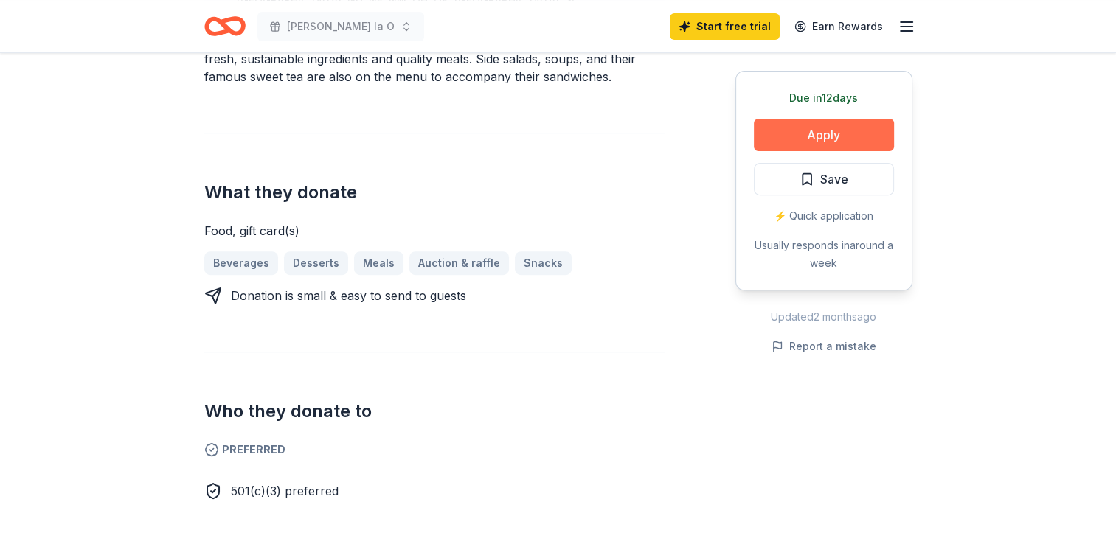
click at [828, 139] on button "Apply" at bounding box center [824, 135] width 140 height 32
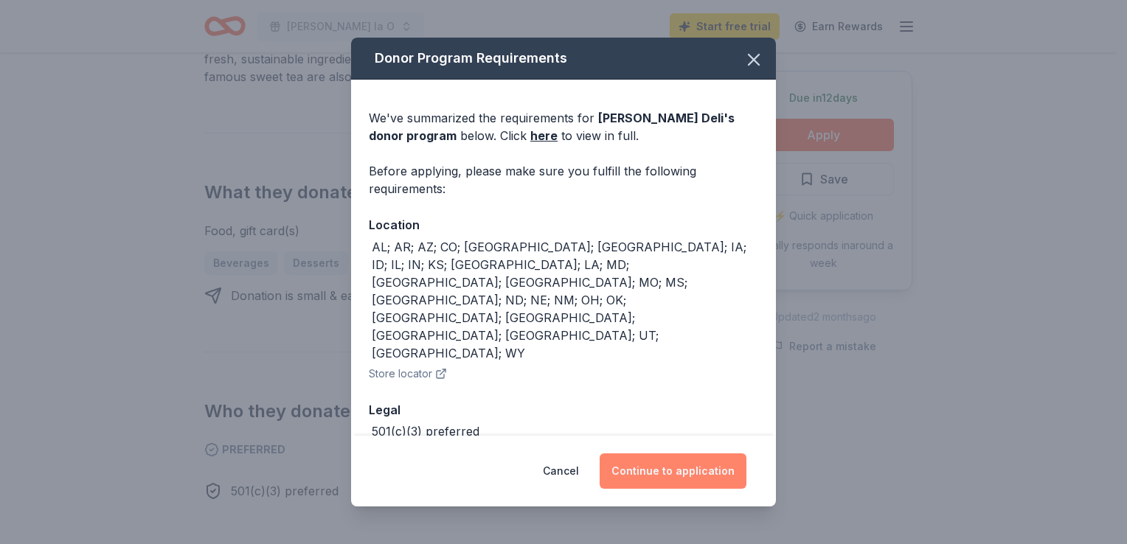
click at [690, 467] on button "Continue to application" at bounding box center [673, 471] width 147 height 35
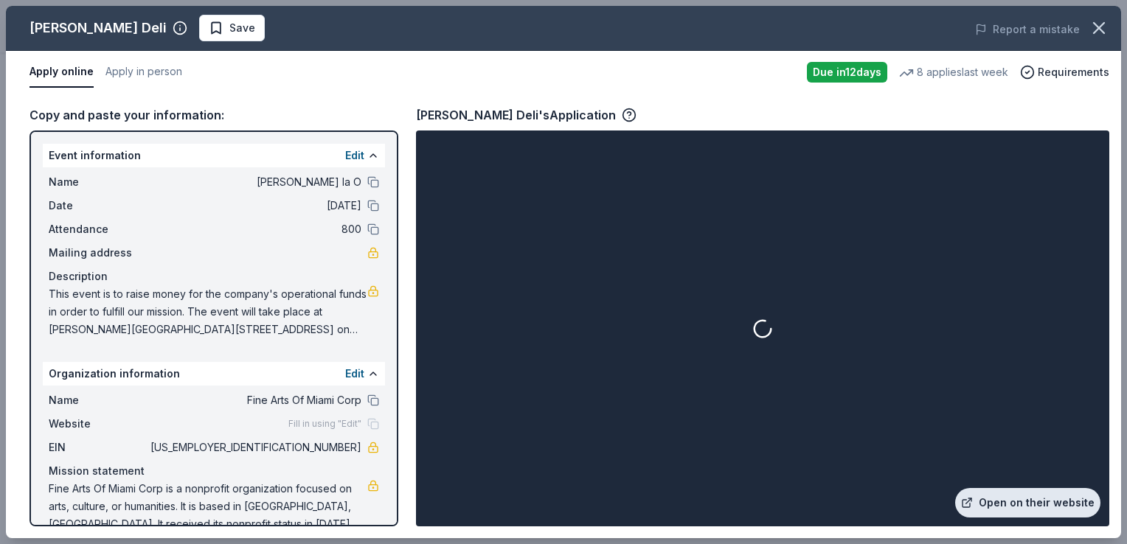
click at [1033, 503] on link "Open on their website" at bounding box center [1027, 503] width 145 height 30
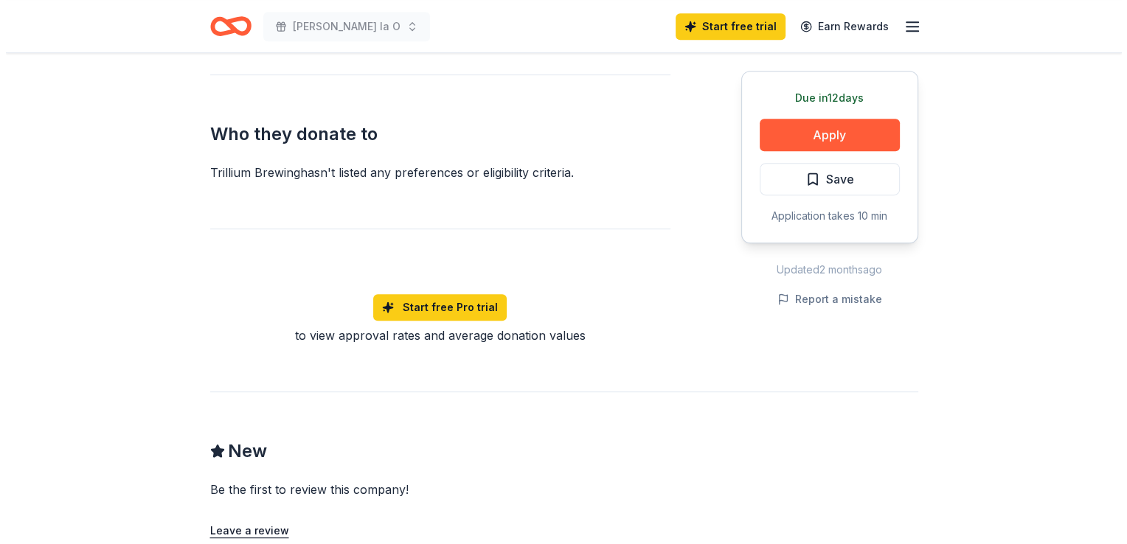
scroll to position [788, 0]
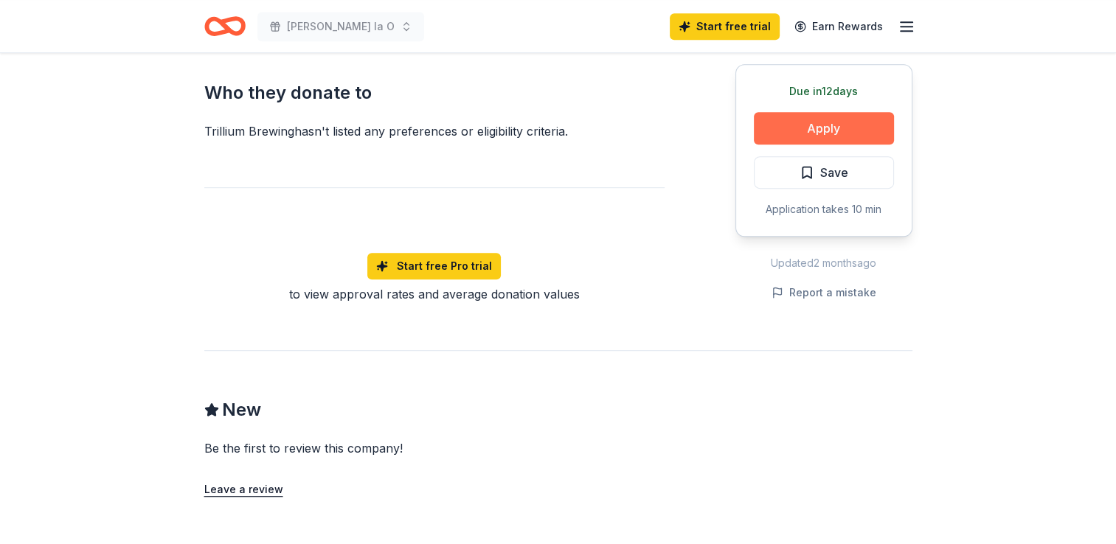
click at [819, 112] on button "Apply" at bounding box center [824, 128] width 140 height 32
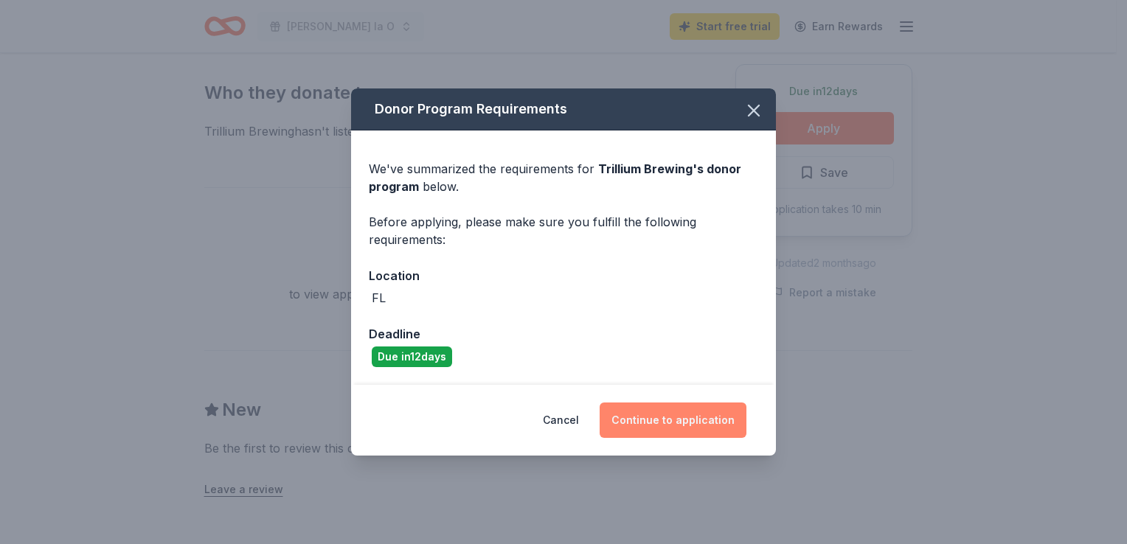
click at [668, 420] on button "Continue to application" at bounding box center [673, 420] width 147 height 35
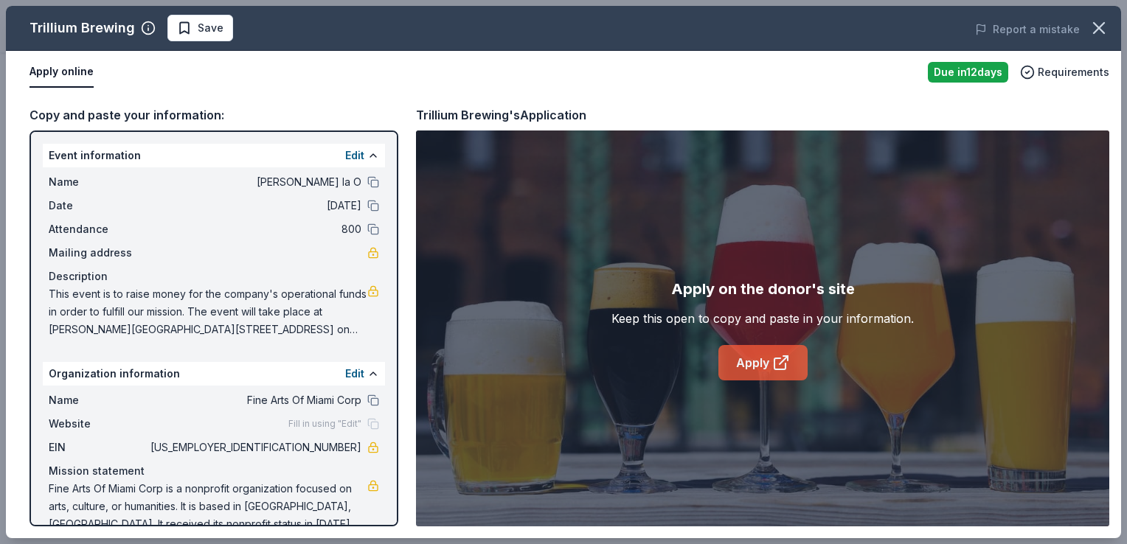
click at [749, 359] on link "Apply" at bounding box center [762, 362] width 89 height 35
